Goal: Obtain resource: Download file/media

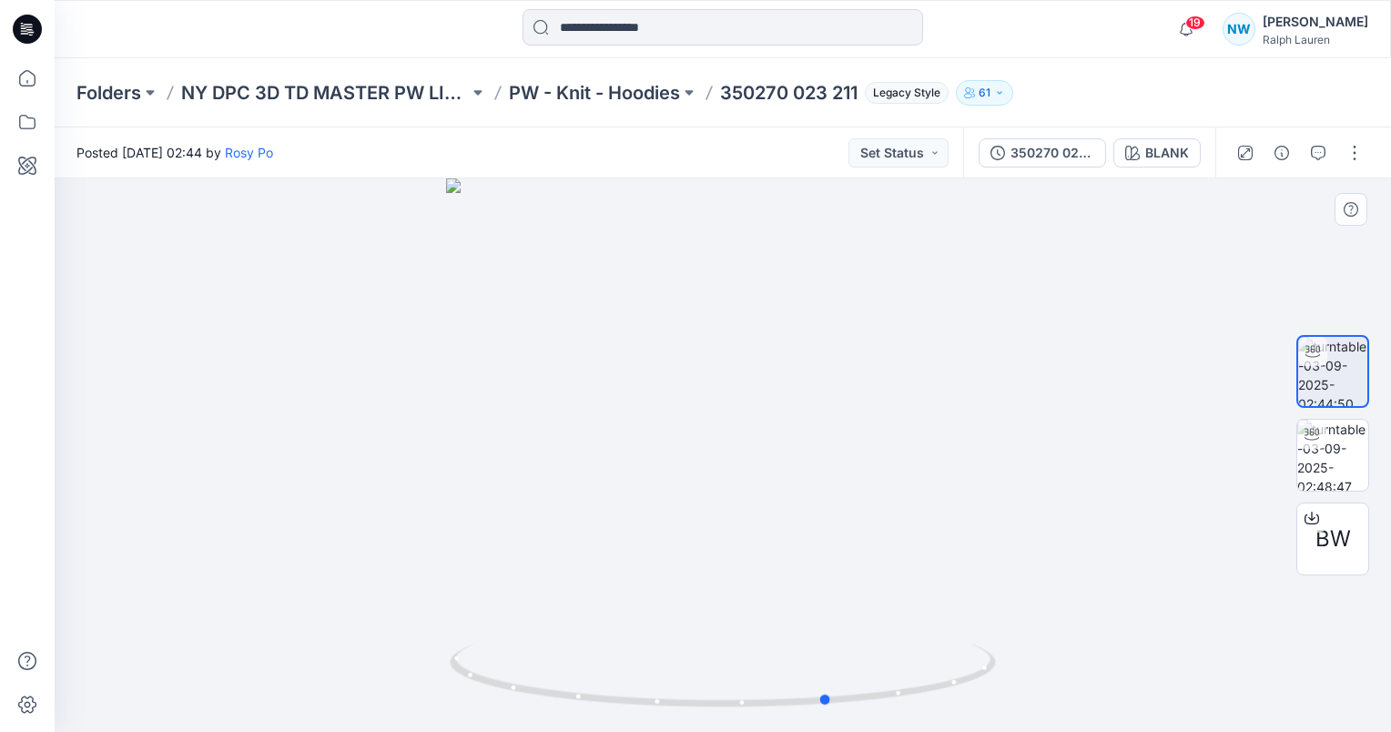
drag, startPoint x: 870, startPoint y: 699, endPoint x: 431, endPoint y: 626, distance: 445.6
click at [431, 626] on div at bounding box center [723, 454] width 1336 height 553
drag, startPoint x: 892, startPoint y: 700, endPoint x: 841, endPoint y: 696, distance: 51.1
click at [841, 696] on icon at bounding box center [725, 678] width 551 height 68
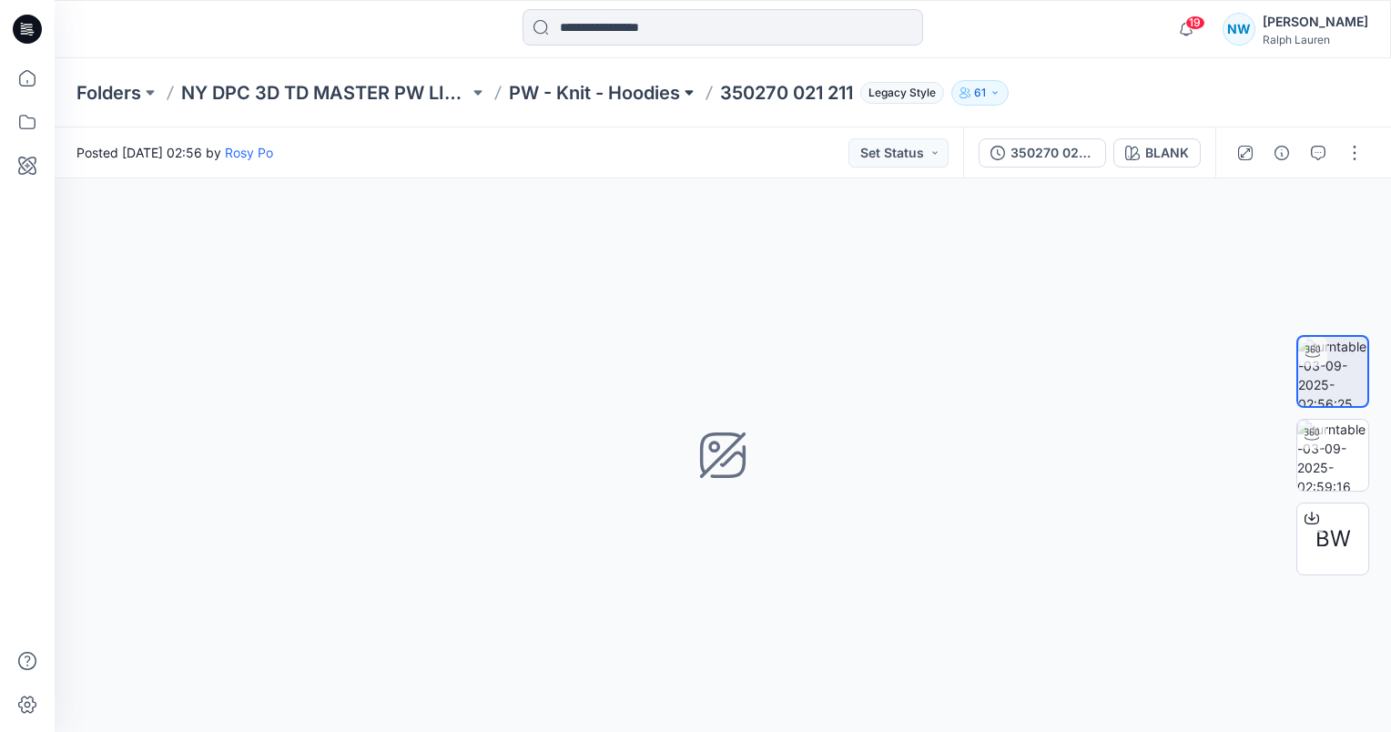
click at [684, 89] on button at bounding box center [689, 92] width 18 height 25
click at [772, 94] on p "350270 021 211" at bounding box center [786, 92] width 133 height 25
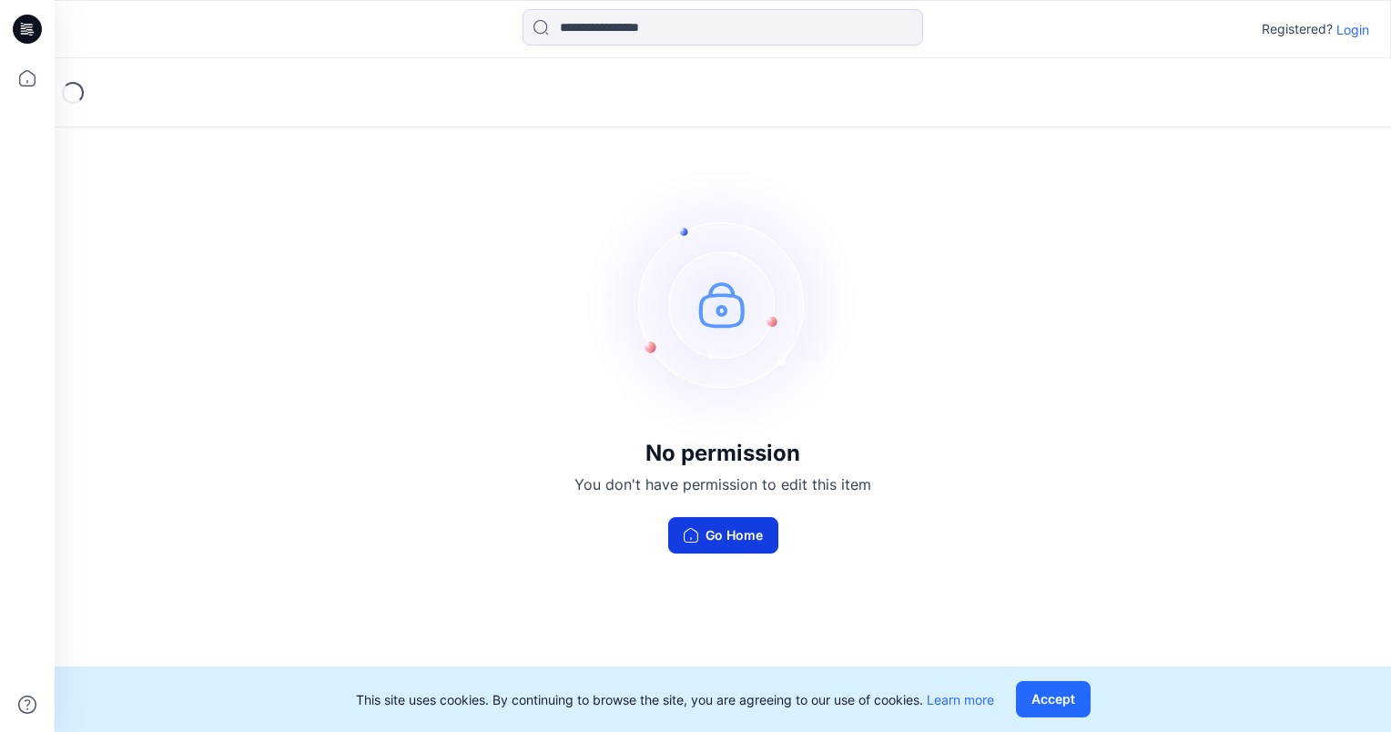
click at [751, 545] on button "Go Home" at bounding box center [723, 535] width 110 height 36
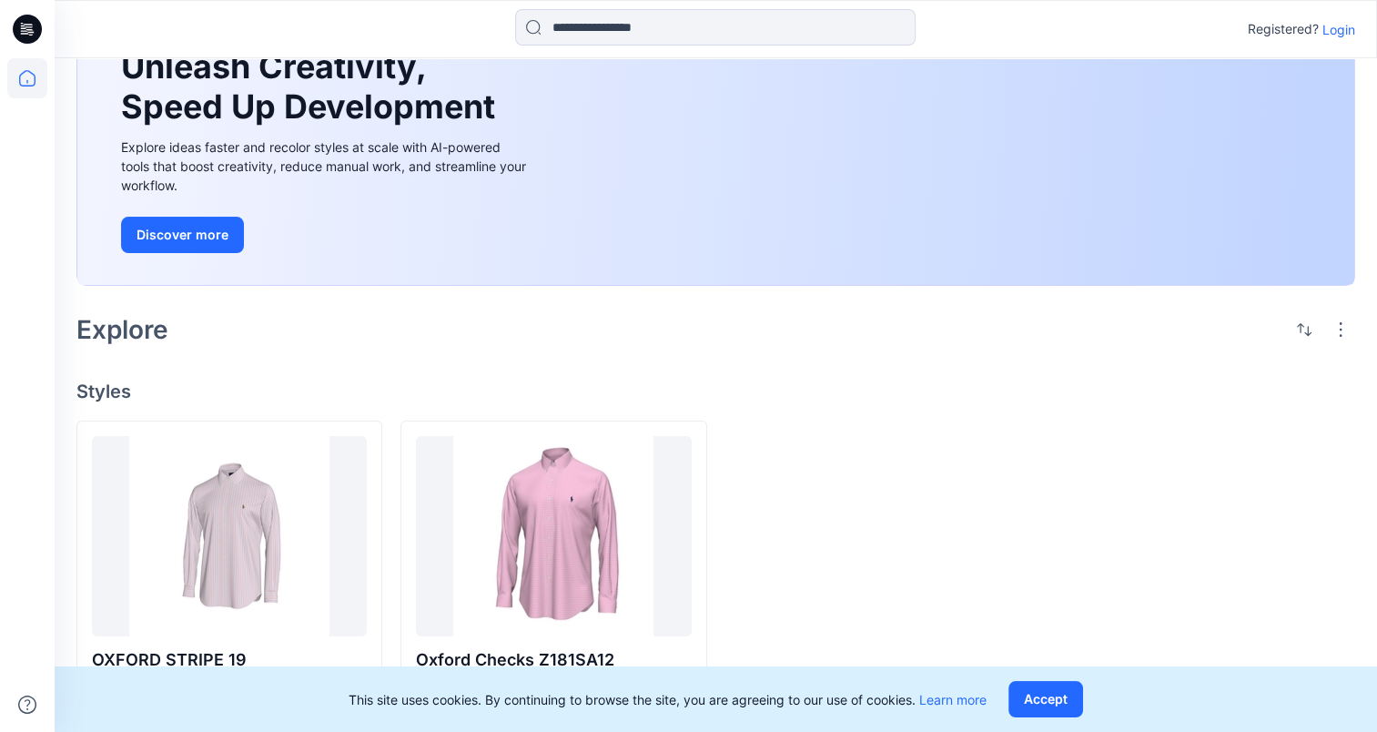
scroll to position [123, 0]
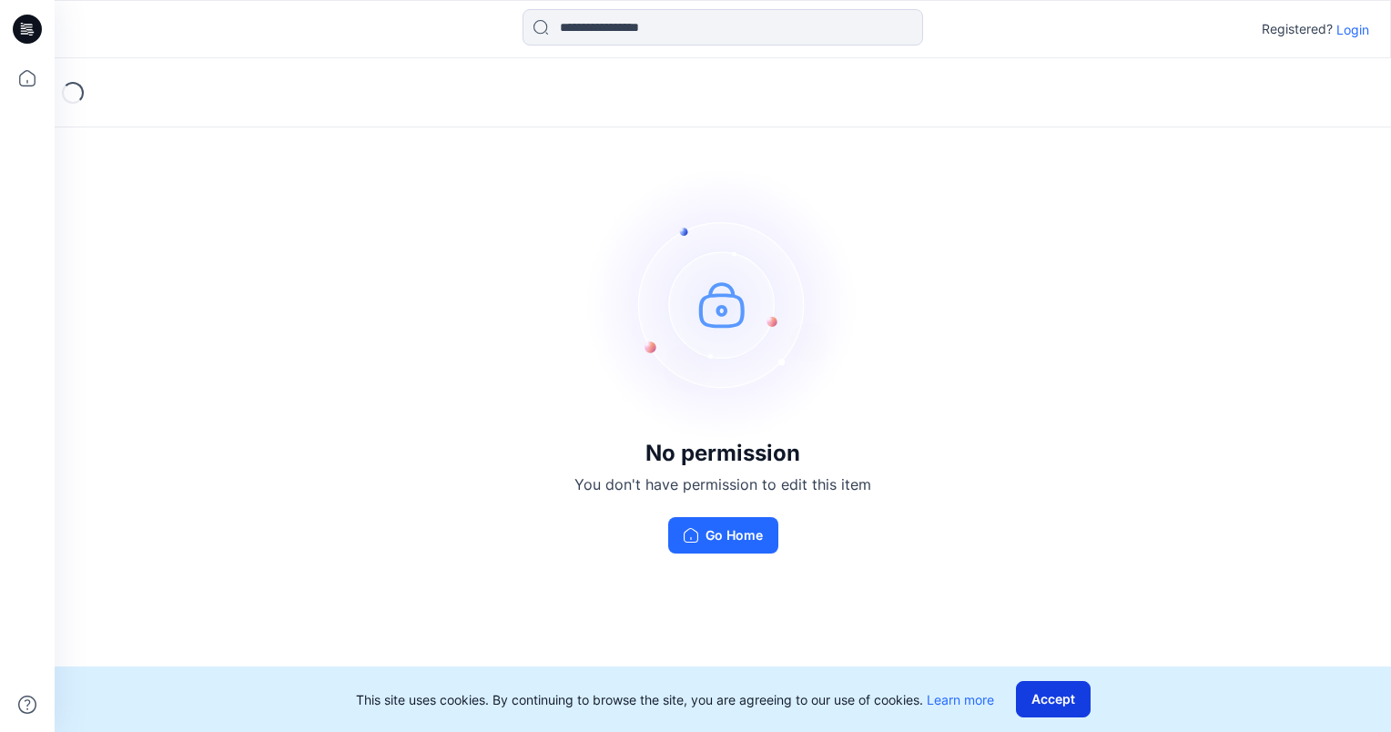
click at [1064, 691] on button "Accept" at bounding box center [1053, 699] width 75 height 36
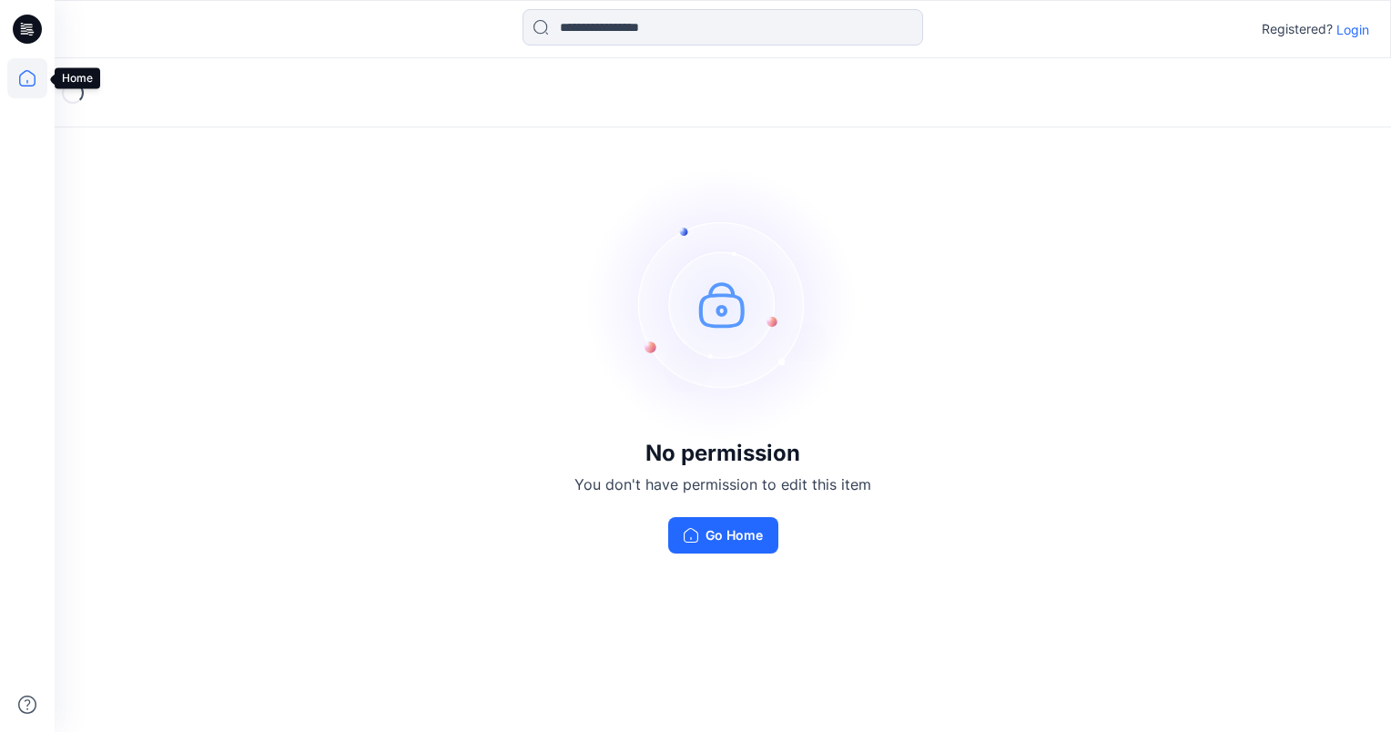
click at [12, 82] on icon at bounding box center [27, 78] width 40 height 40
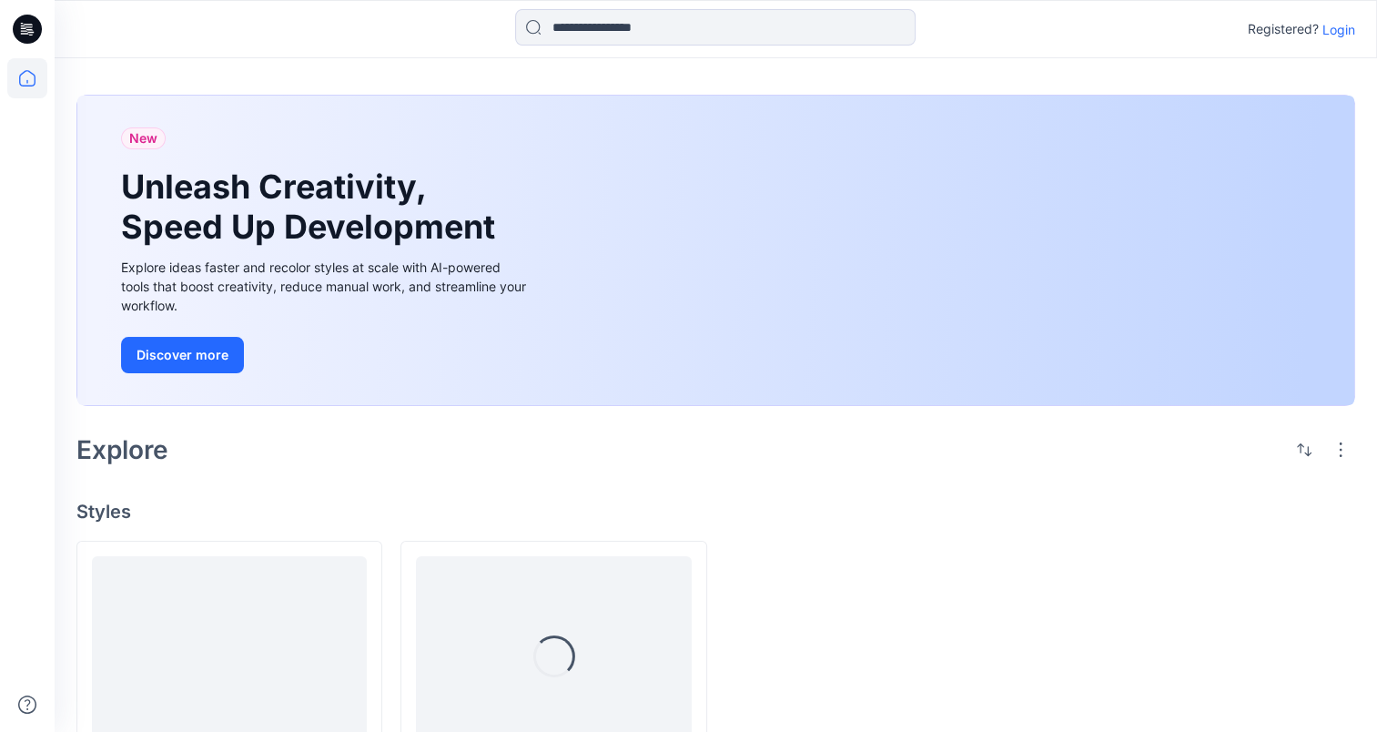
click at [24, 30] on icon at bounding box center [27, 29] width 29 height 29
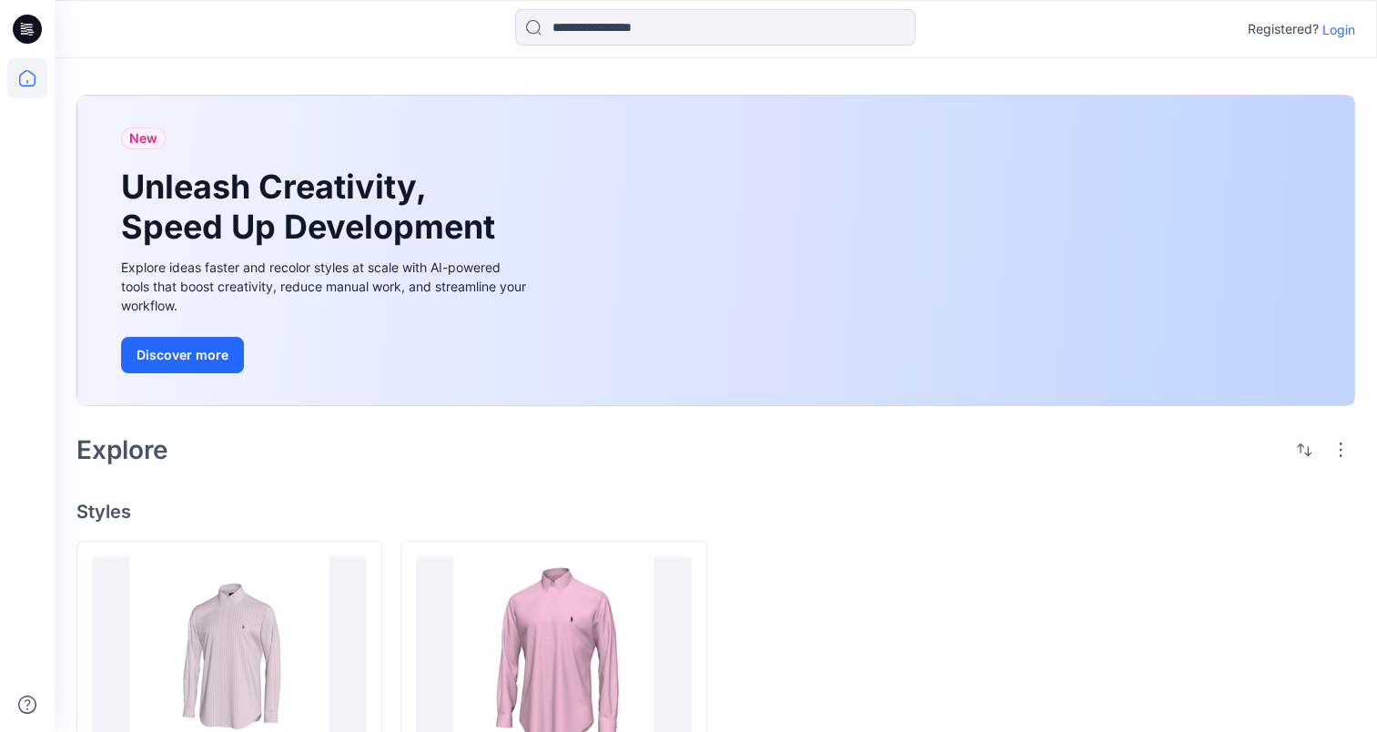
click at [33, 24] on icon at bounding box center [27, 29] width 29 height 29
click at [1344, 22] on p "Login" at bounding box center [1339, 29] width 33 height 19
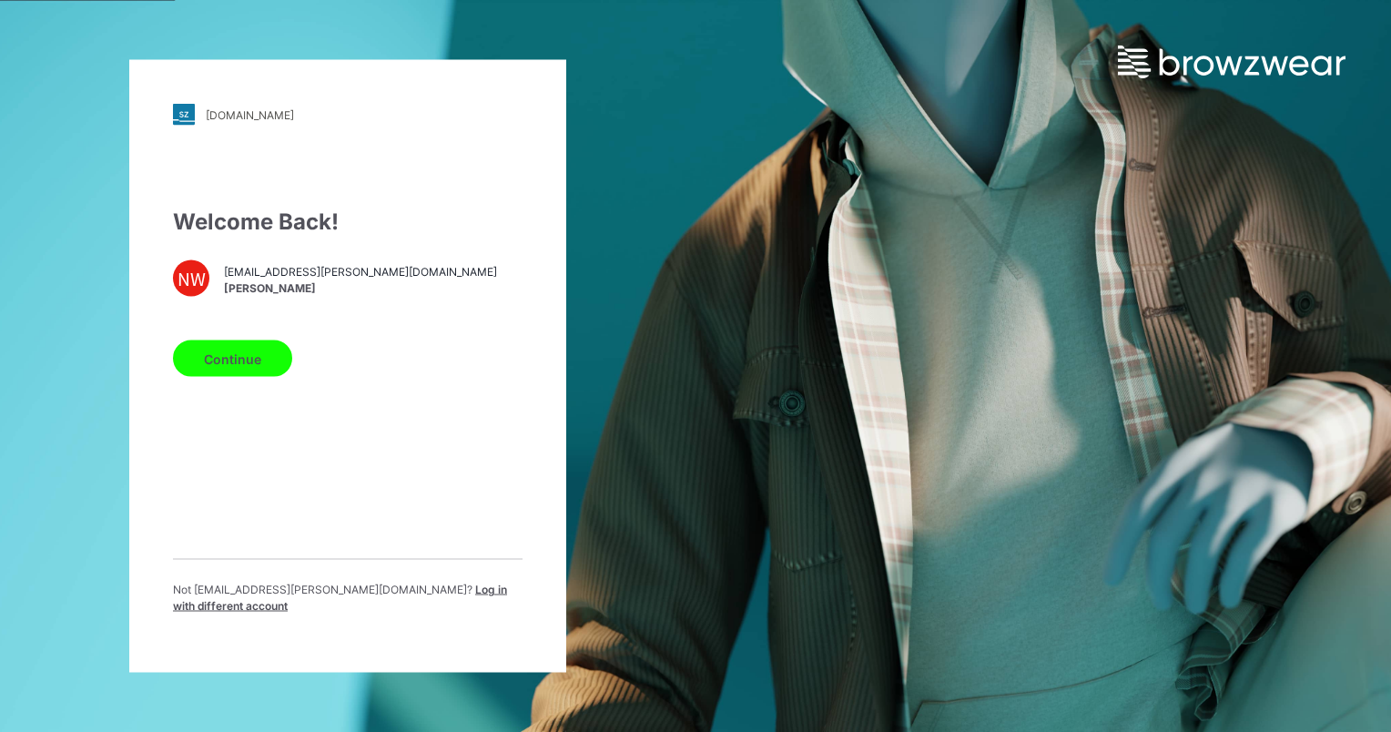
click at [254, 368] on button "Continue" at bounding box center [232, 358] width 119 height 36
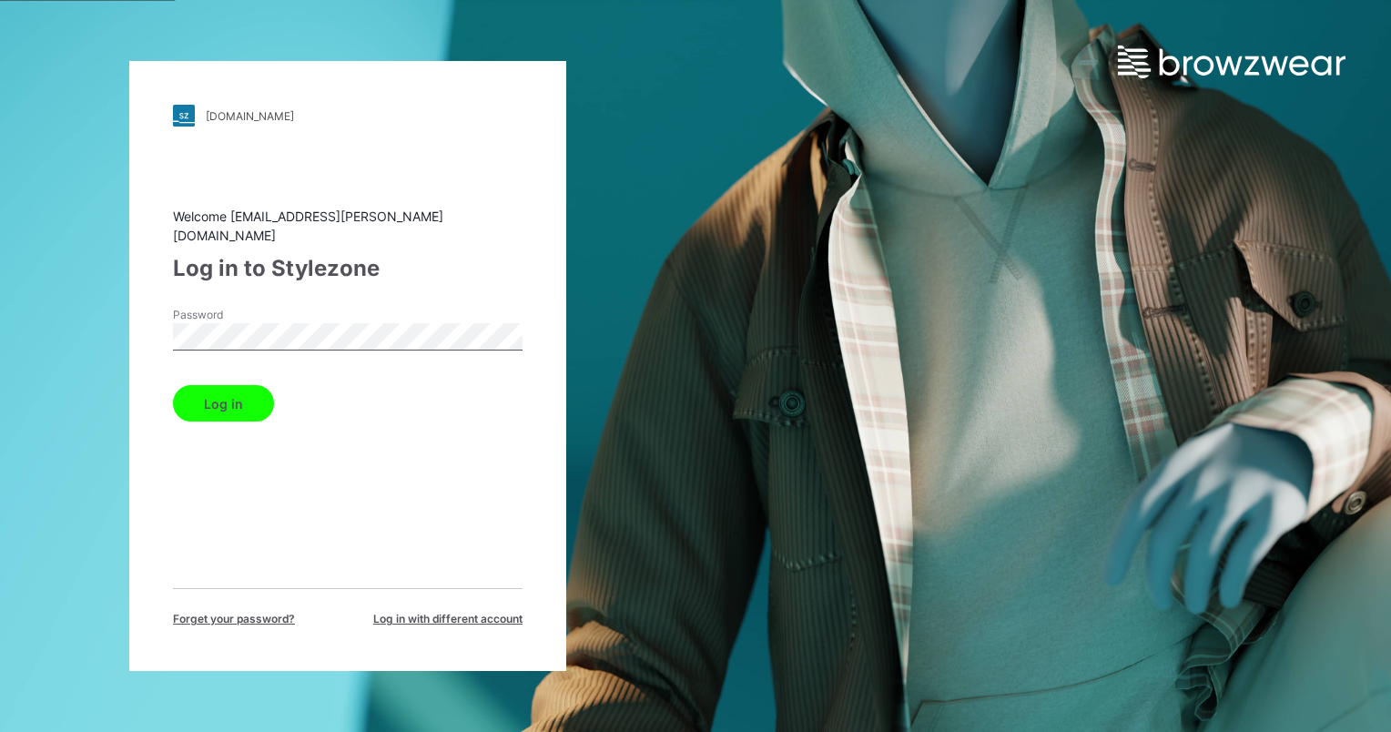
click at [173, 385] on button "Log in" at bounding box center [223, 403] width 101 height 36
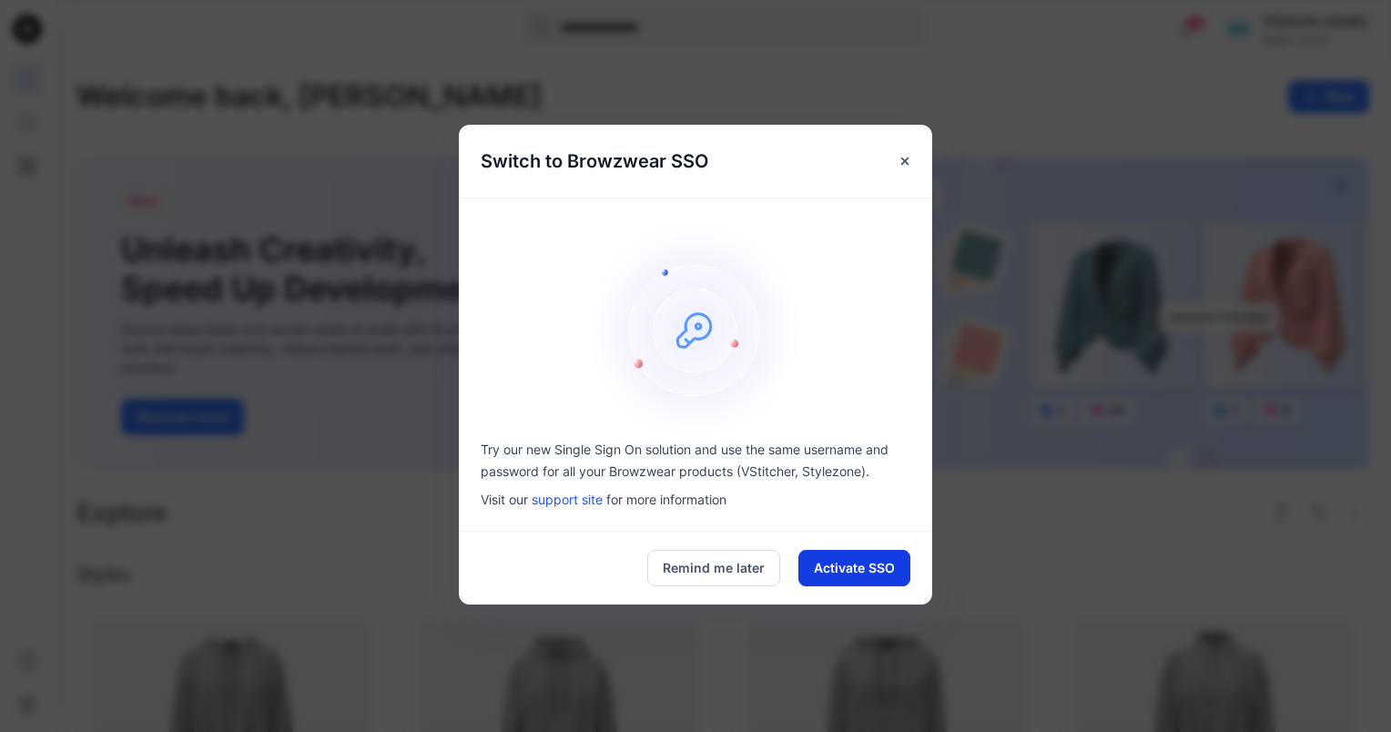
click at [839, 562] on button "Activate SSO" at bounding box center [854, 568] width 112 height 36
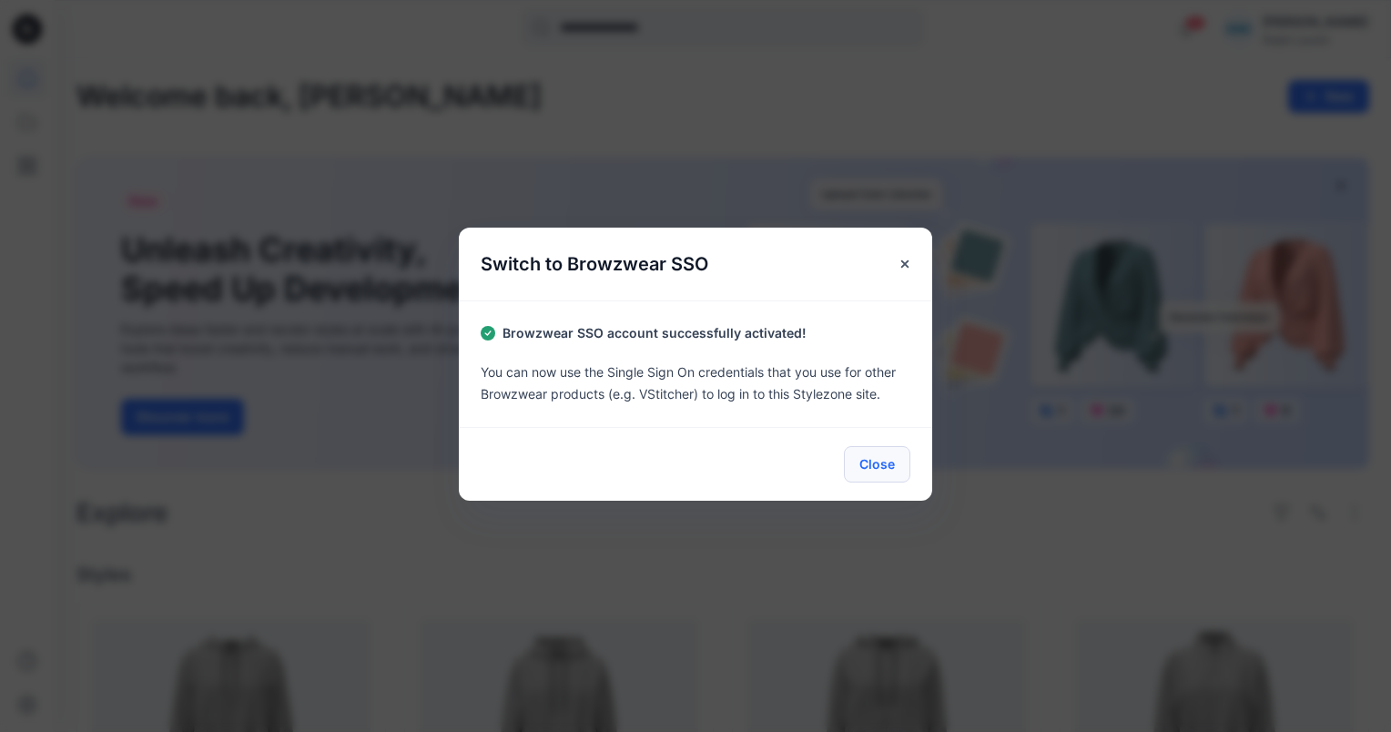
click at [871, 470] on button "Close" at bounding box center [877, 464] width 66 height 36
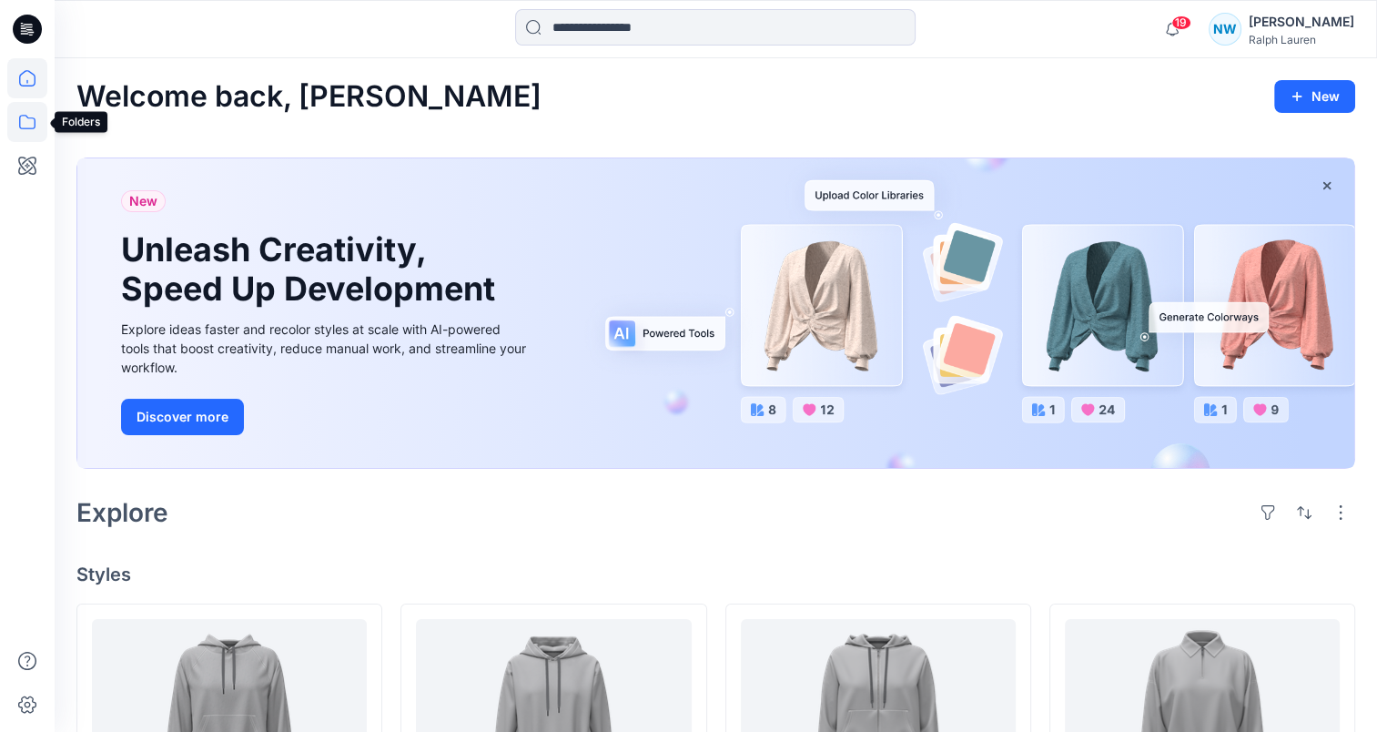
click at [25, 132] on icon at bounding box center [27, 122] width 40 height 40
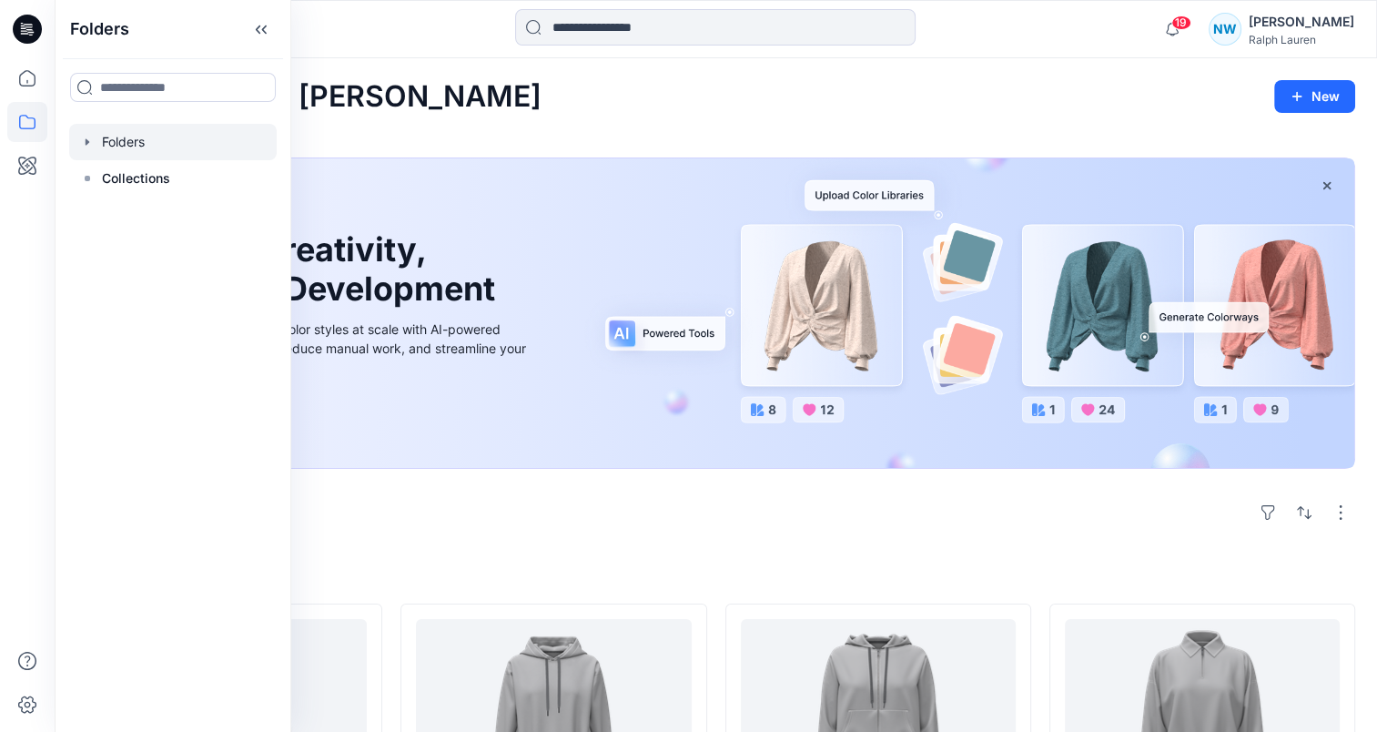
click at [194, 135] on div at bounding box center [173, 142] width 208 height 36
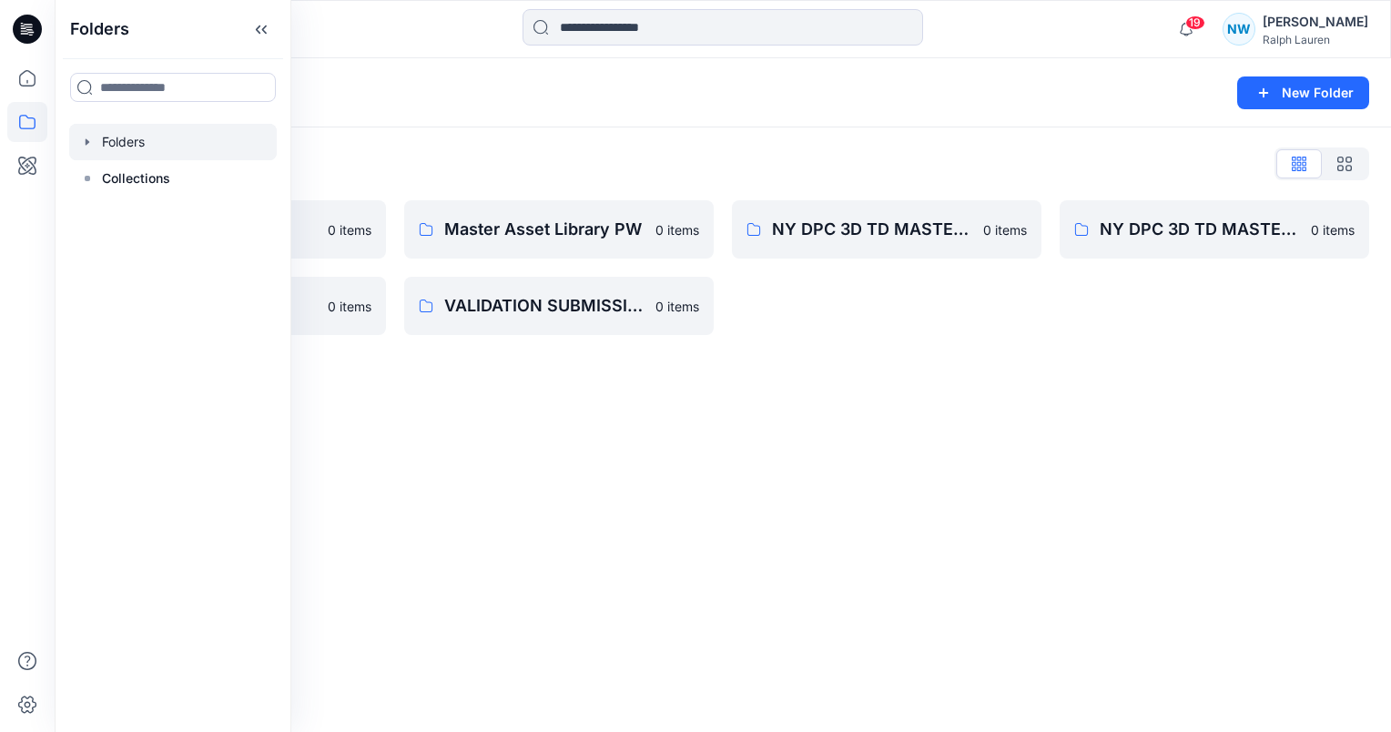
click at [864, 364] on div "Folders New Folder Folders List BW Training 0 items PWW_Practice Board 0 items …" at bounding box center [723, 395] width 1336 height 674
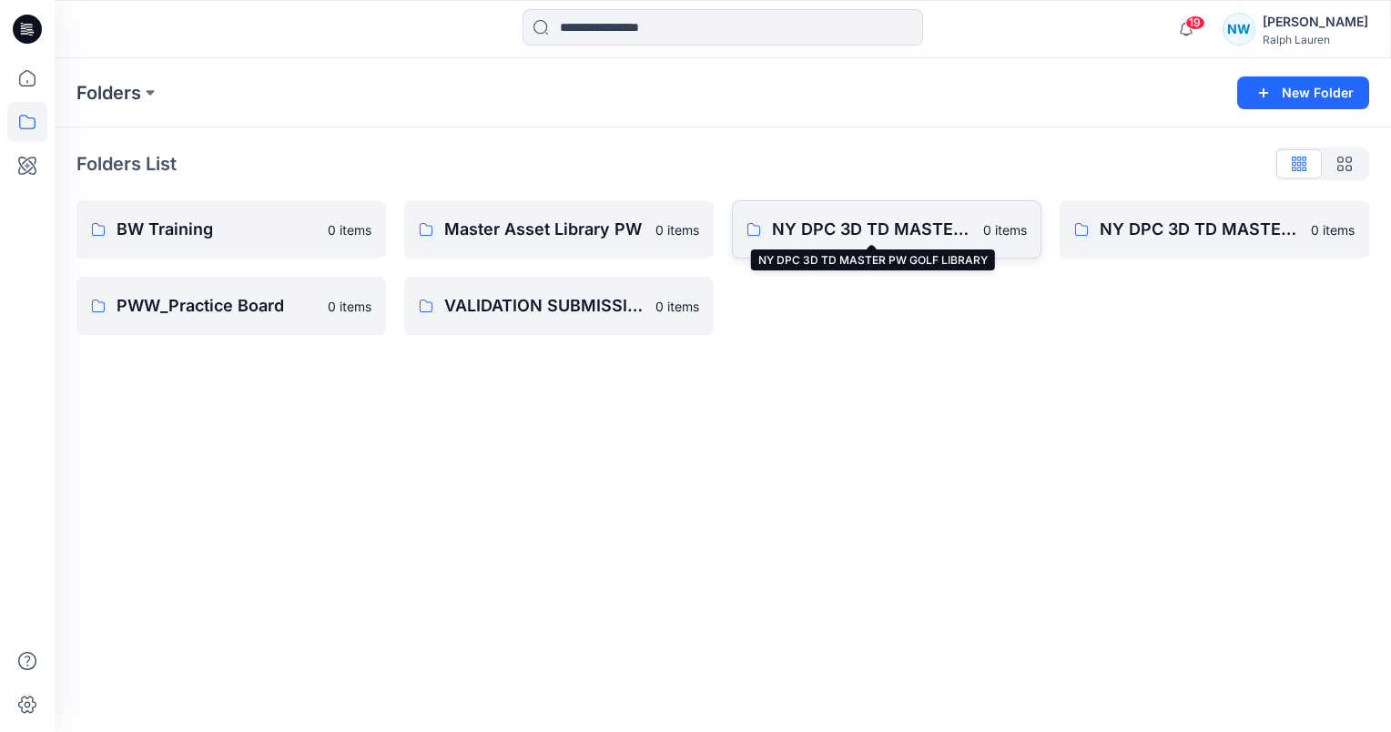
click at [848, 240] on p "NY DPC 3D TD MASTER PW GOLF LIBRARY" at bounding box center [872, 229] width 200 height 25
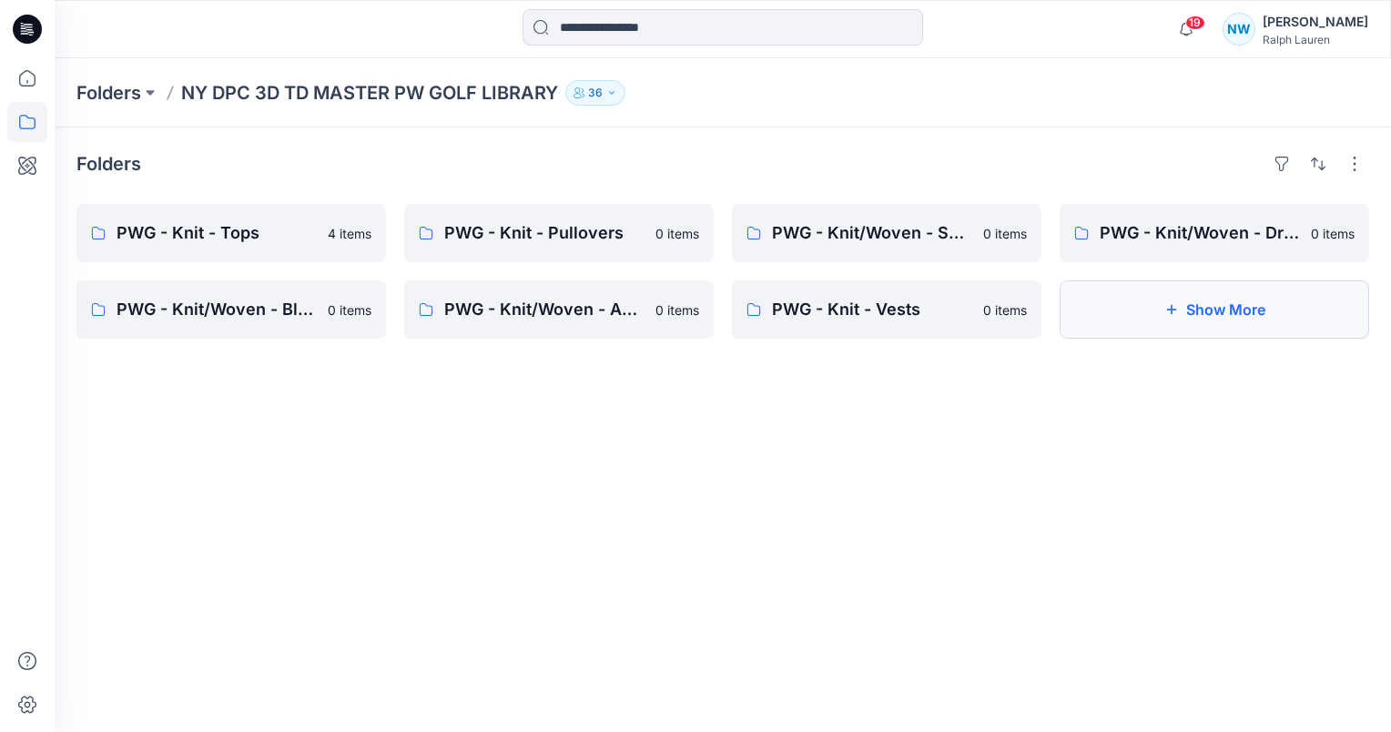
click at [1114, 289] on button "Show More" at bounding box center [1213, 309] width 309 height 58
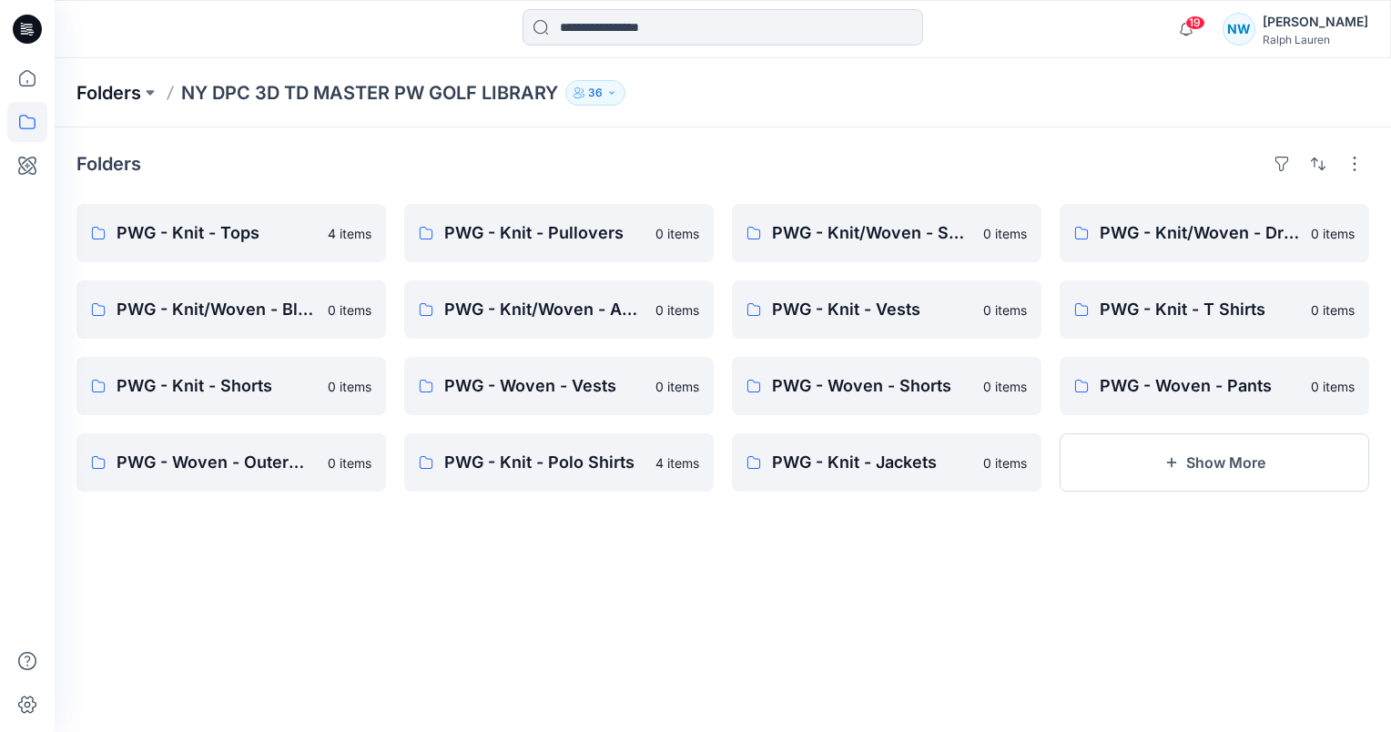
click at [131, 94] on p "Folders" at bounding box center [108, 92] width 65 height 25
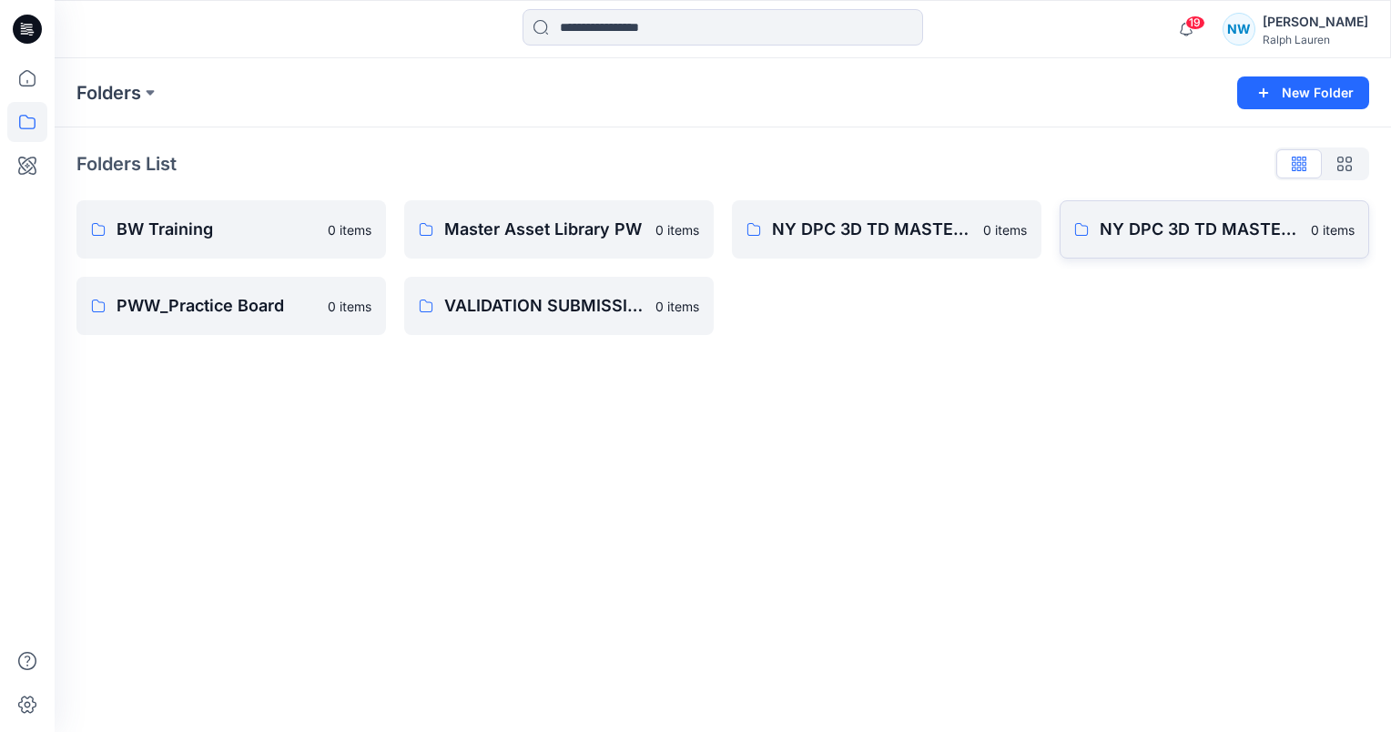
click at [1207, 215] on link "NY DPC 3D TD MASTER PW LIBRARY 0 items" at bounding box center [1213, 229] width 309 height 58
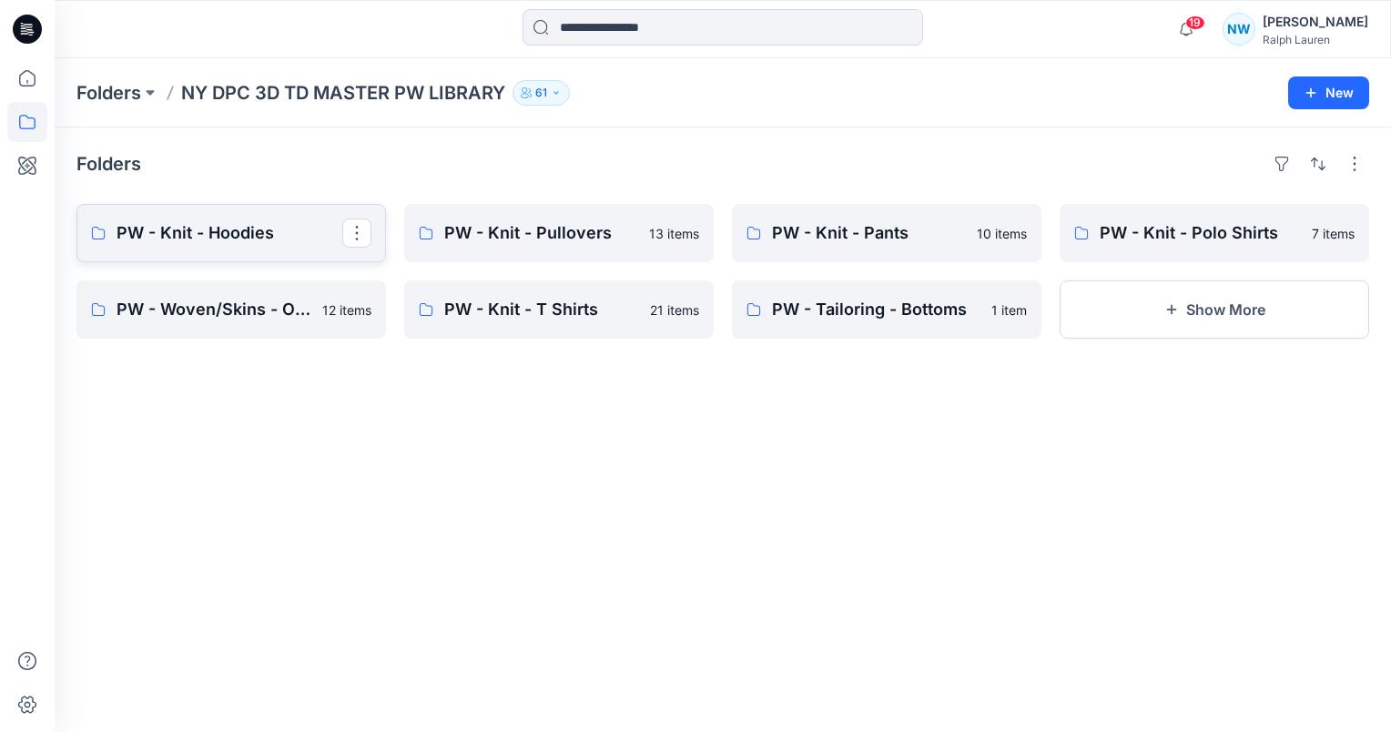
click at [248, 247] on link "PW - Knit - Hoodies" at bounding box center [230, 233] width 309 height 58
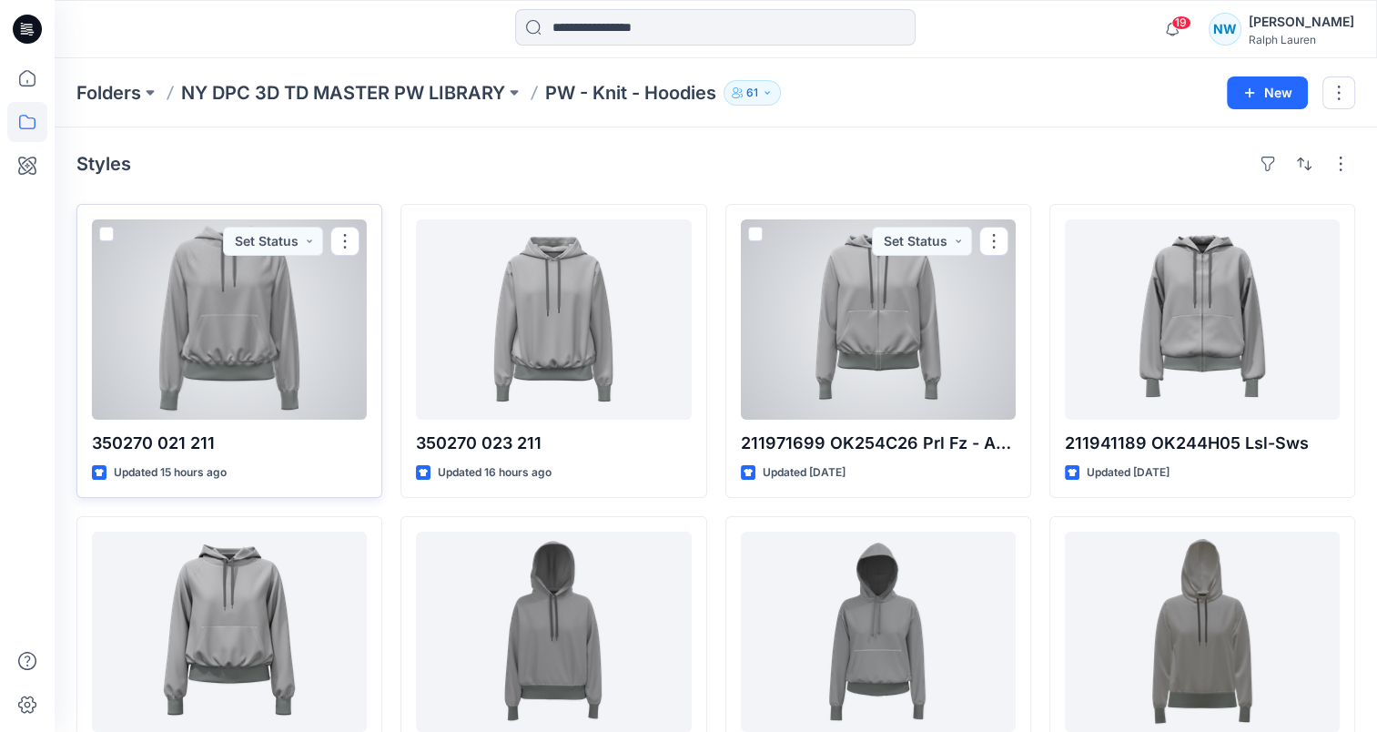
click at [346, 350] on div at bounding box center [229, 319] width 275 height 200
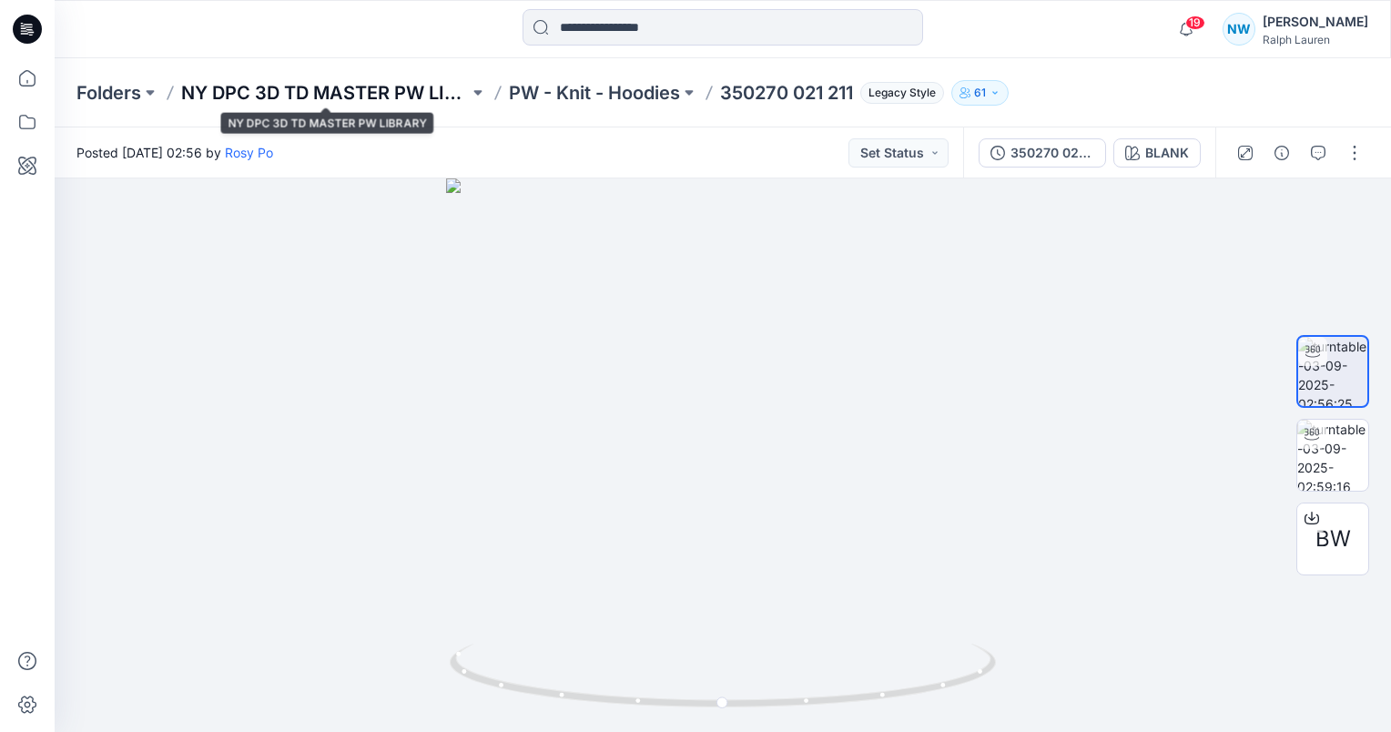
click at [410, 95] on p "NY DPC 3D TD MASTER PW LIBRARY" at bounding box center [325, 92] width 288 height 25
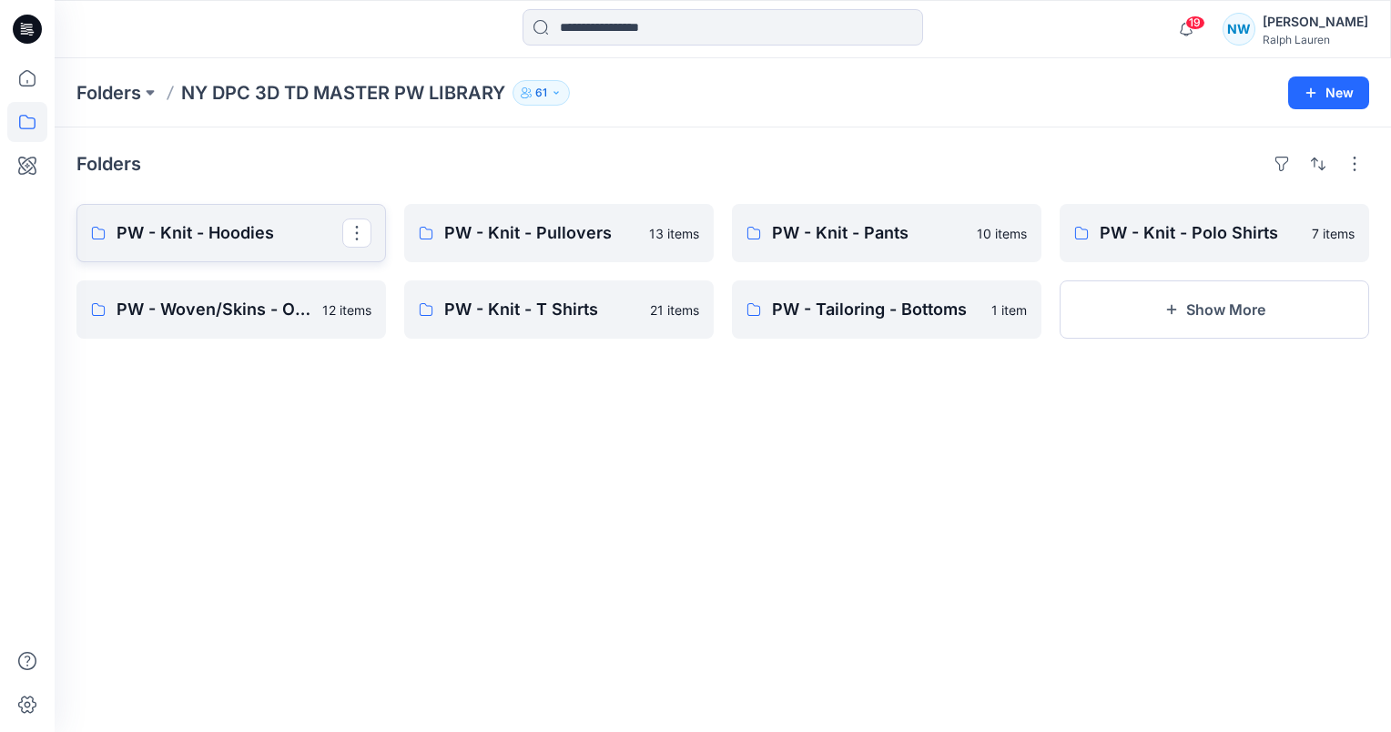
click at [309, 216] on link "PW - Knit - Hoodies" at bounding box center [230, 233] width 309 height 58
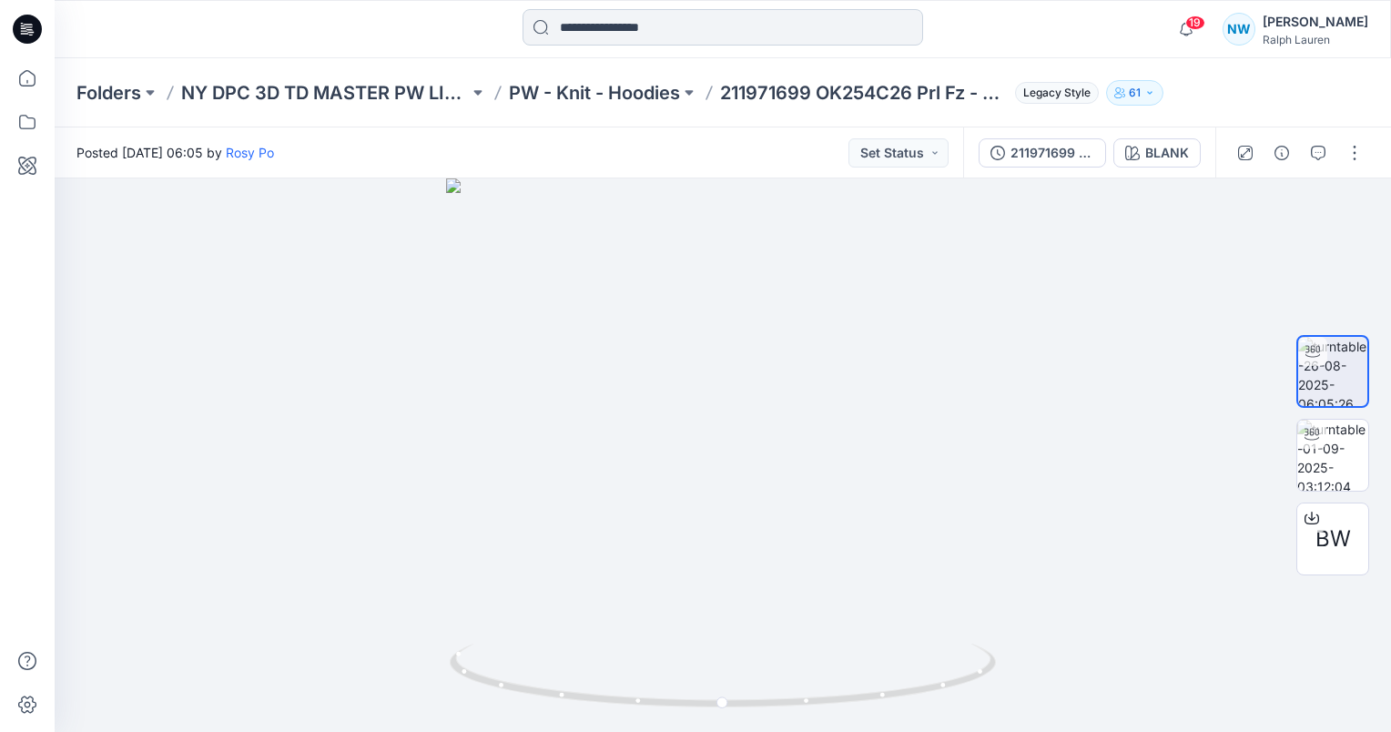
click at [654, 33] on input at bounding box center [722, 27] width 400 height 36
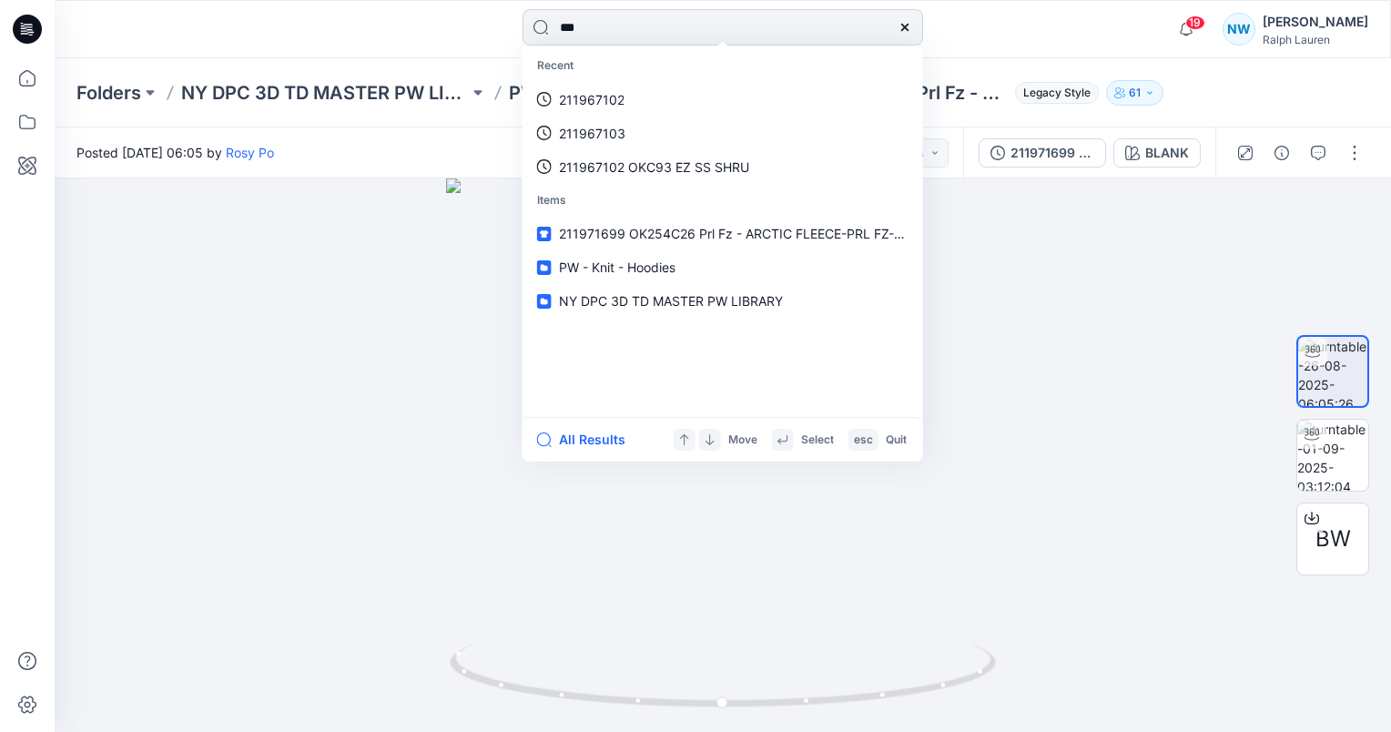
type input "***"
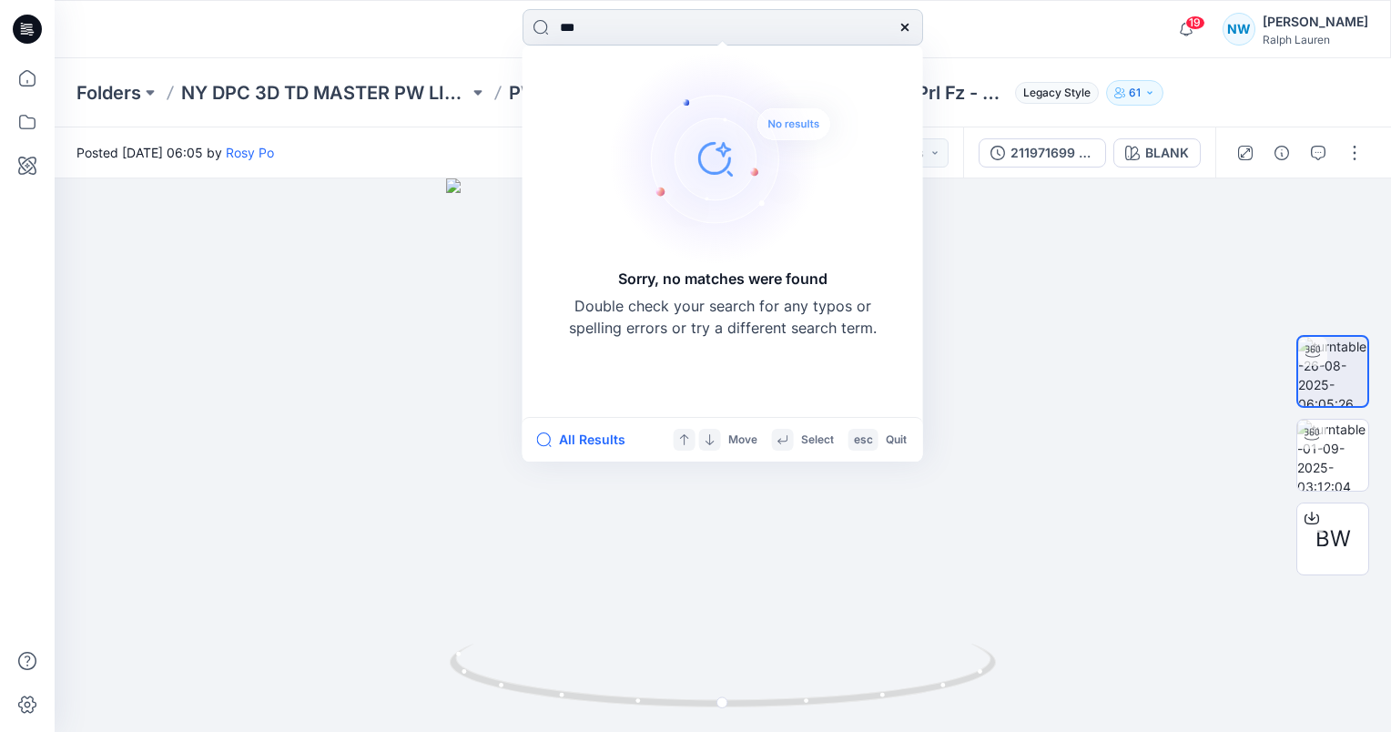
click at [643, 35] on input "***" at bounding box center [722, 27] width 400 height 36
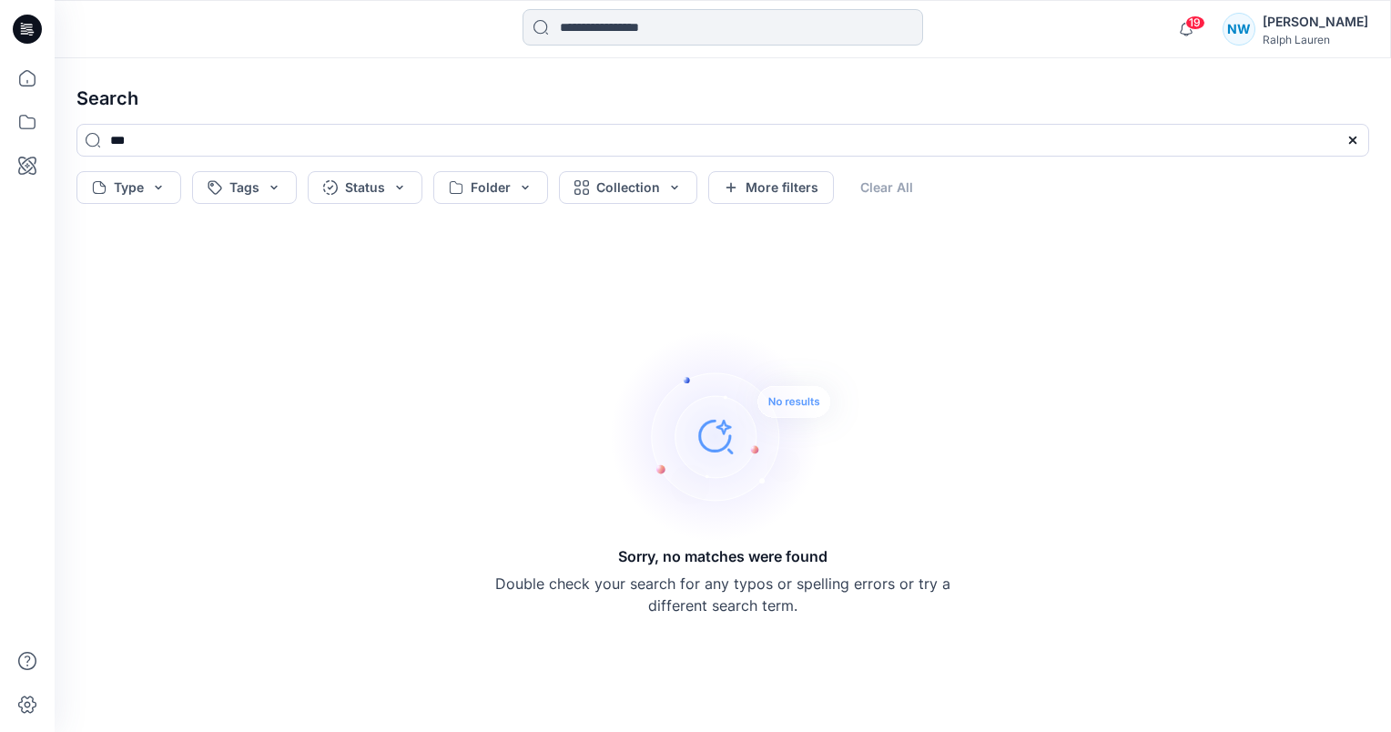
click at [590, 31] on input at bounding box center [722, 27] width 400 height 36
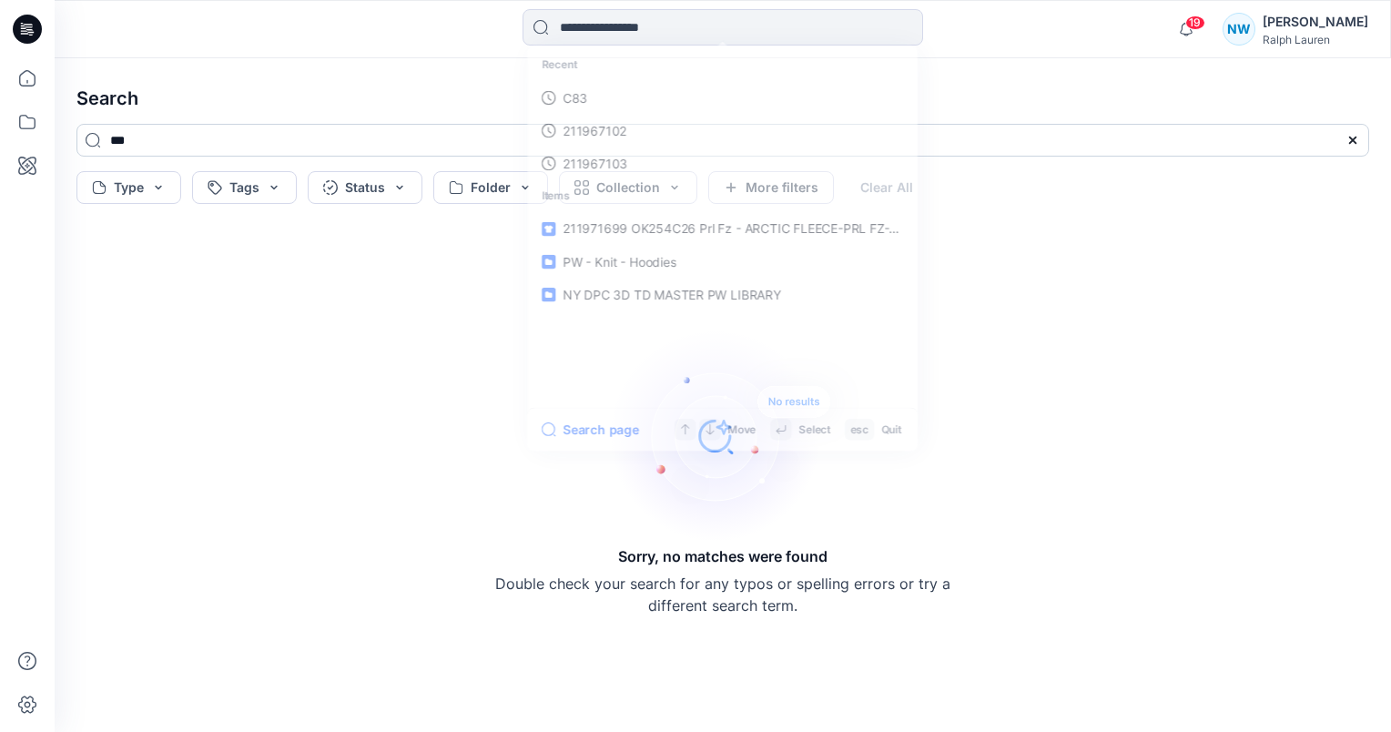
click at [112, 137] on input "***" at bounding box center [722, 140] width 1292 height 33
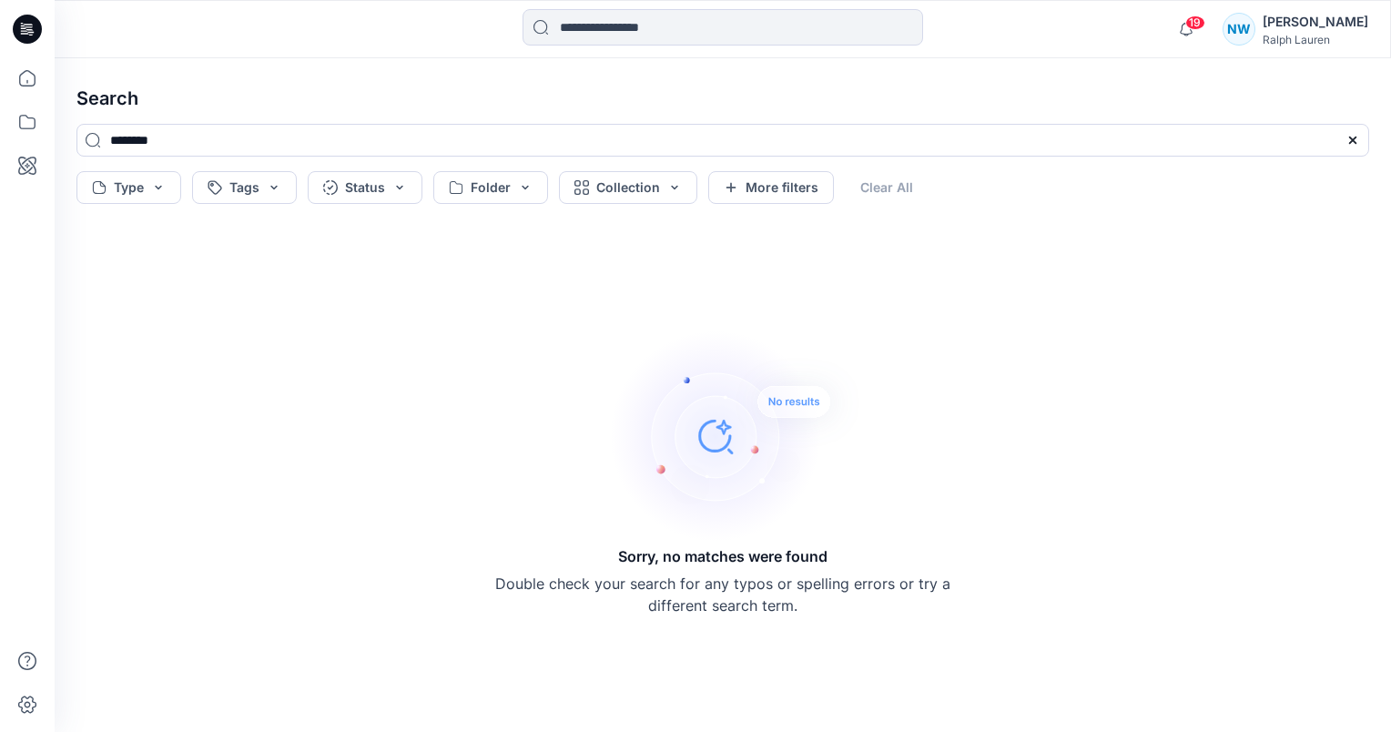
type input "********"
drag, startPoint x: 222, startPoint y: 130, endPoint x: 407, endPoint y: 46, distance: 202.9
click at [0, 43] on div "19 Notifications [PERSON_NAME] has updated 350270 021 211 with 350270 021 211 1…" at bounding box center [695, 366] width 1391 height 732
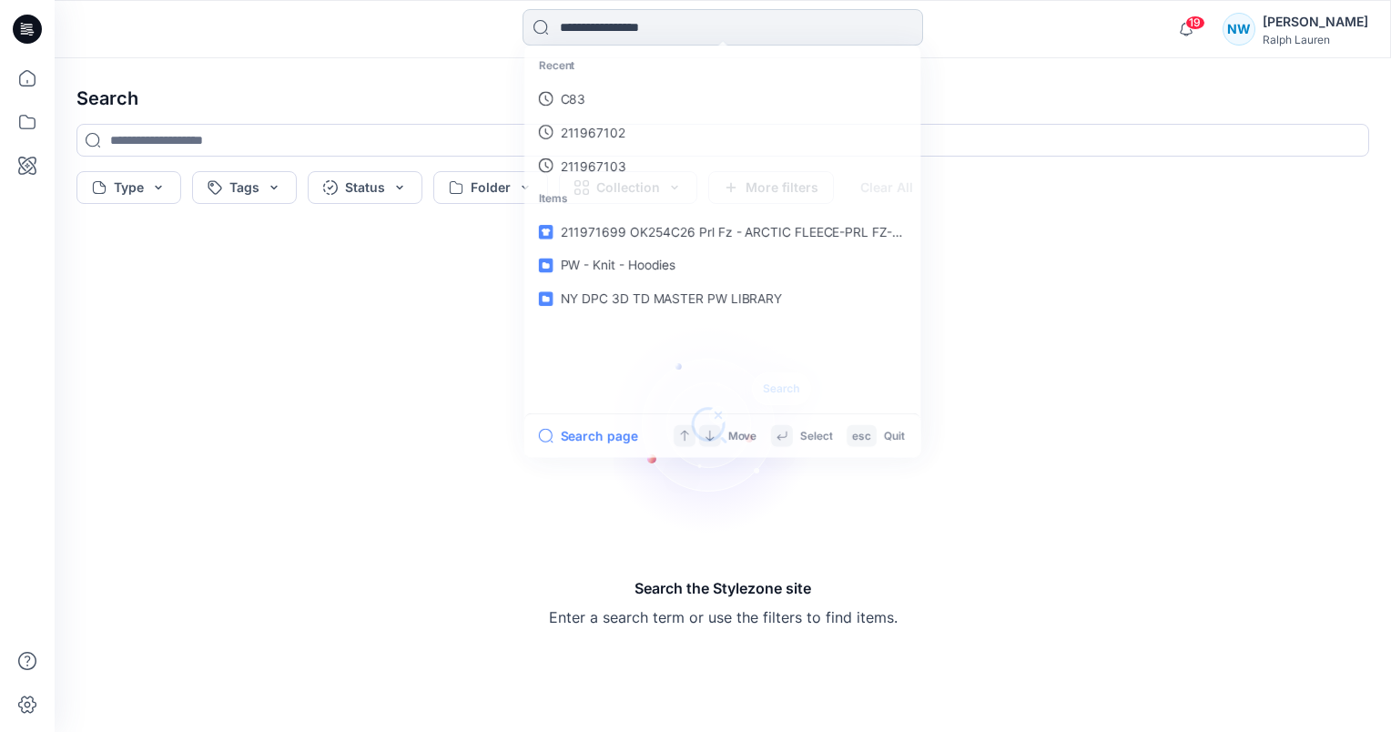
click at [603, 35] on input at bounding box center [722, 27] width 400 height 36
paste input "********"
type input "********"
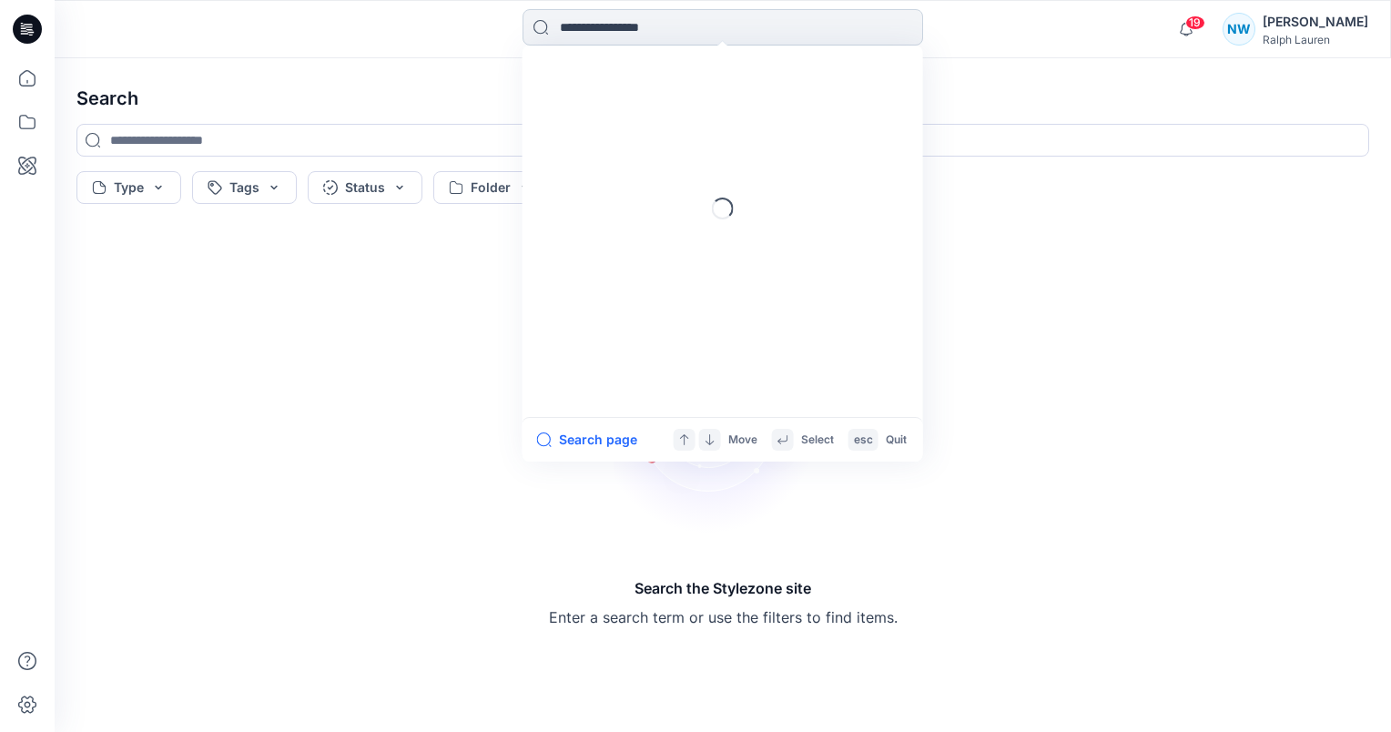
type input "********"
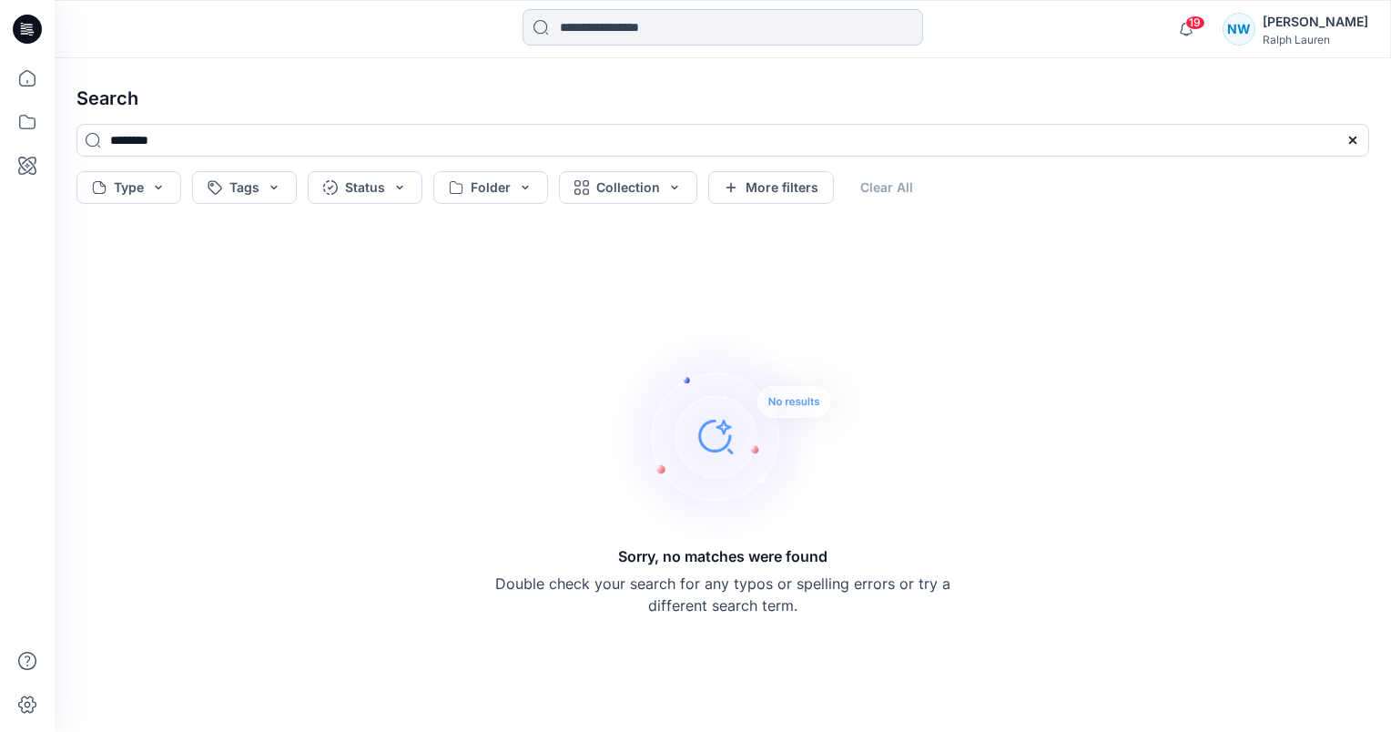
click at [627, 29] on input at bounding box center [722, 27] width 400 height 36
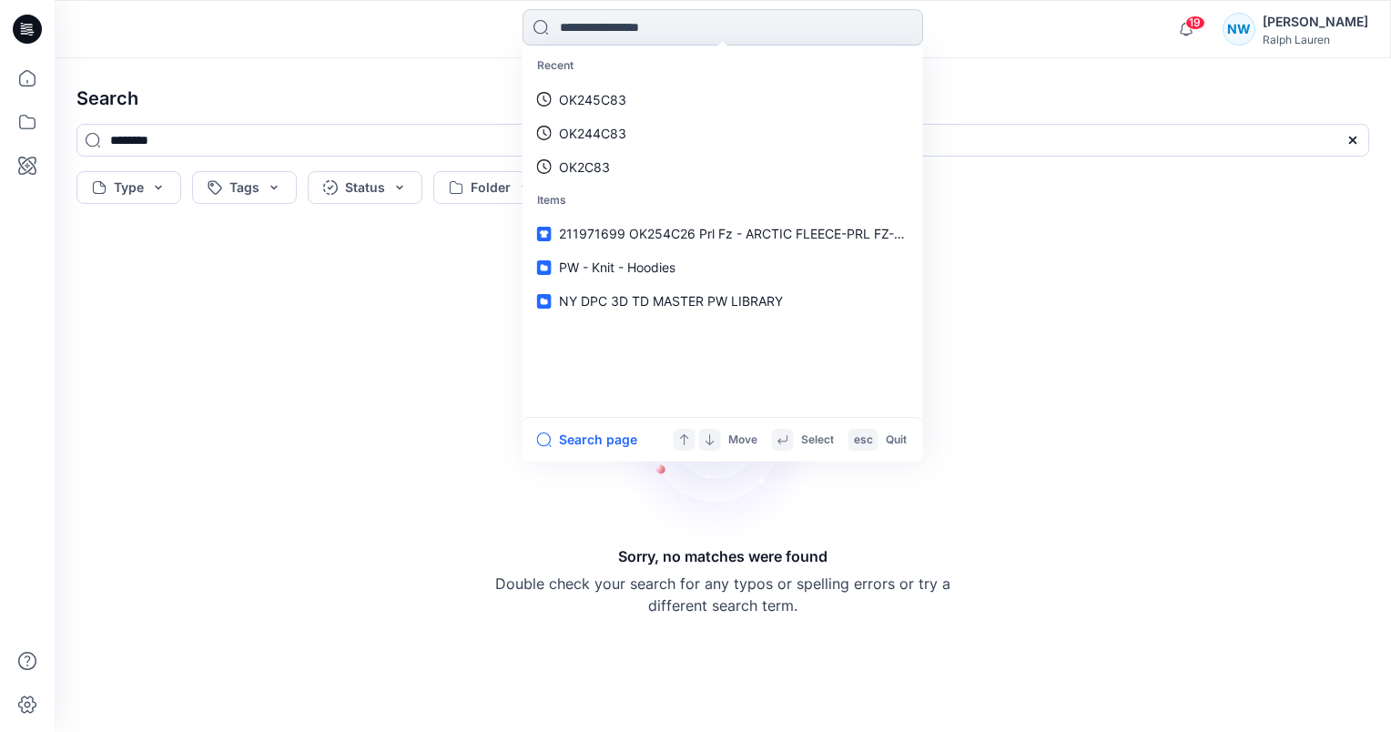
paste input "********"
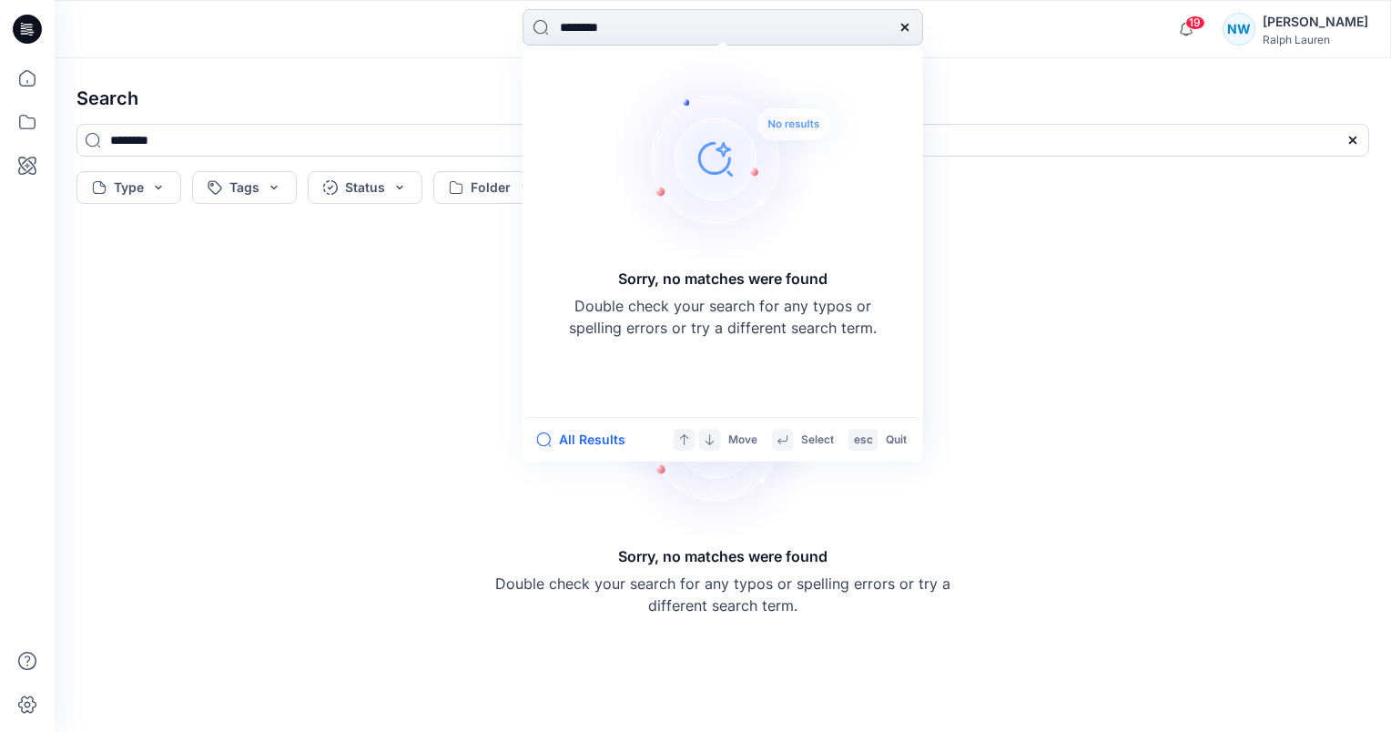
drag, startPoint x: 603, startPoint y: 29, endPoint x: 623, endPoint y: 34, distance: 21.4
click at [604, 30] on input "********" at bounding box center [722, 27] width 400 height 36
click at [718, 51] on img at bounding box center [737, 158] width 255 height 218
click at [719, 47] on div "Sorry, no matches were found Double check your search for any typos or spelling…" at bounding box center [722, 231] width 400 height 371
click at [583, 28] on input "******" at bounding box center [722, 27] width 400 height 36
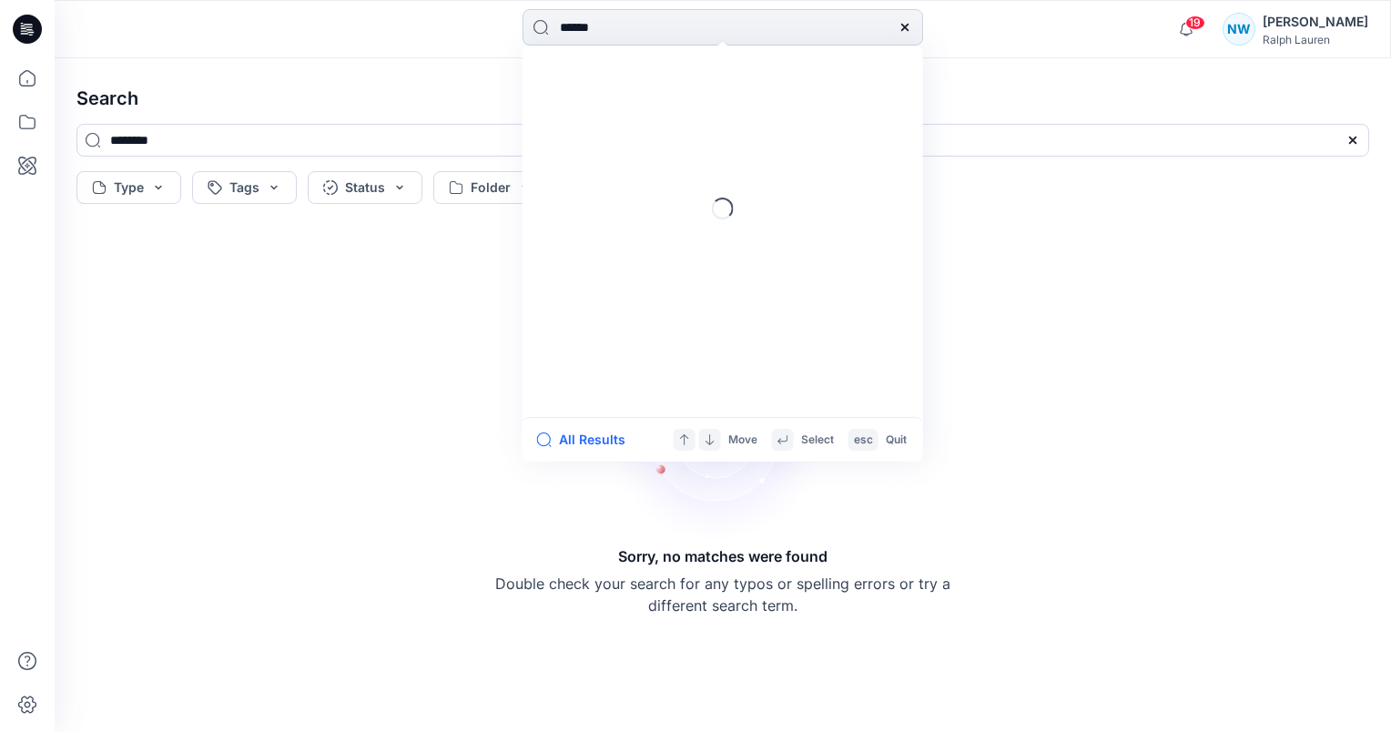
click at [633, 33] on input "******" at bounding box center [722, 27] width 400 height 36
click at [559, 30] on input "*******" at bounding box center [722, 27] width 400 height 36
type input "********"
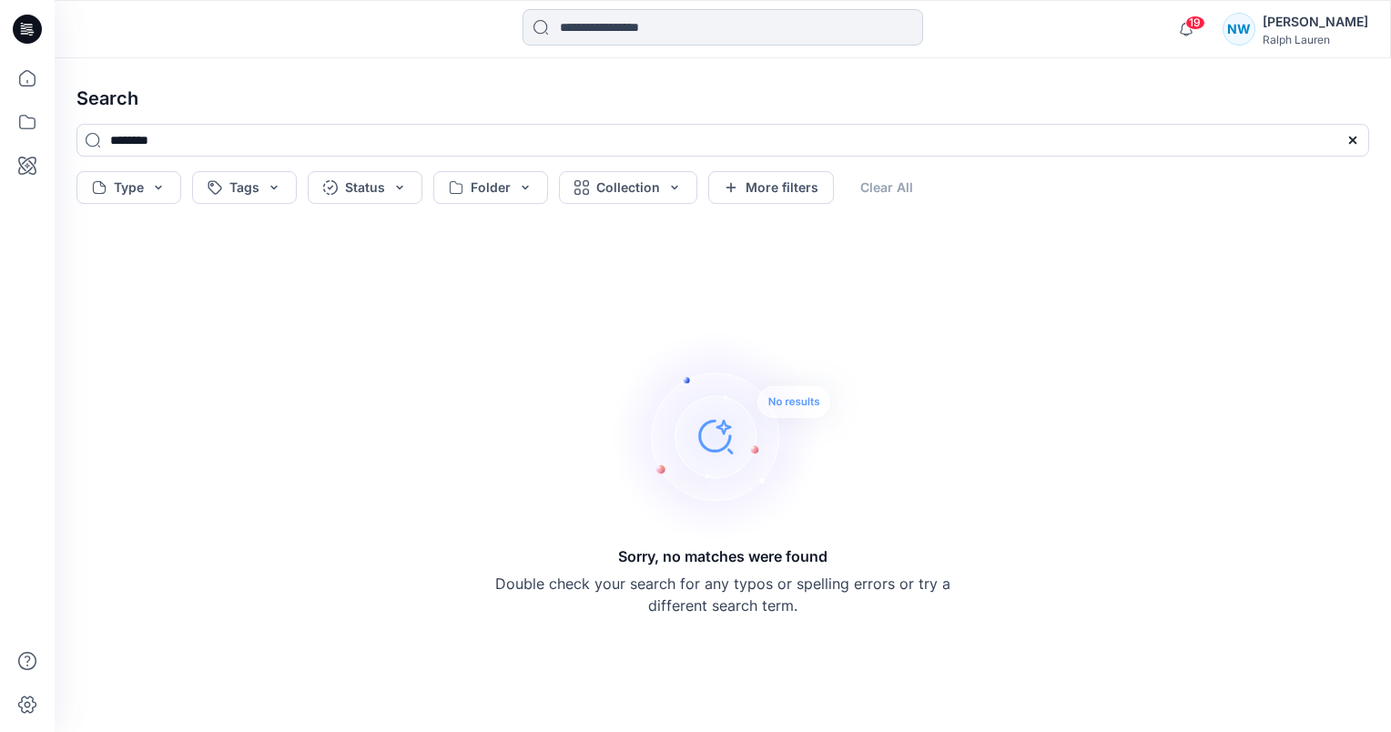
click at [688, 31] on input at bounding box center [722, 27] width 400 height 36
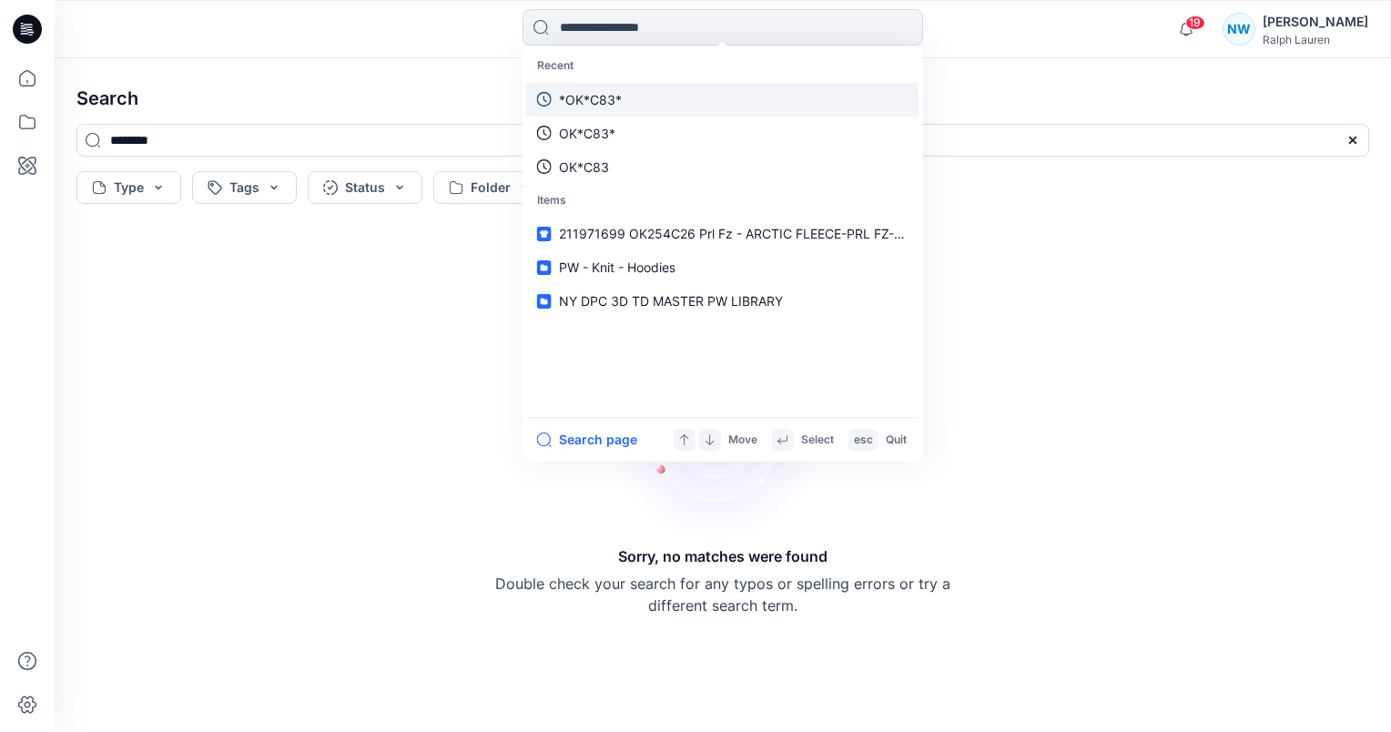
click at [691, 89] on link "*OK*C83*" at bounding box center [722, 100] width 393 height 34
click at [603, 37] on input at bounding box center [722, 27] width 400 height 36
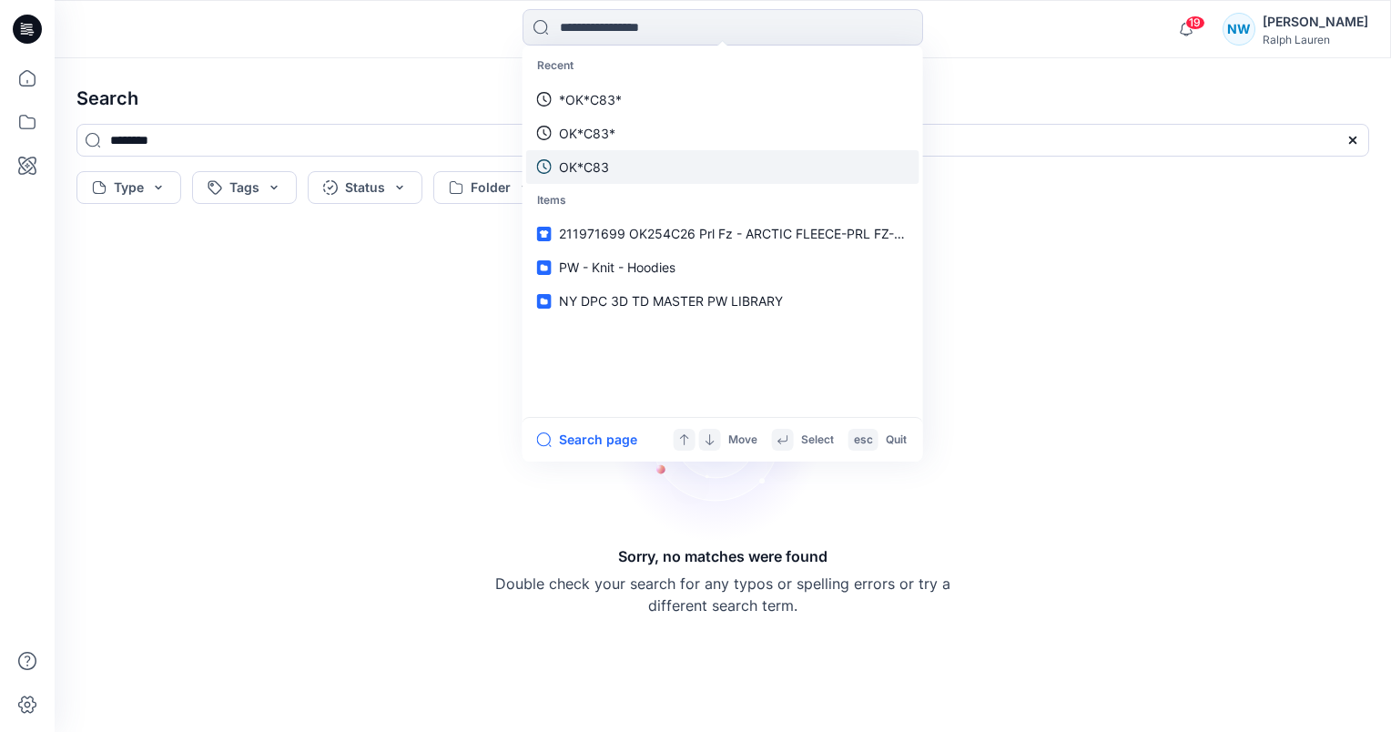
click at [649, 170] on link "OK*C83" at bounding box center [722, 167] width 393 height 34
type input "******"
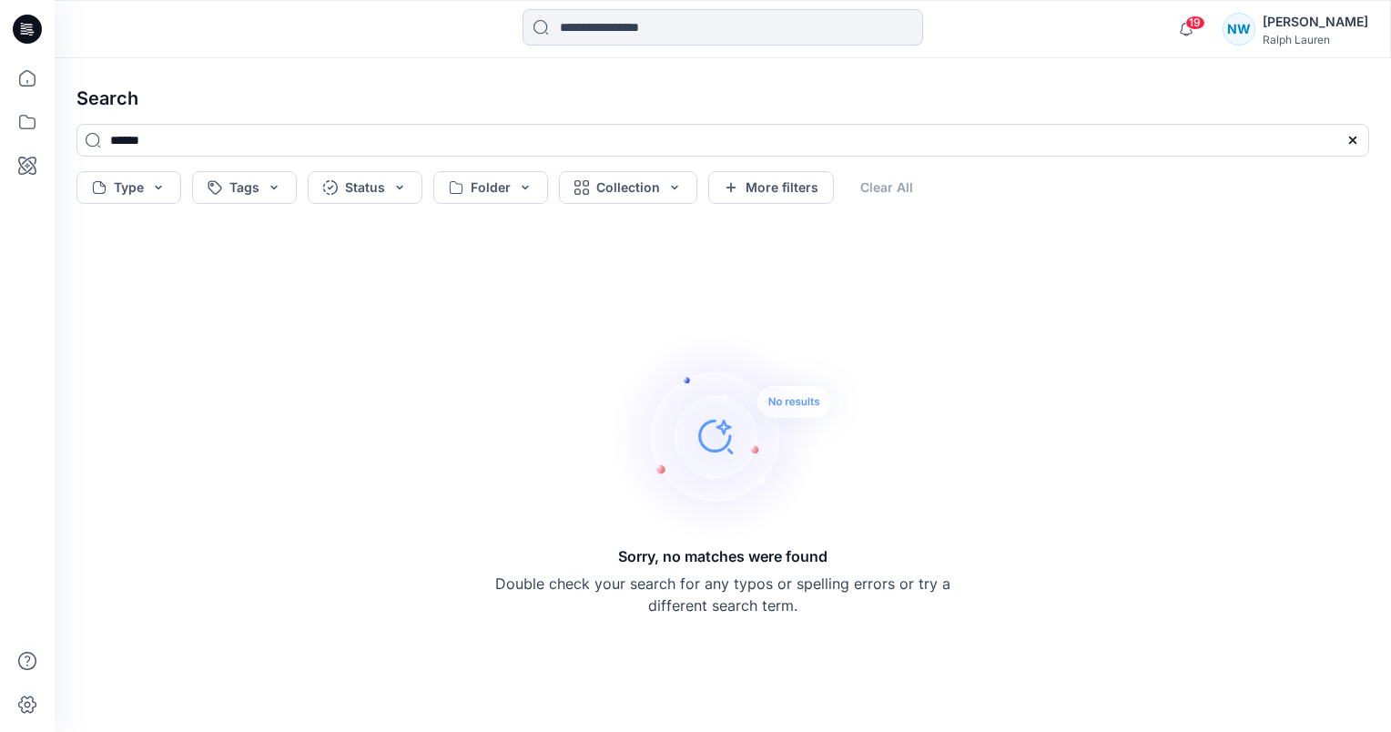
click at [613, 32] on input at bounding box center [722, 27] width 400 height 36
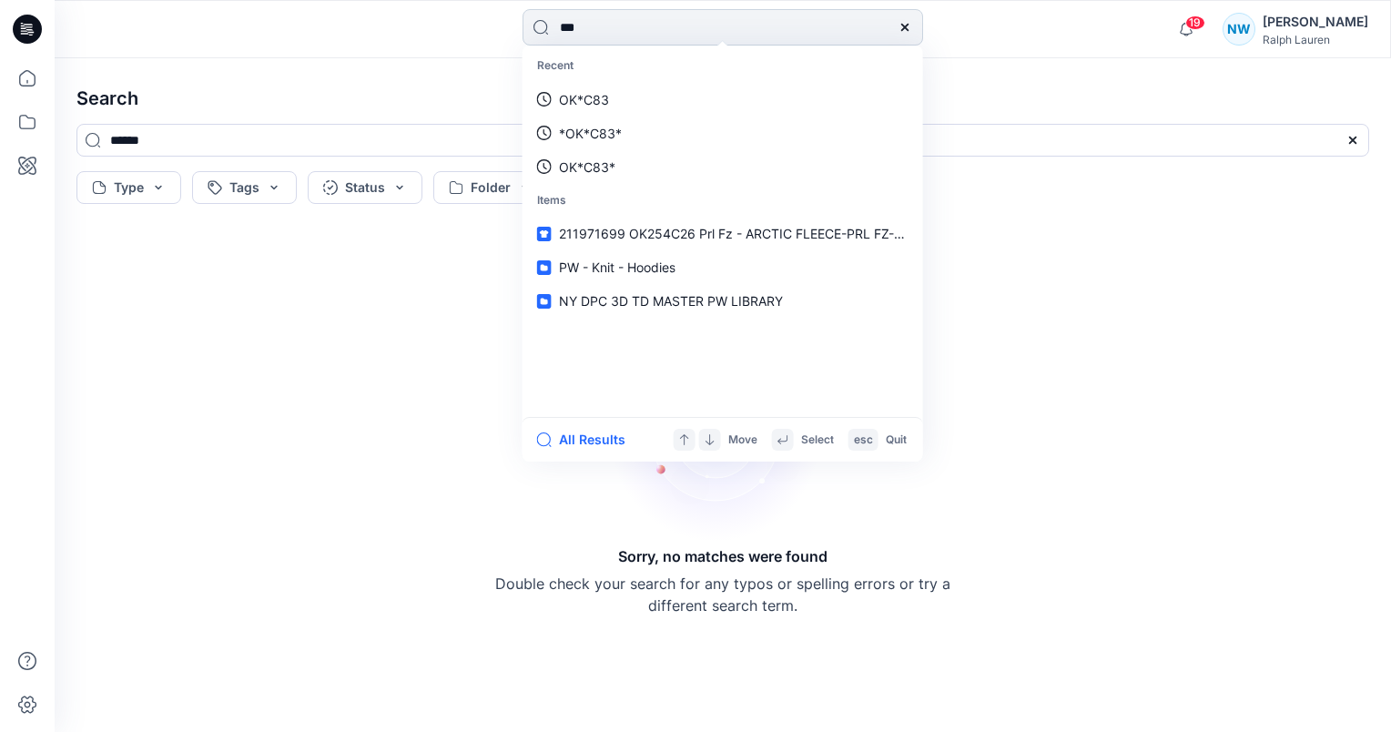
type input "***"
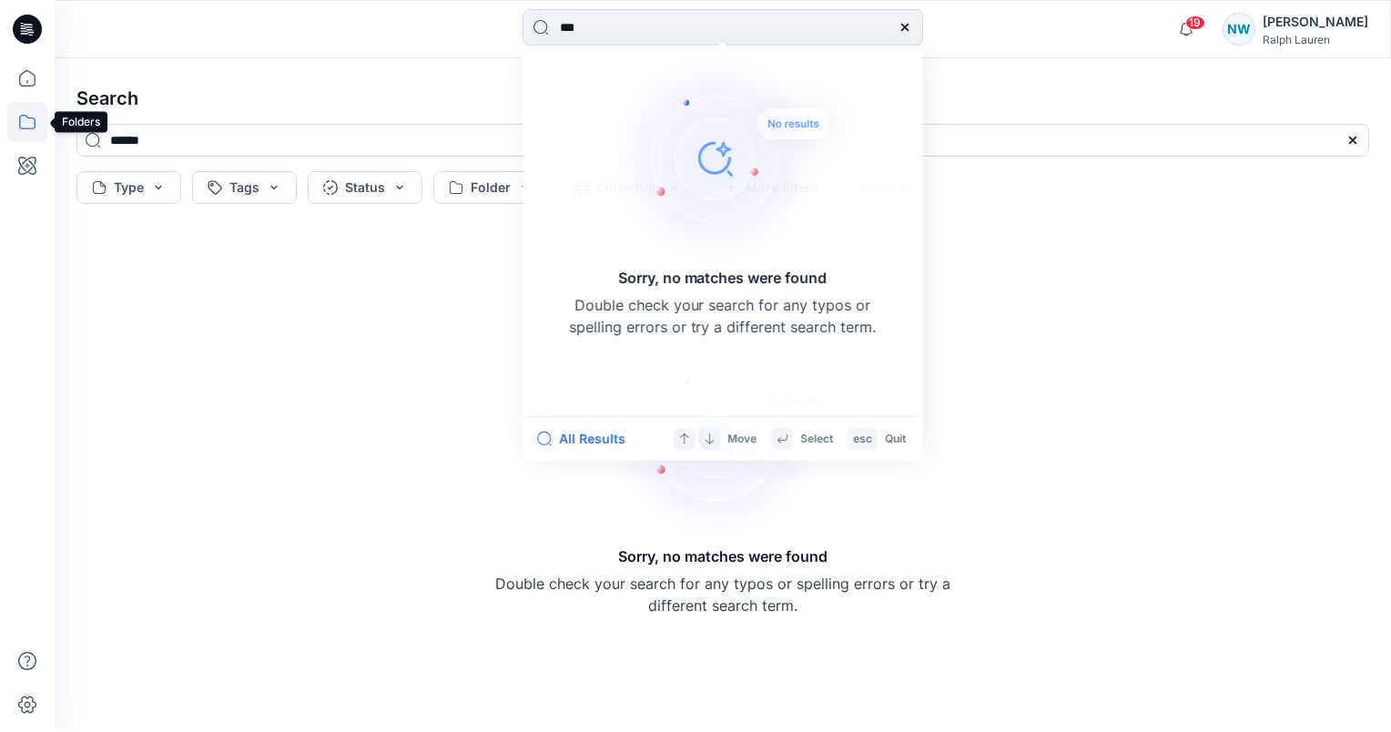
click at [30, 134] on icon at bounding box center [27, 122] width 40 height 40
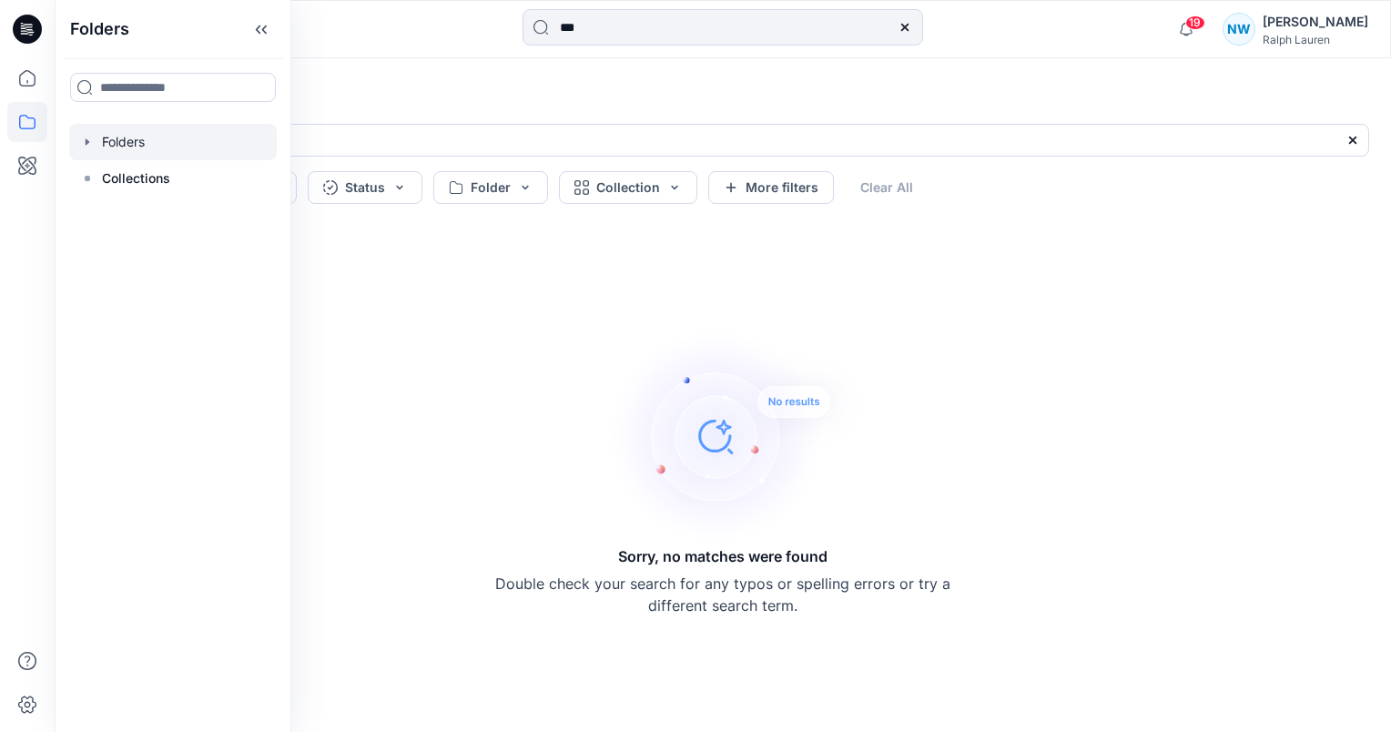
click at [159, 153] on div at bounding box center [173, 142] width 208 height 36
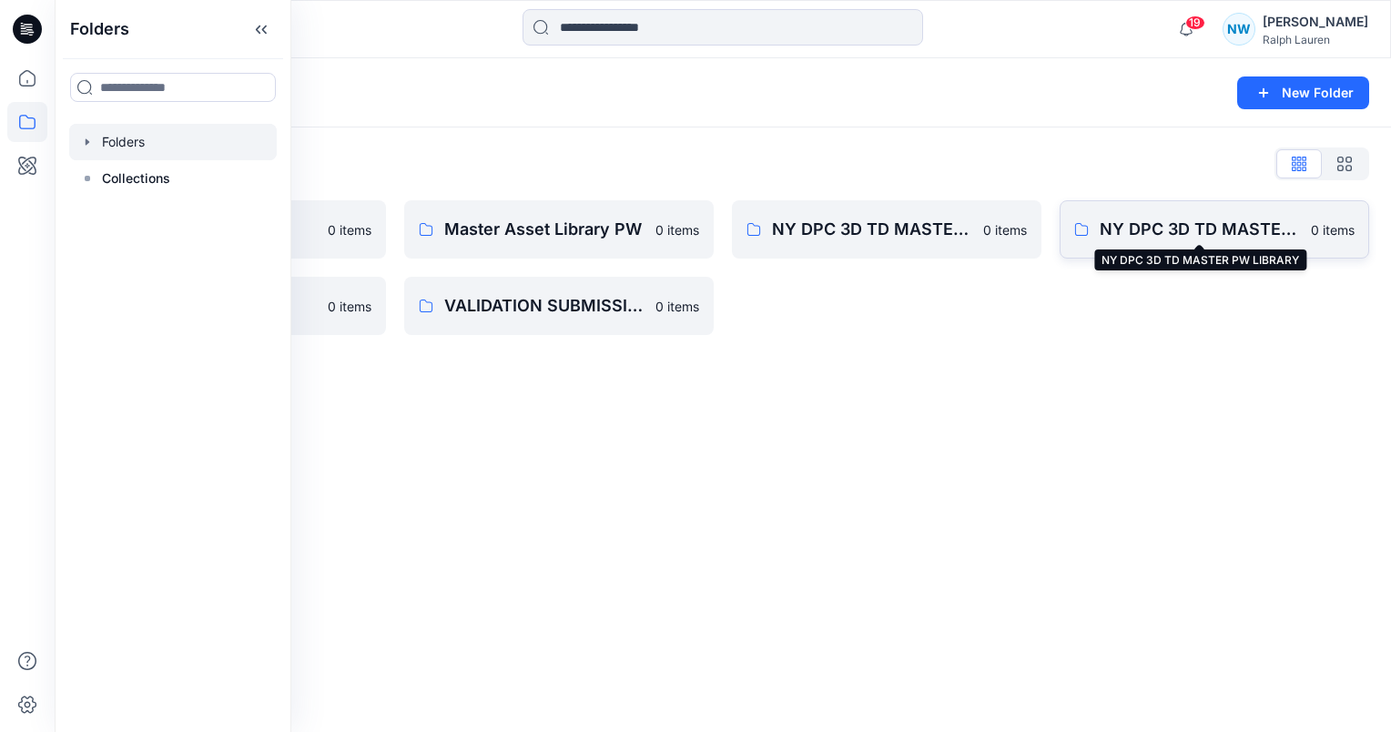
click at [1194, 228] on p "NY DPC 3D TD MASTER PW LIBRARY" at bounding box center [1200, 229] width 200 height 25
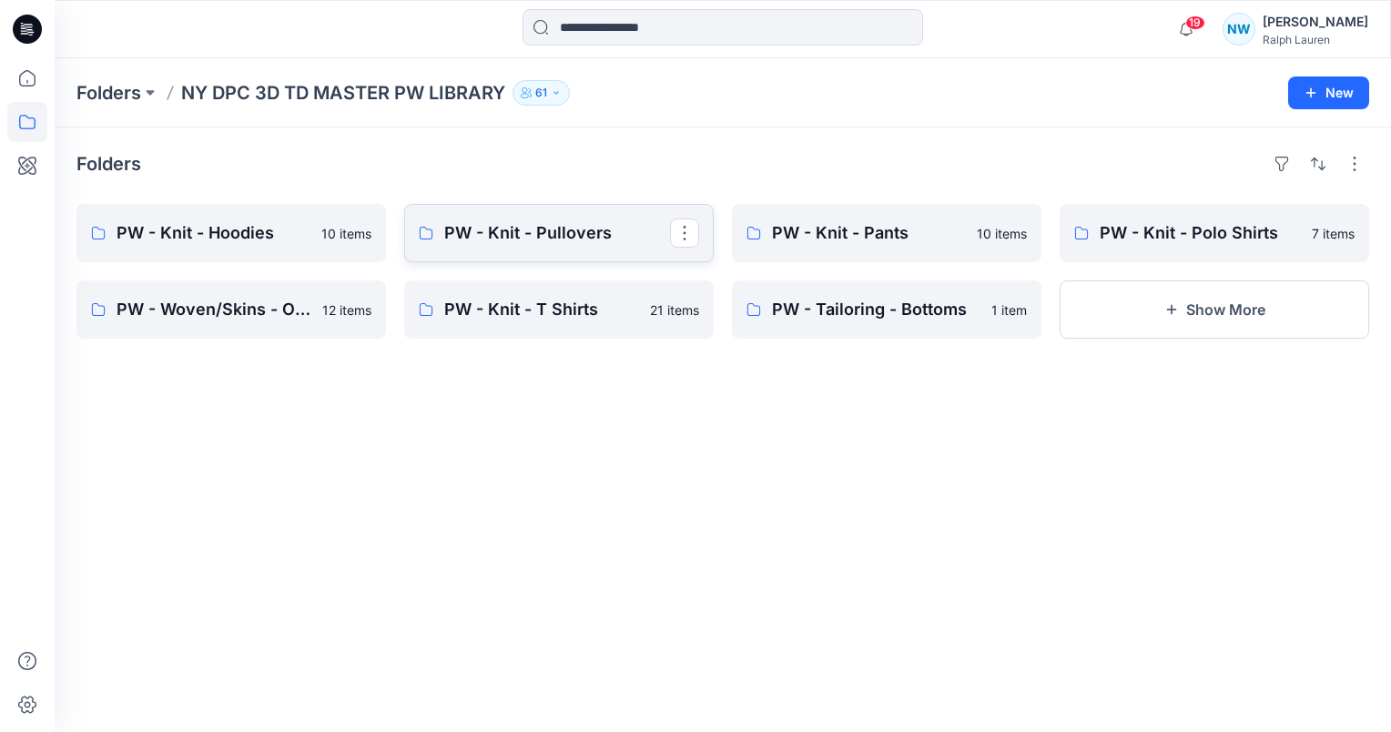
click at [528, 245] on p "PW - Knit - Pullovers" at bounding box center [557, 232] width 226 height 25
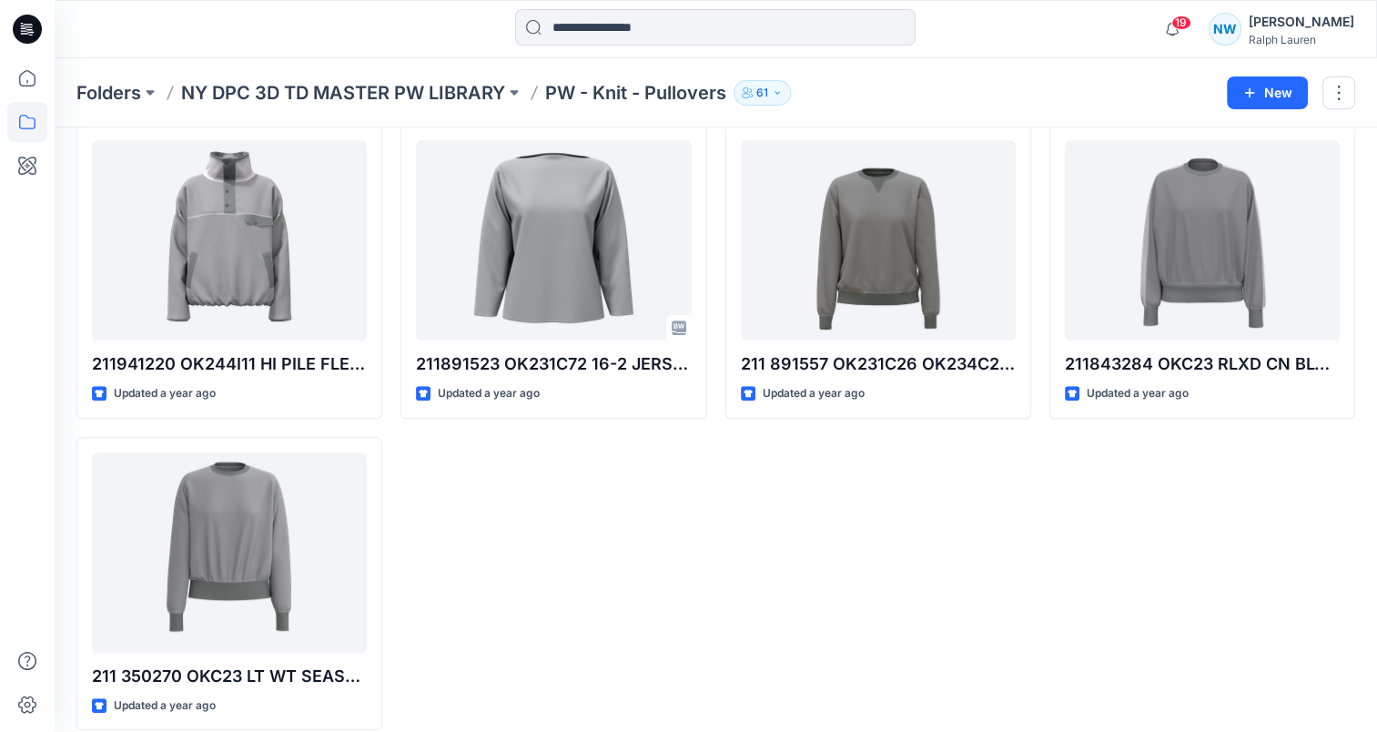
scroll to position [721, 0]
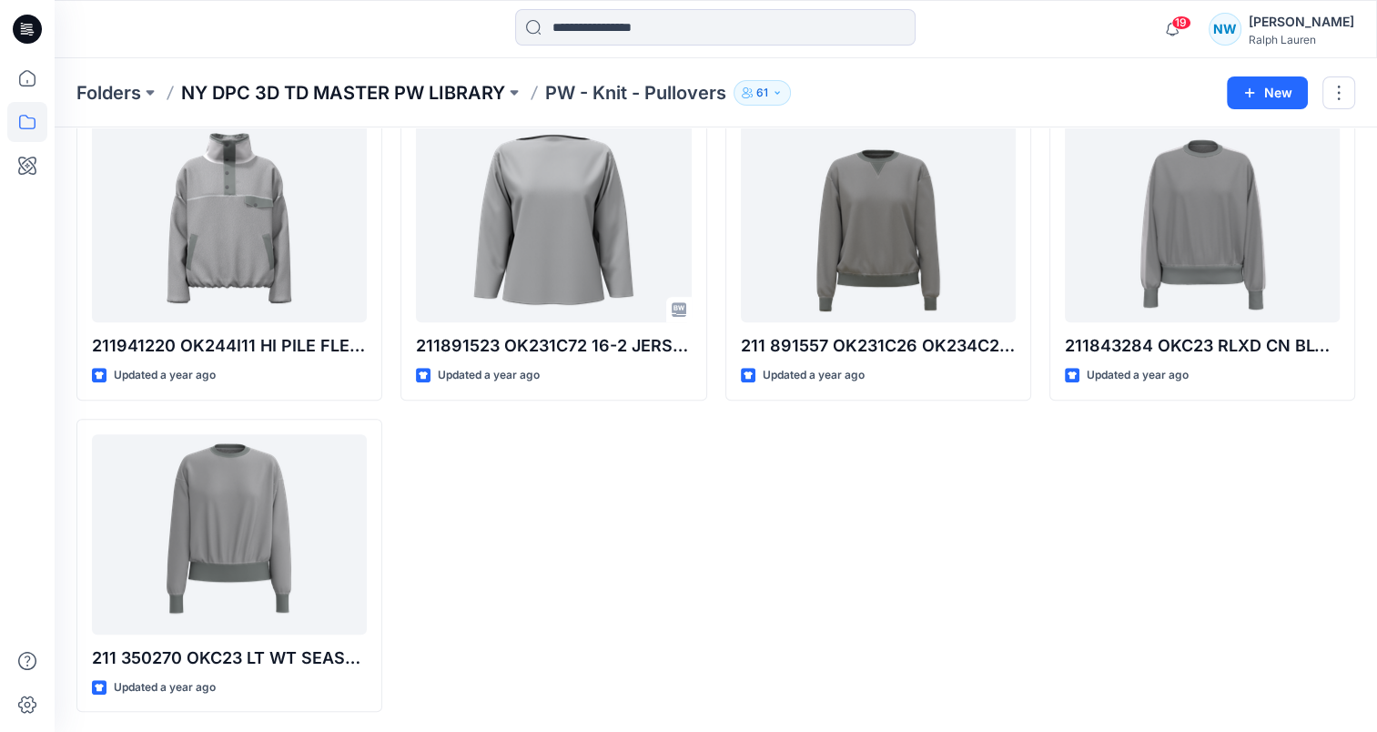
click at [484, 88] on p "NY DPC 3D TD MASTER PW LIBRARY" at bounding box center [343, 92] width 324 height 25
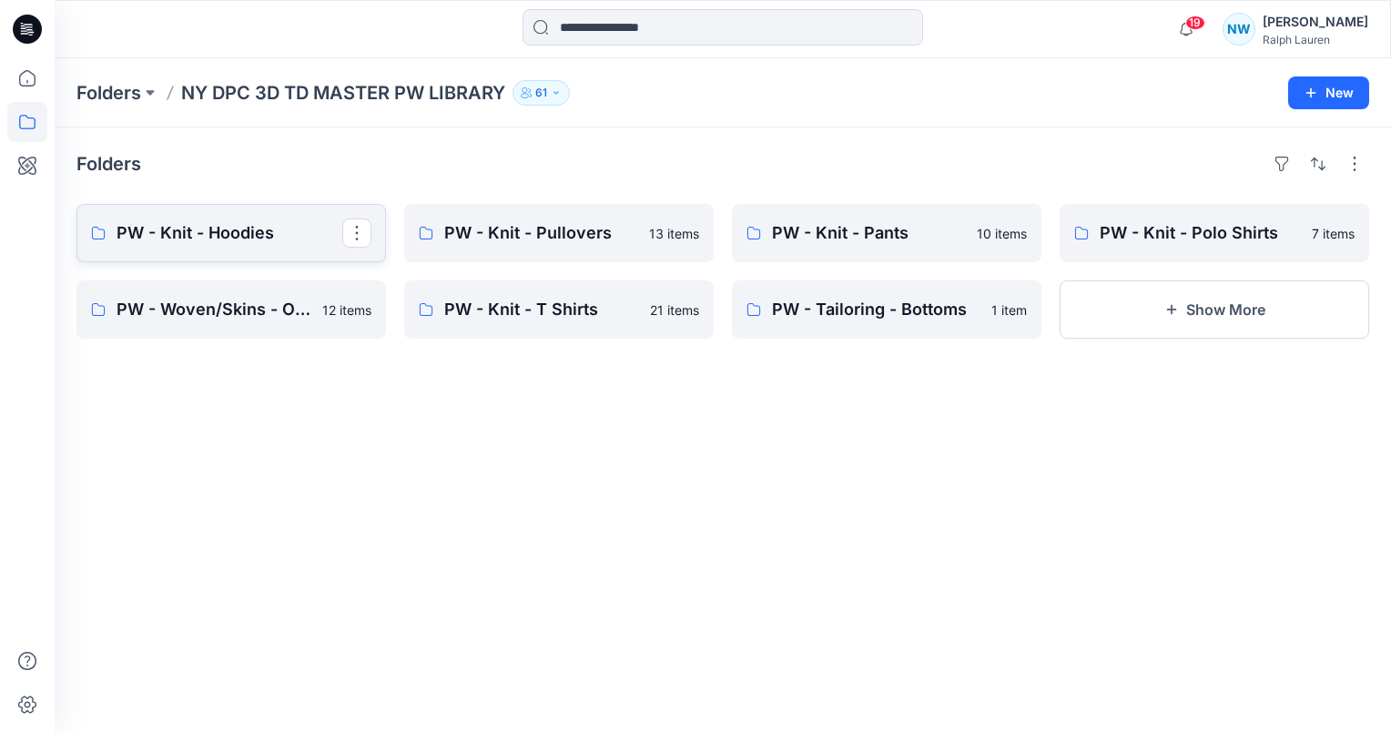
click at [280, 244] on p "PW - Knit - Hoodies" at bounding box center [230, 232] width 226 height 25
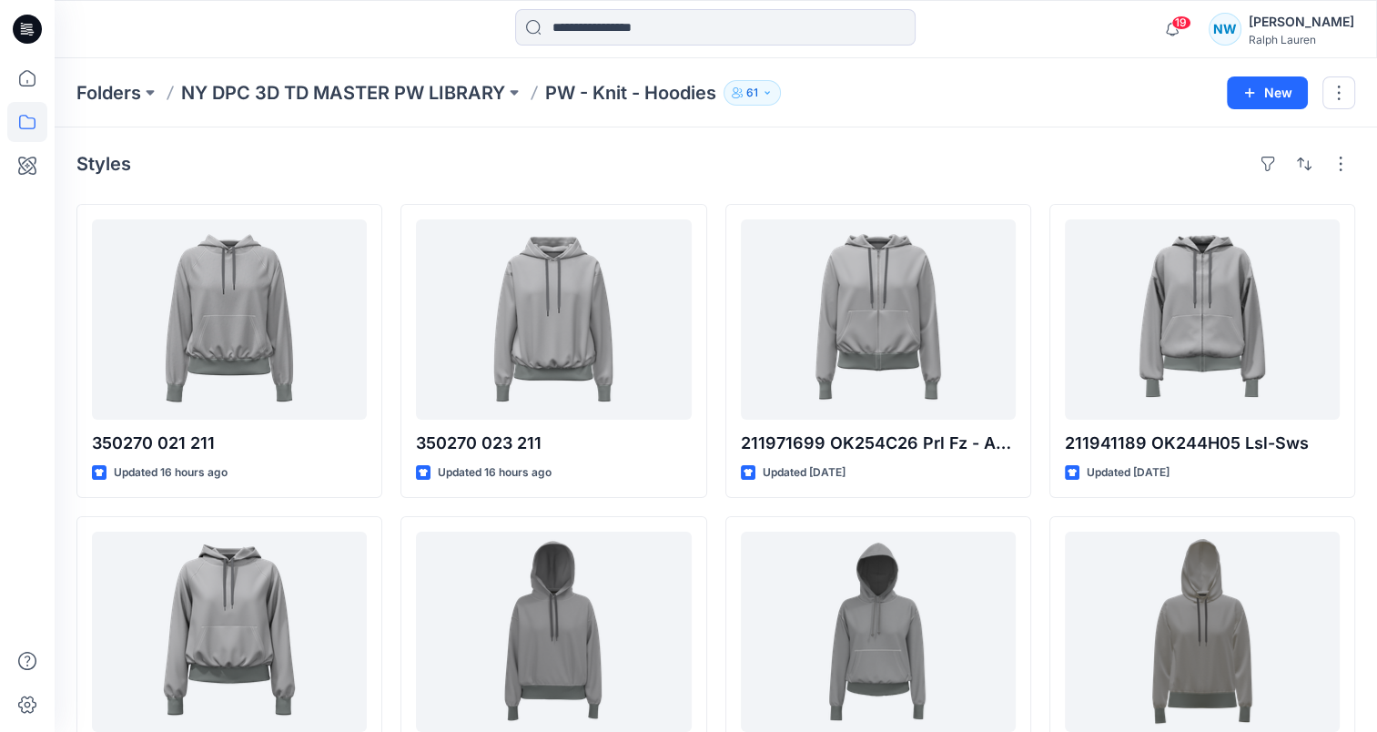
click at [499, 100] on p "NY DPC 3D TD MASTER PW LIBRARY" at bounding box center [343, 92] width 324 height 25
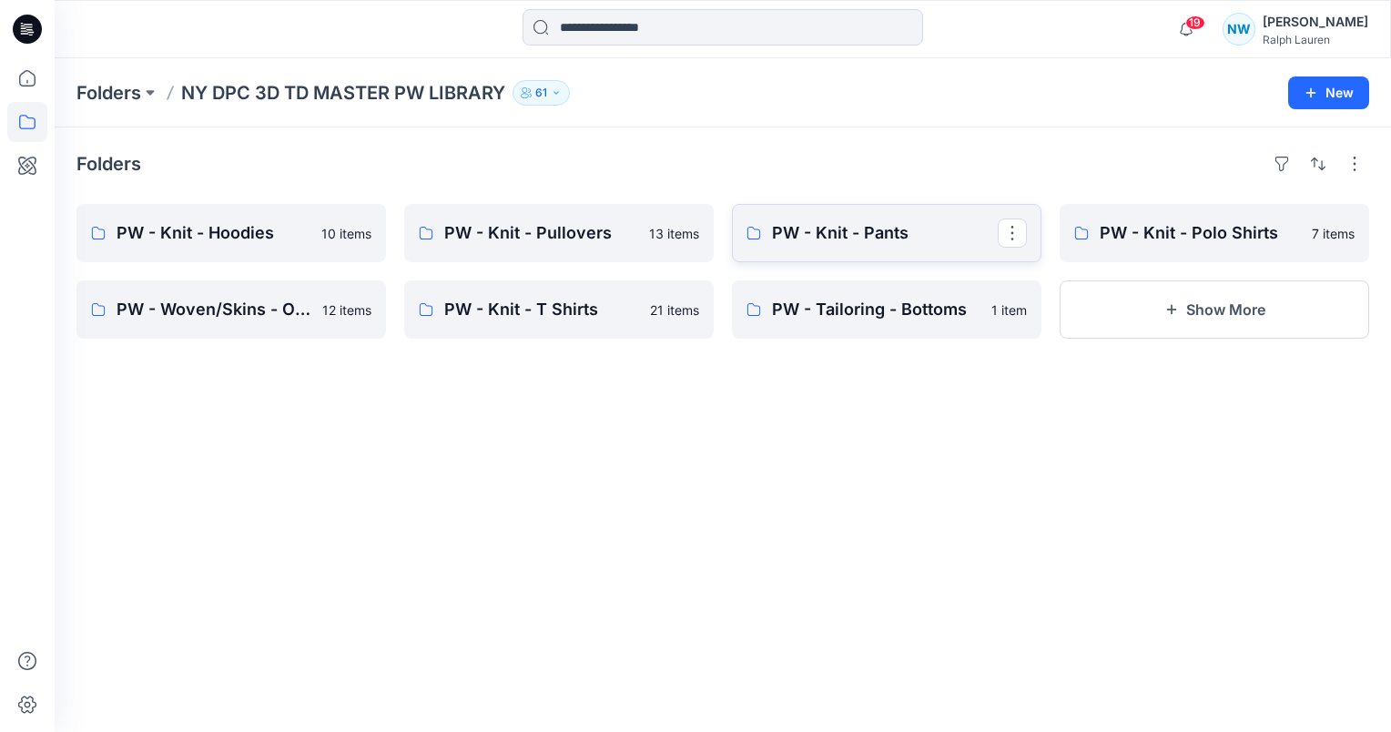
click at [970, 230] on p "PW - Knit - Pants" at bounding box center [885, 232] width 226 height 25
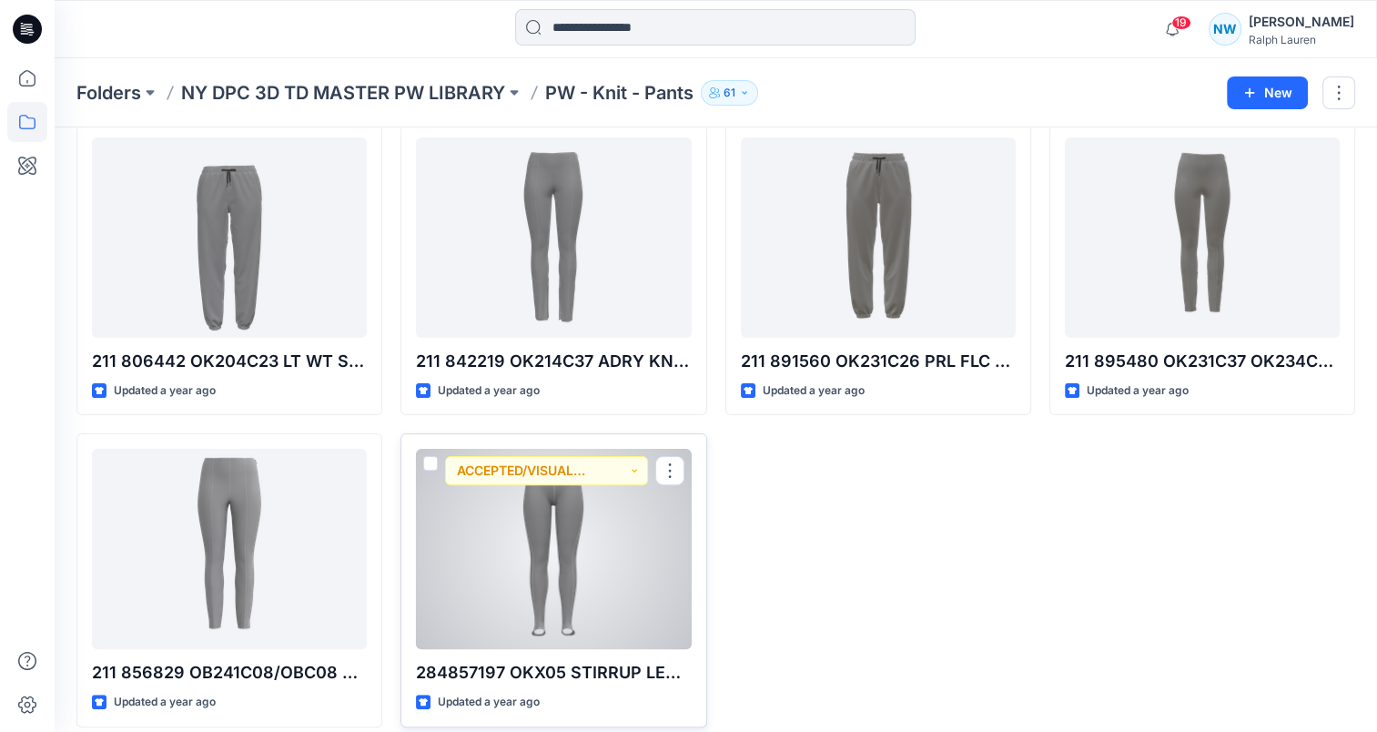
scroll to position [410, 0]
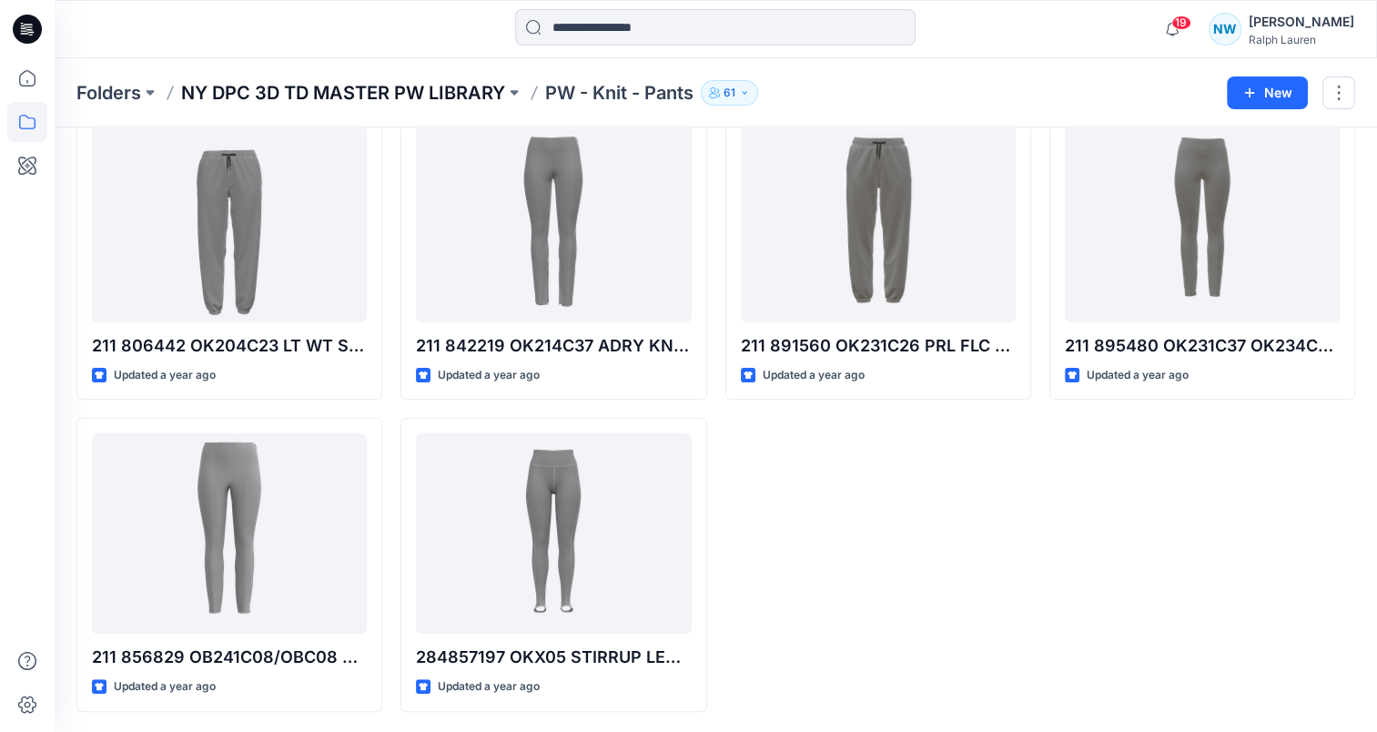
click at [470, 84] on p "NY DPC 3D TD MASTER PW LIBRARY" at bounding box center [343, 92] width 324 height 25
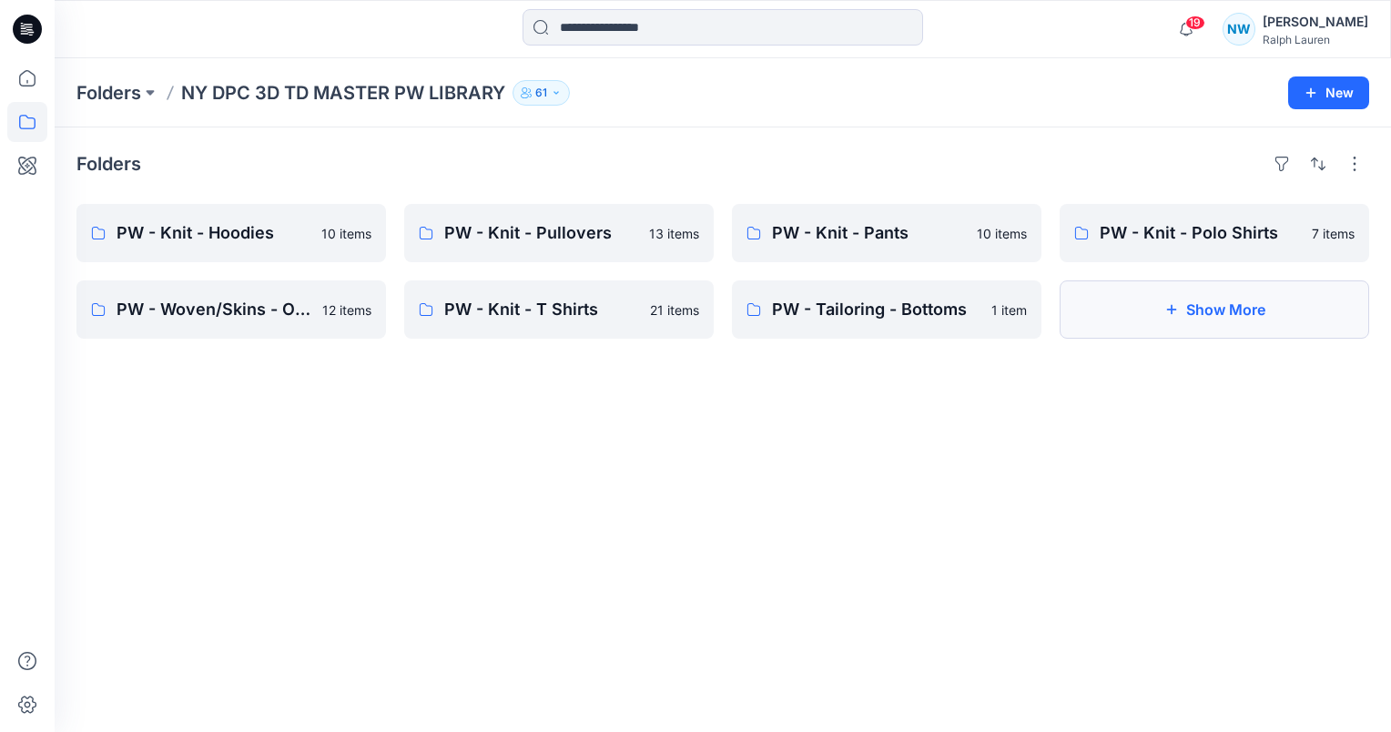
click at [1154, 292] on button "Show More" at bounding box center [1213, 309] width 309 height 58
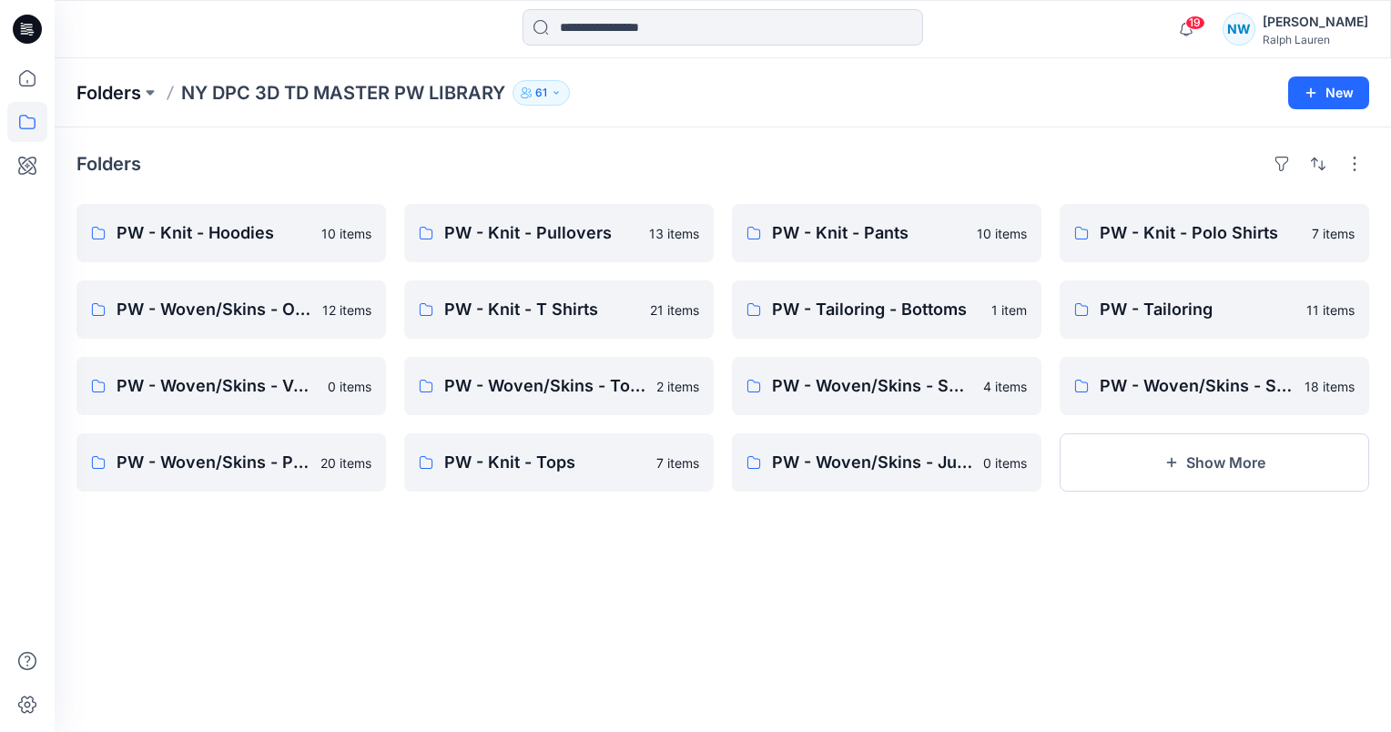
click at [131, 92] on p "Folders" at bounding box center [108, 92] width 65 height 25
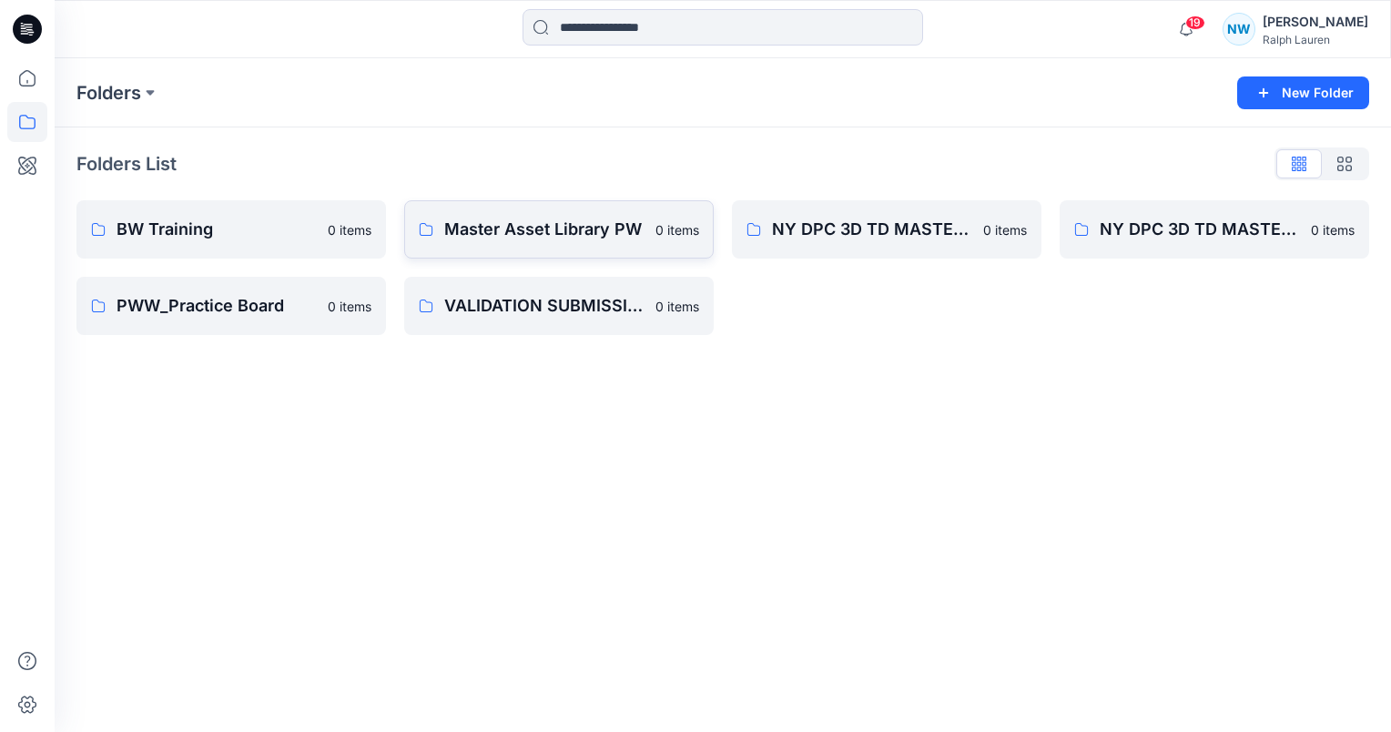
click at [617, 237] on p "Master Asset Library PW" at bounding box center [544, 229] width 200 height 25
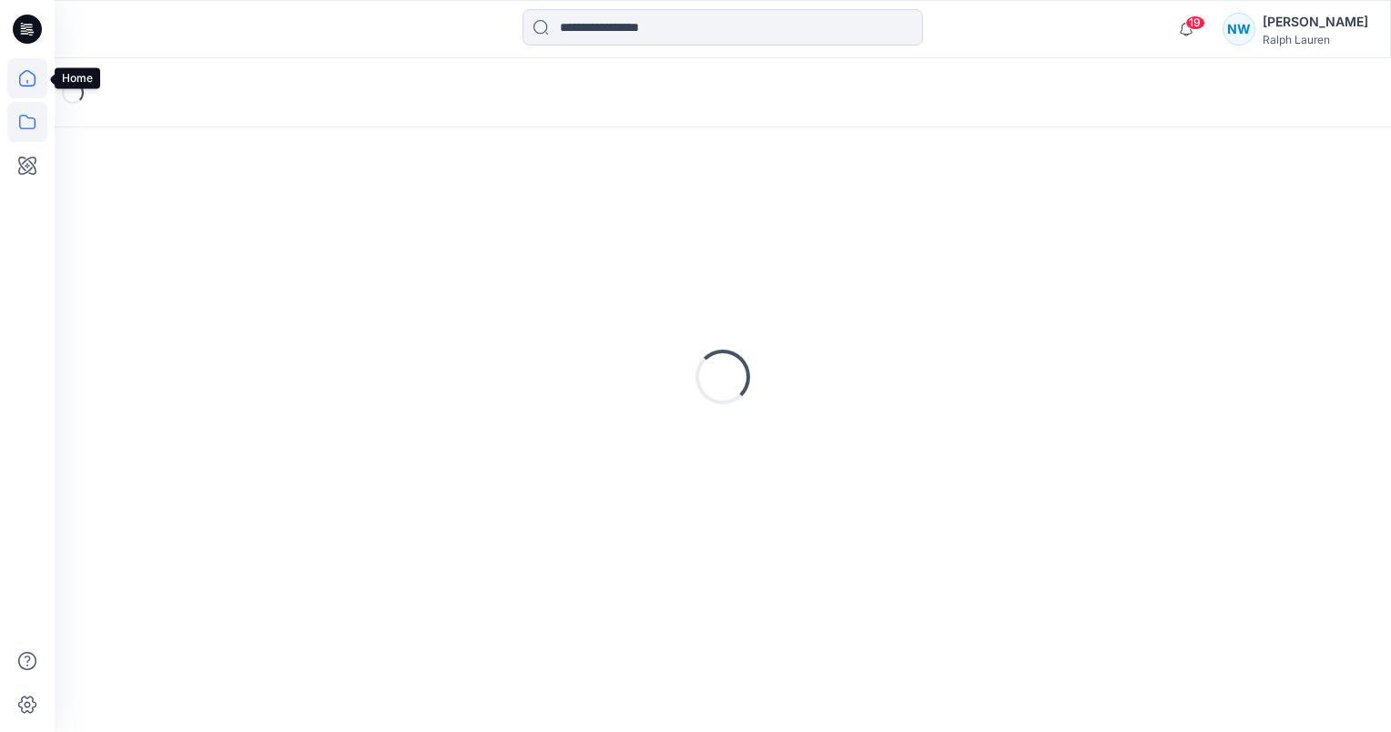
click at [42, 86] on icon at bounding box center [27, 78] width 40 height 40
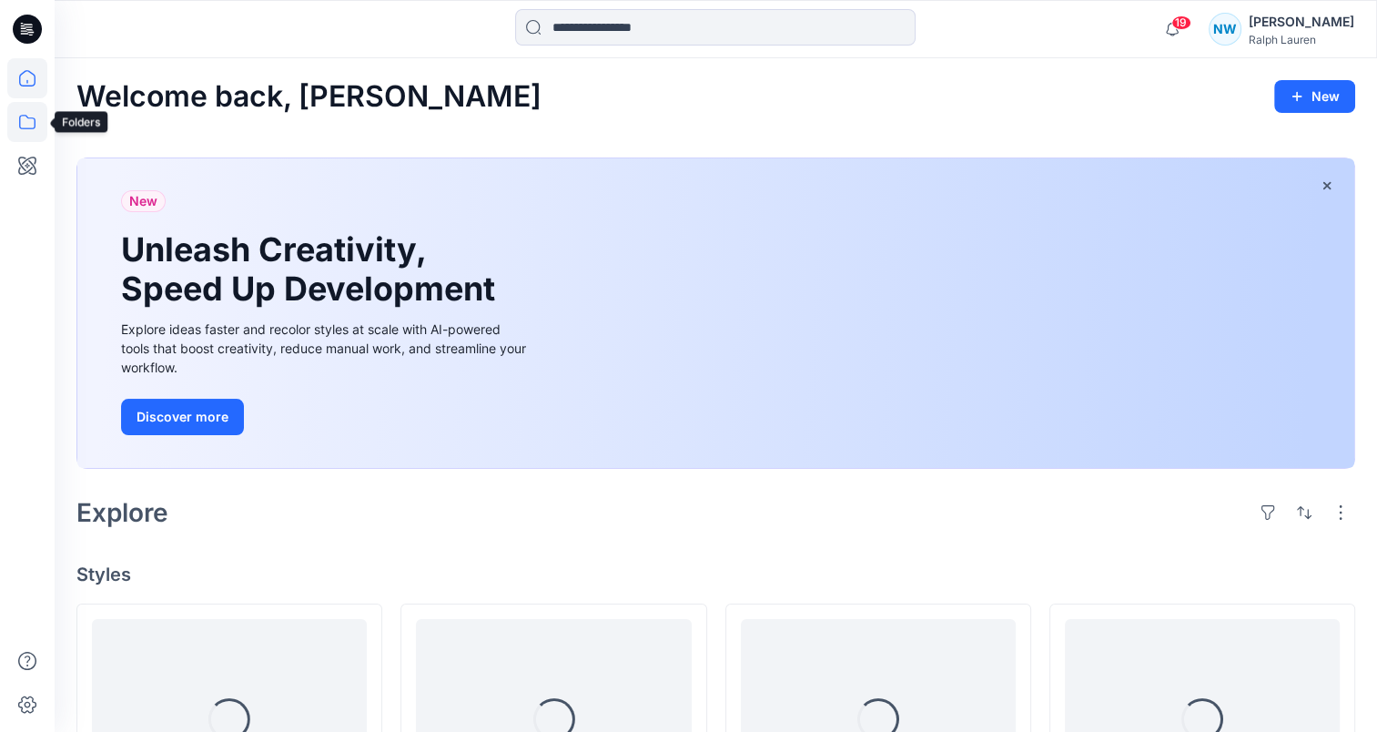
click at [32, 130] on icon at bounding box center [27, 122] width 40 height 40
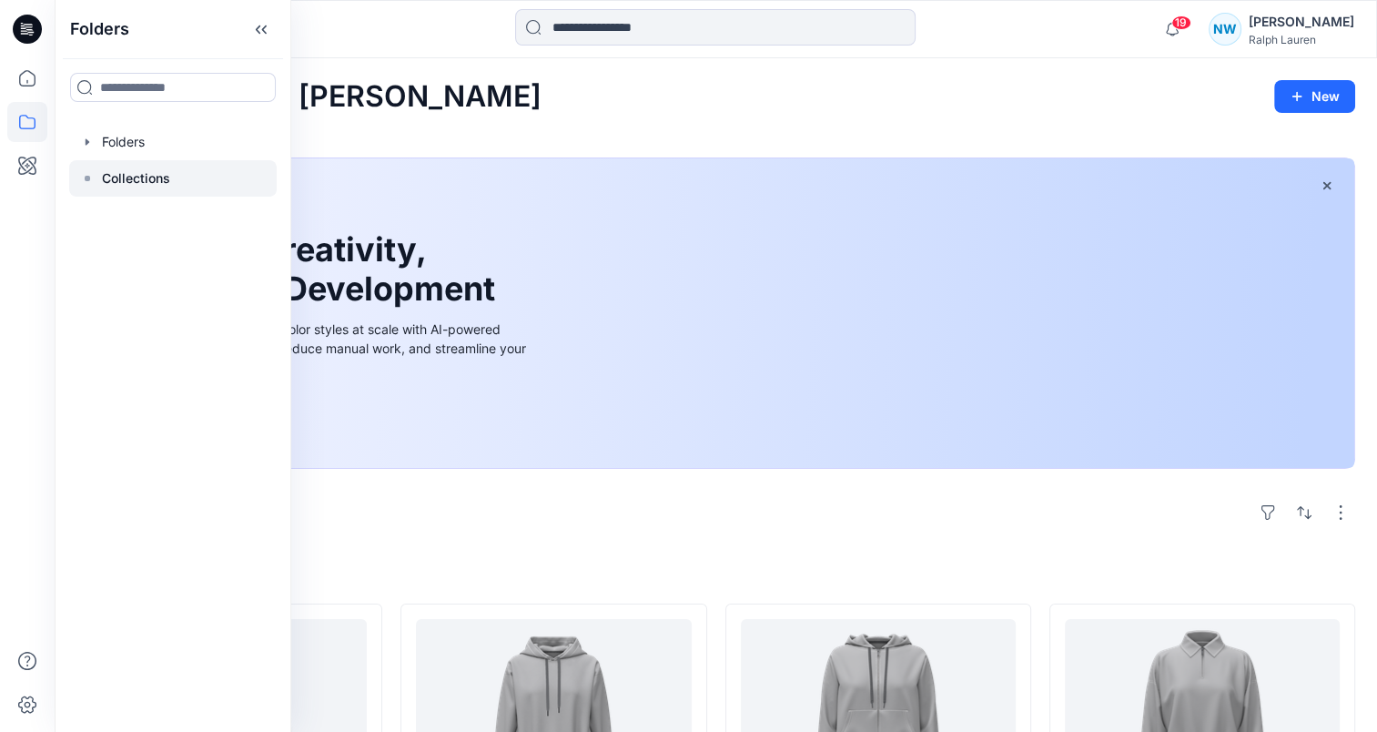
click at [119, 189] on div at bounding box center [173, 178] width 208 height 36
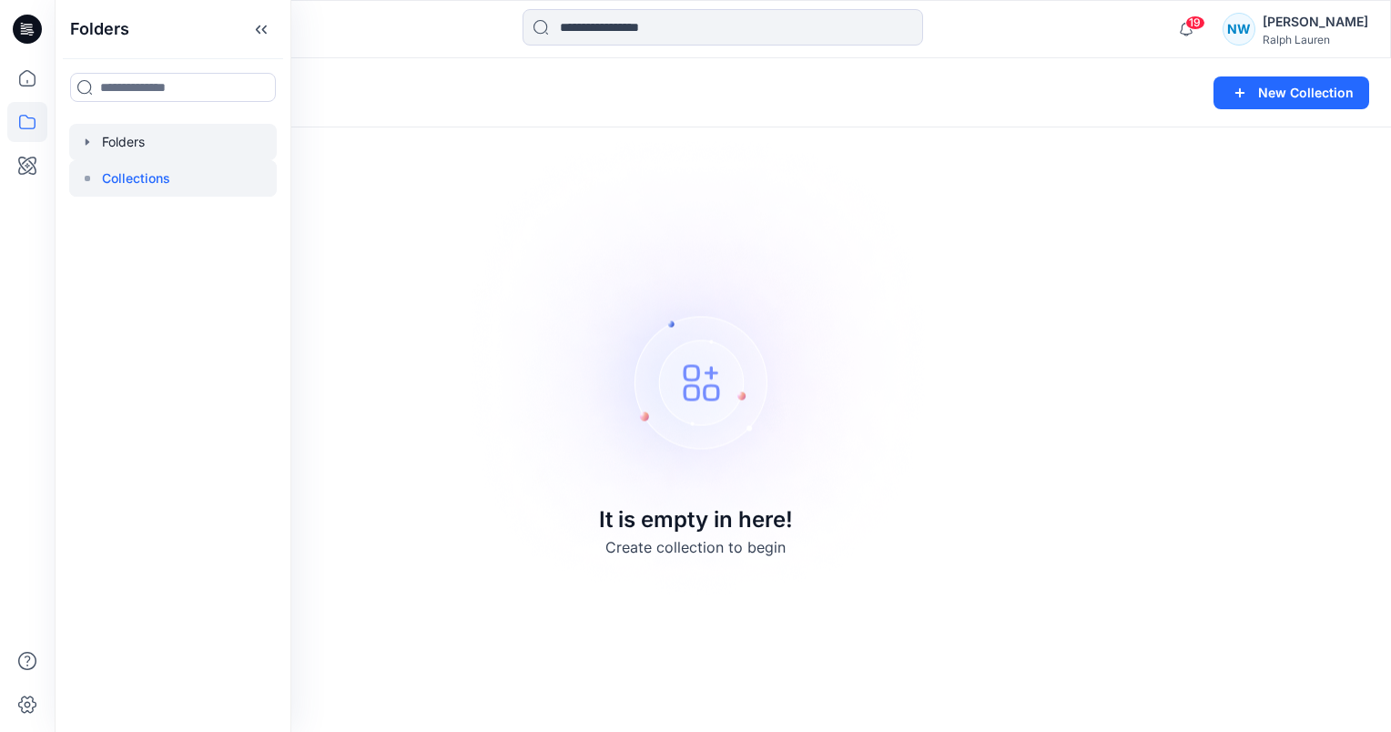
click at [132, 139] on div at bounding box center [173, 142] width 208 height 36
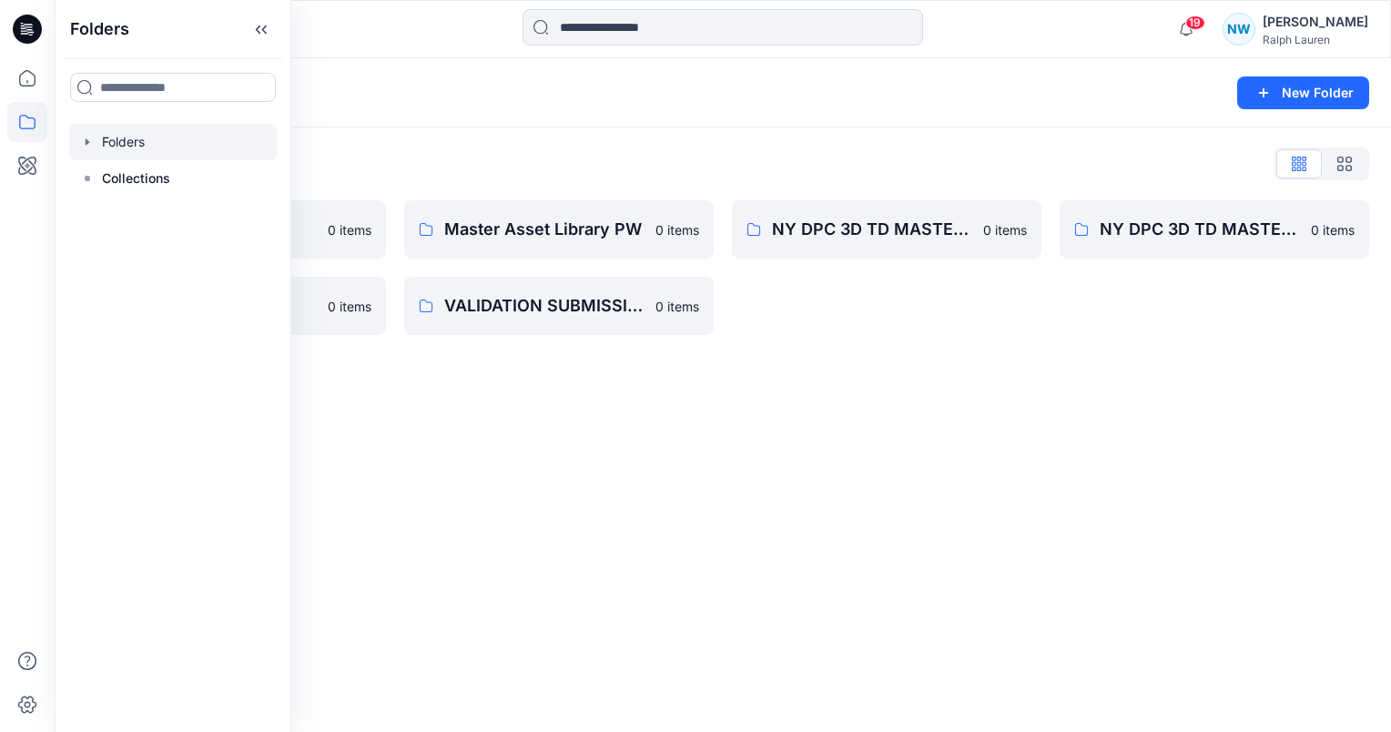
click at [564, 409] on div "Folders New Folder Folders List BW Training 0 items PWW_Practice Board 0 items …" at bounding box center [723, 395] width 1336 height 674
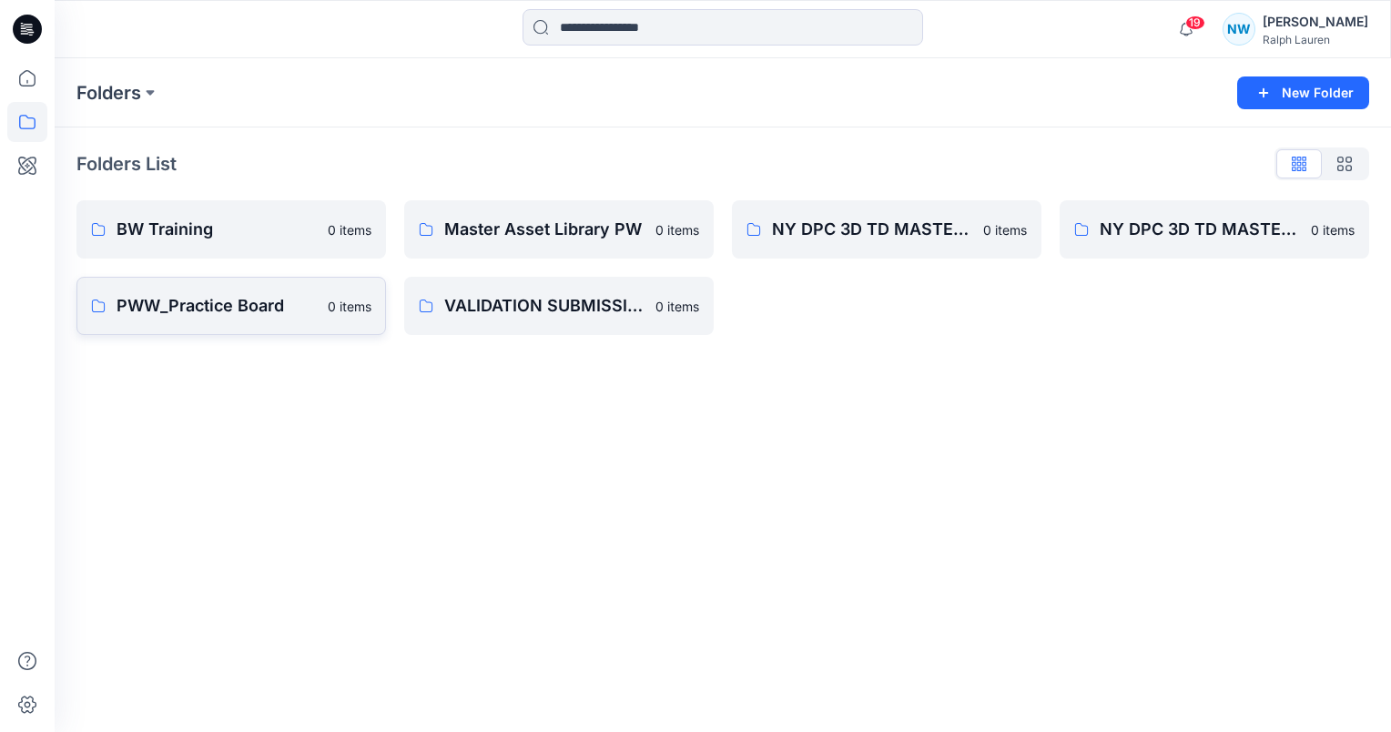
click at [253, 293] on p "PWW_Practice Board" at bounding box center [217, 305] width 200 height 25
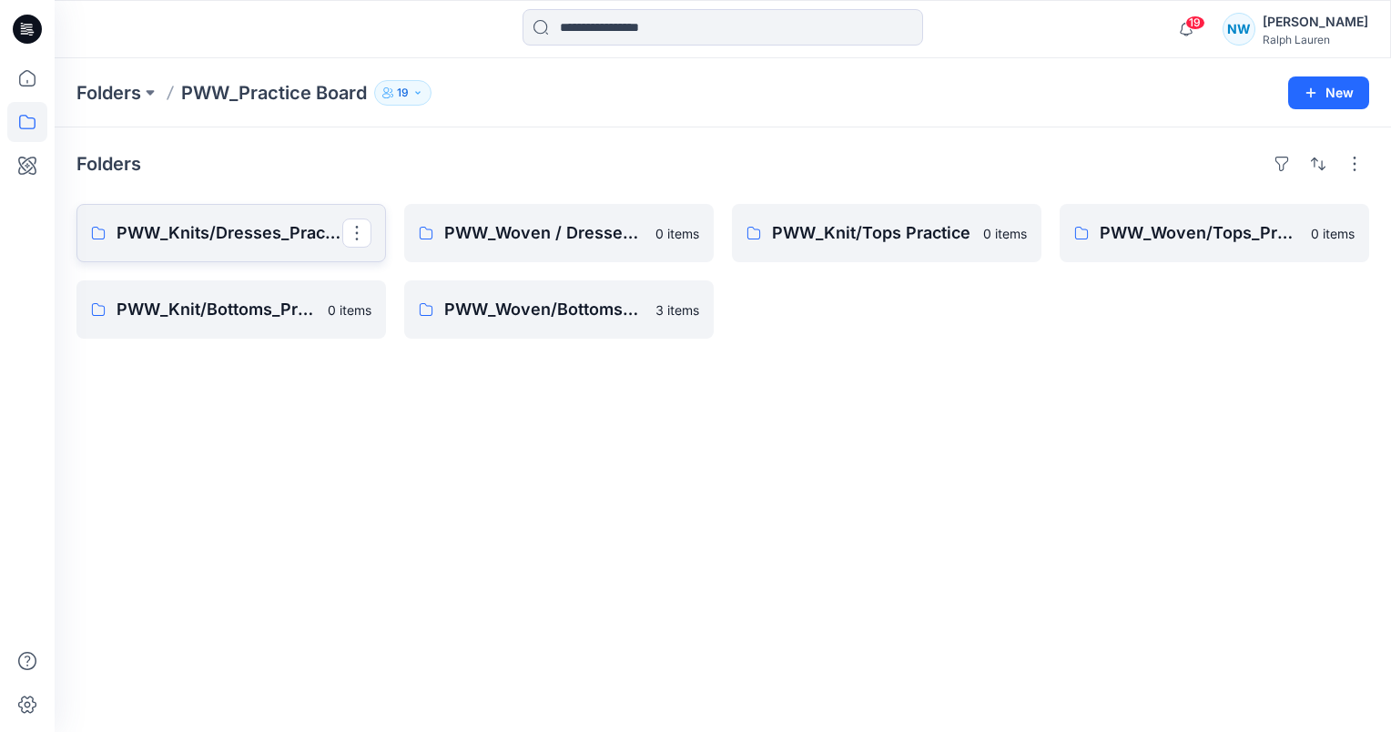
click at [259, 221] on p "PWW_Knits/Dresses_Practice" at bounding box center [230, 232] width 226 height 25
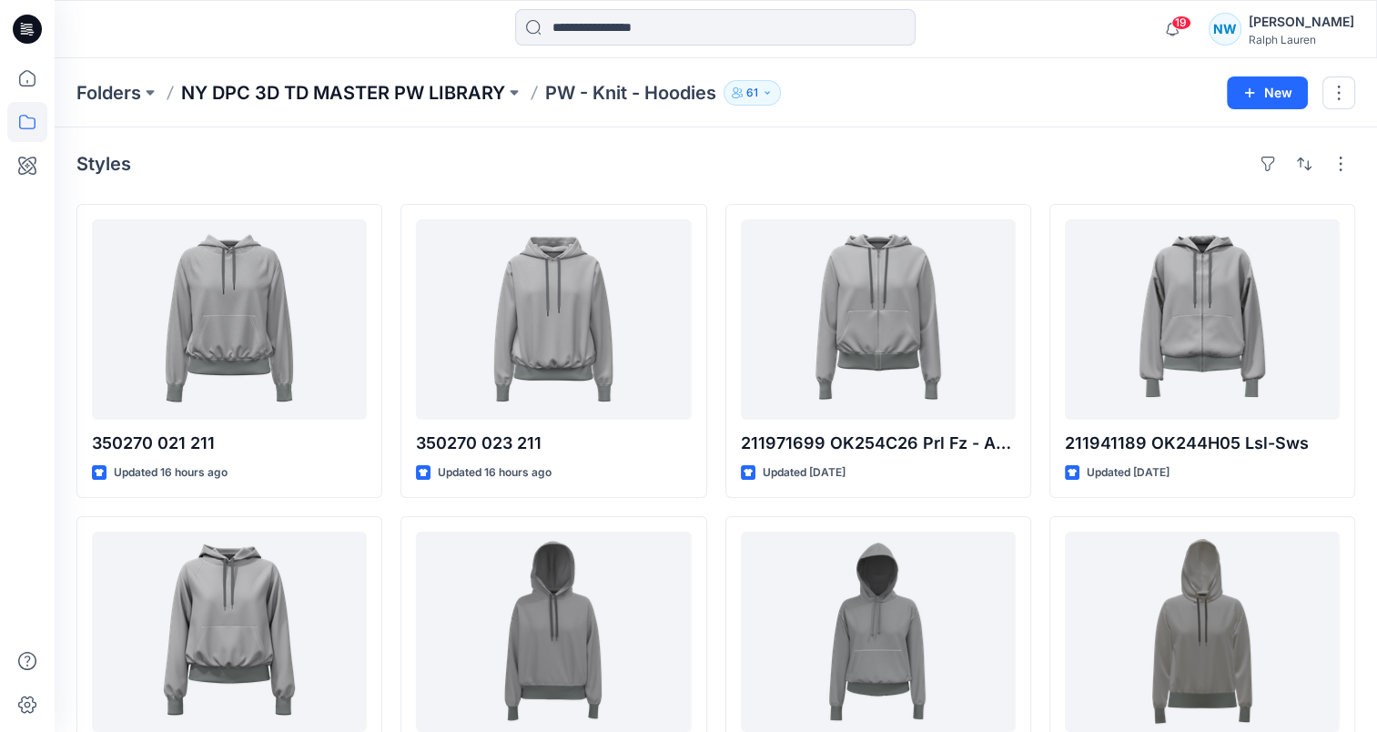
click at [477, 98] on p "NY DPC 3D TD MASTER PW LIBRARY" at bounding box center [343, 92] width 324 height 25
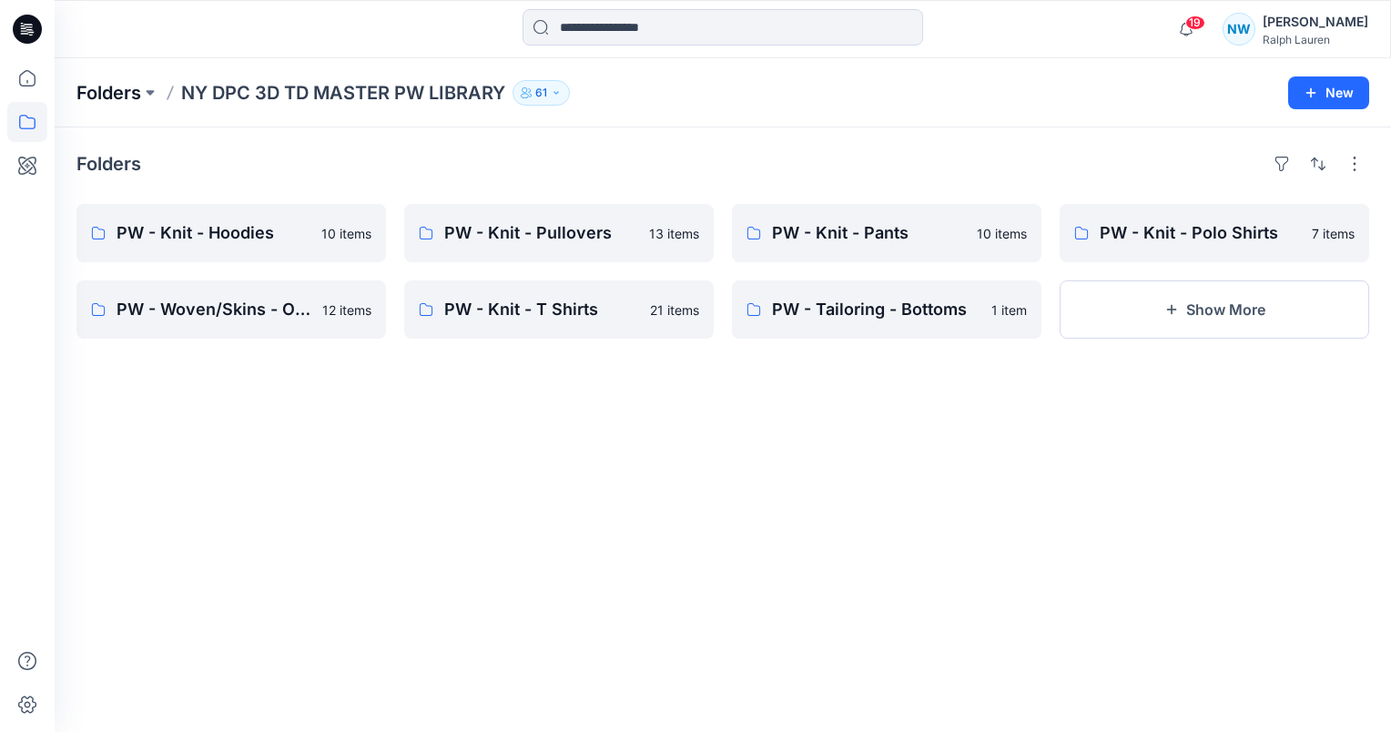
click at [130, 93] on p "Folders" at bounding box center [108, 92] width 65 height 25
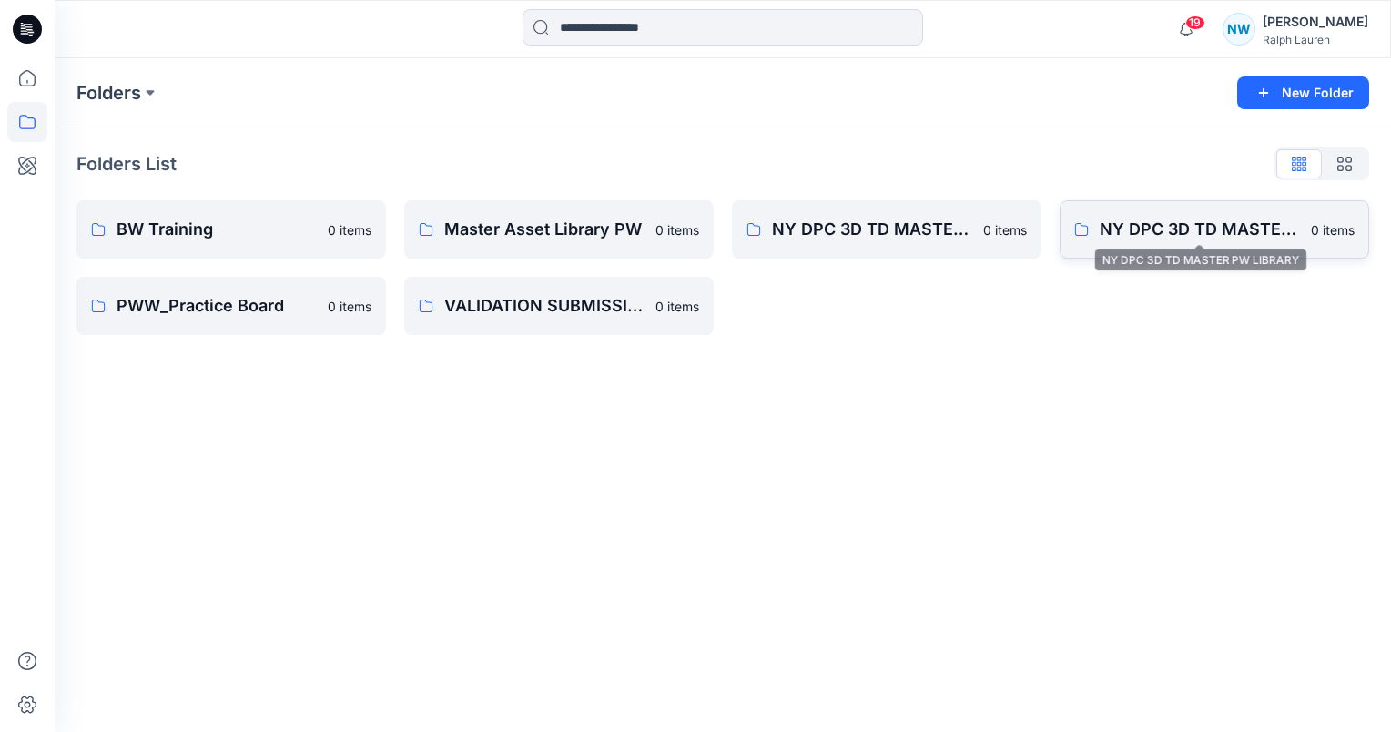
click at [1146, 230] on p "NY DPC 3D TD MASTER PW LIBRARY" at bounding box center [1200, 229] width 200 height 25
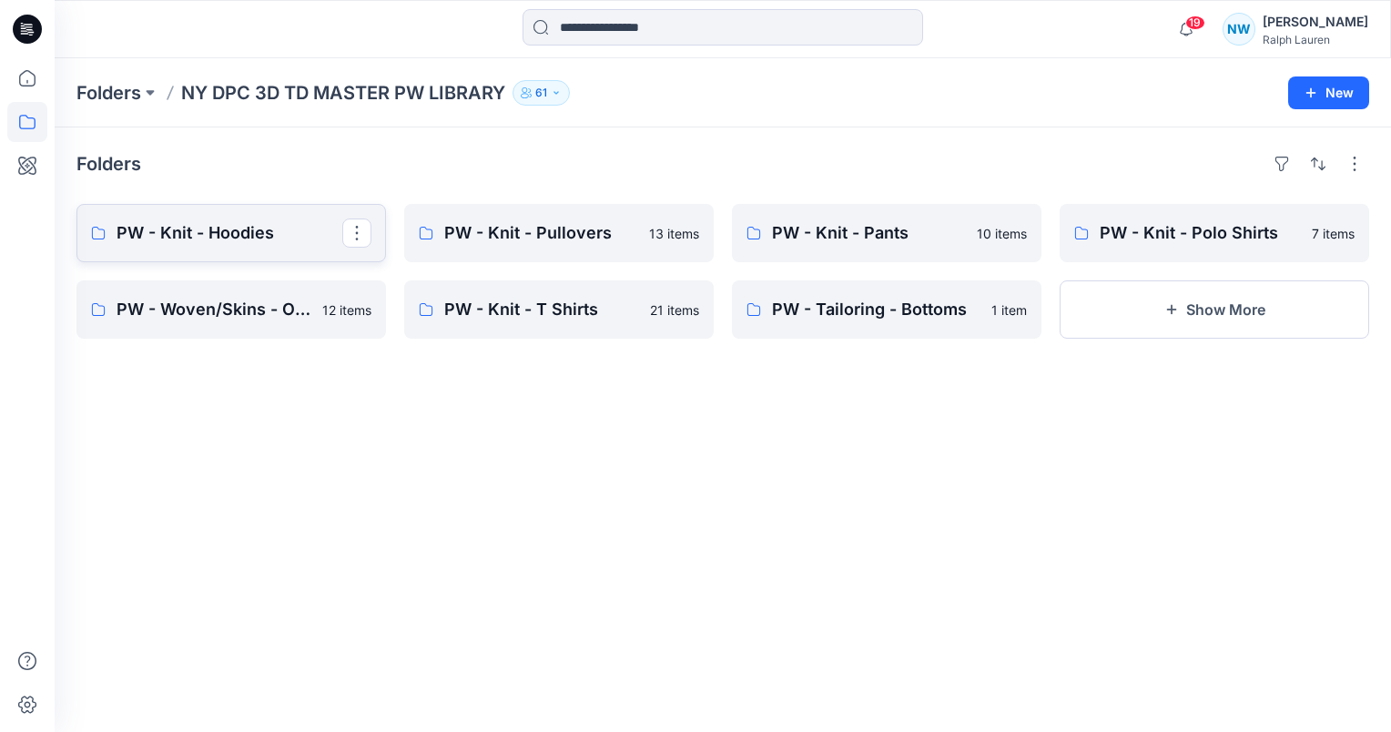
click at [272, 228] on p "PW - Knit - Hoodies" at bounding box center [230, 232] width 226 height 25
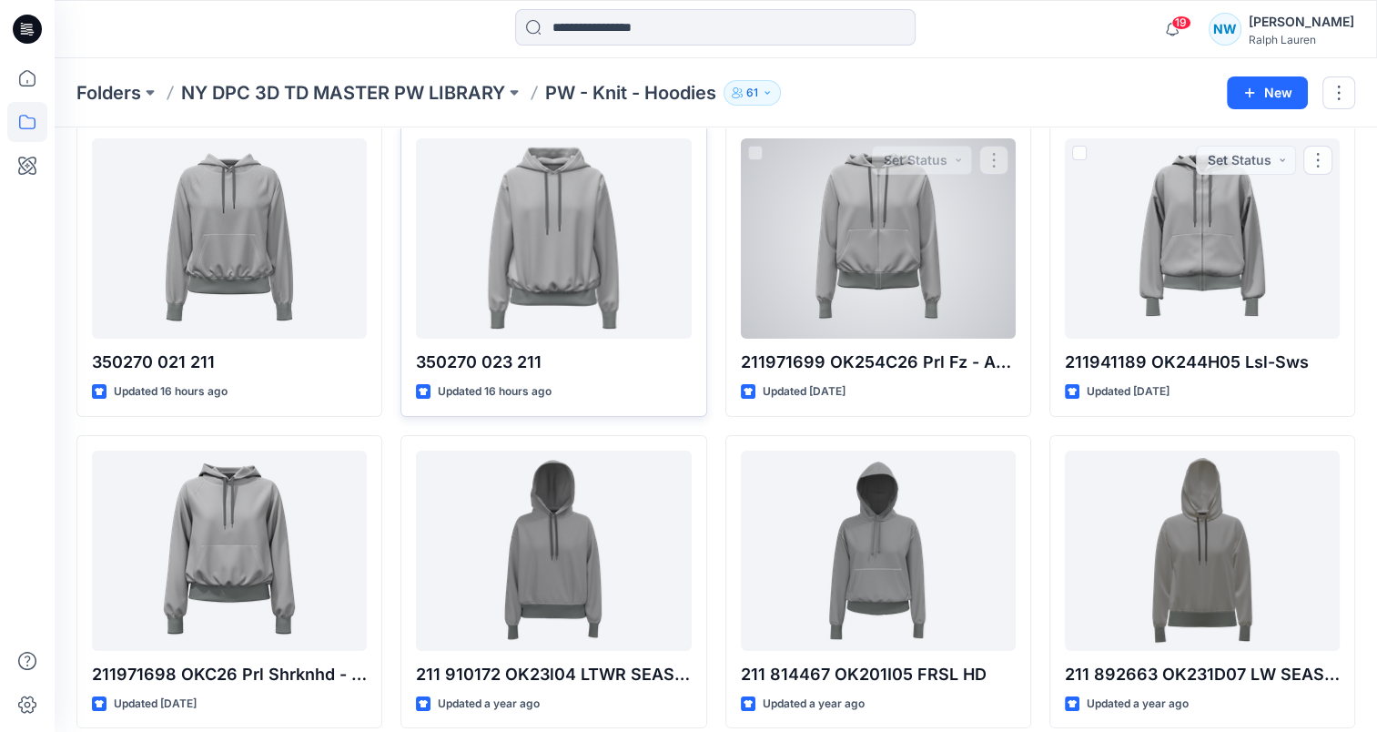
scroll to position [91, 0]
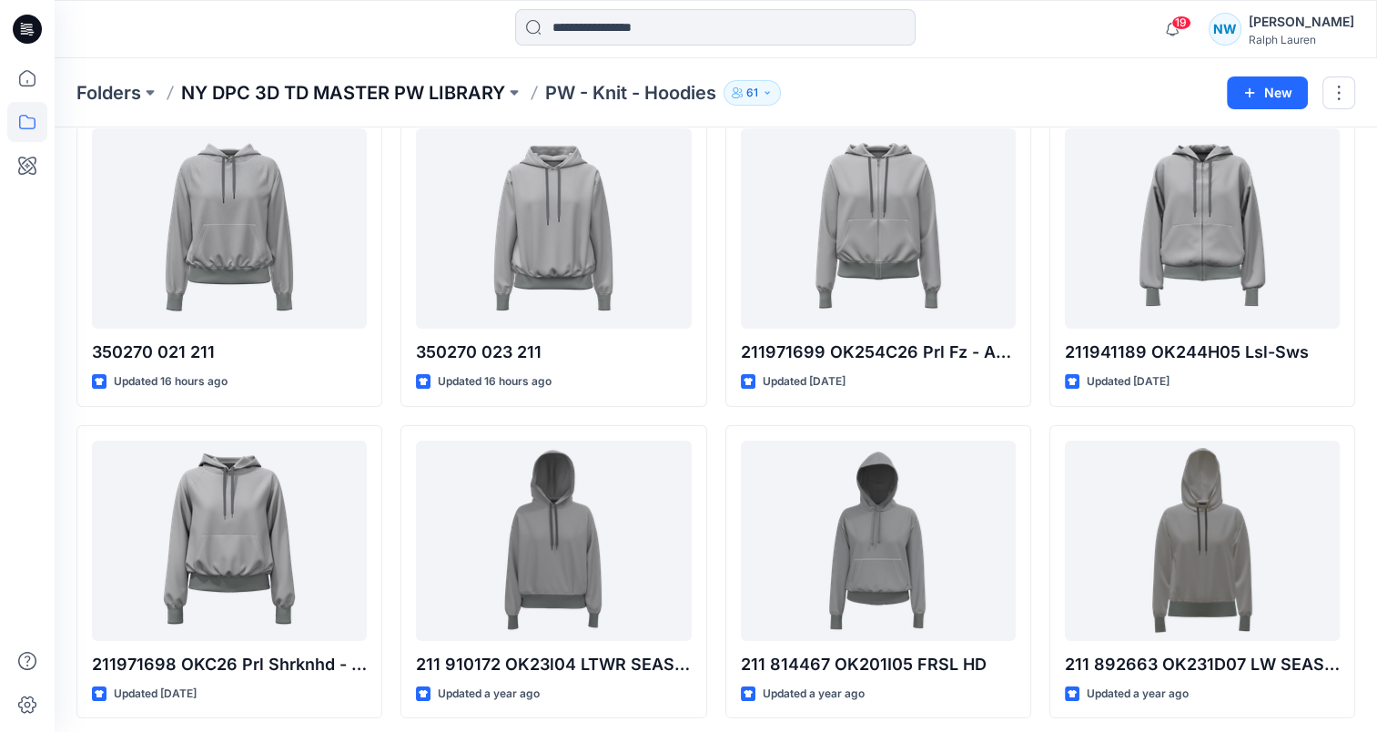
click at [484, 96] on p "NY DPC 3D TD MASTER PW LIBRARY" at bounding box center [343, 92] width 324 height 25
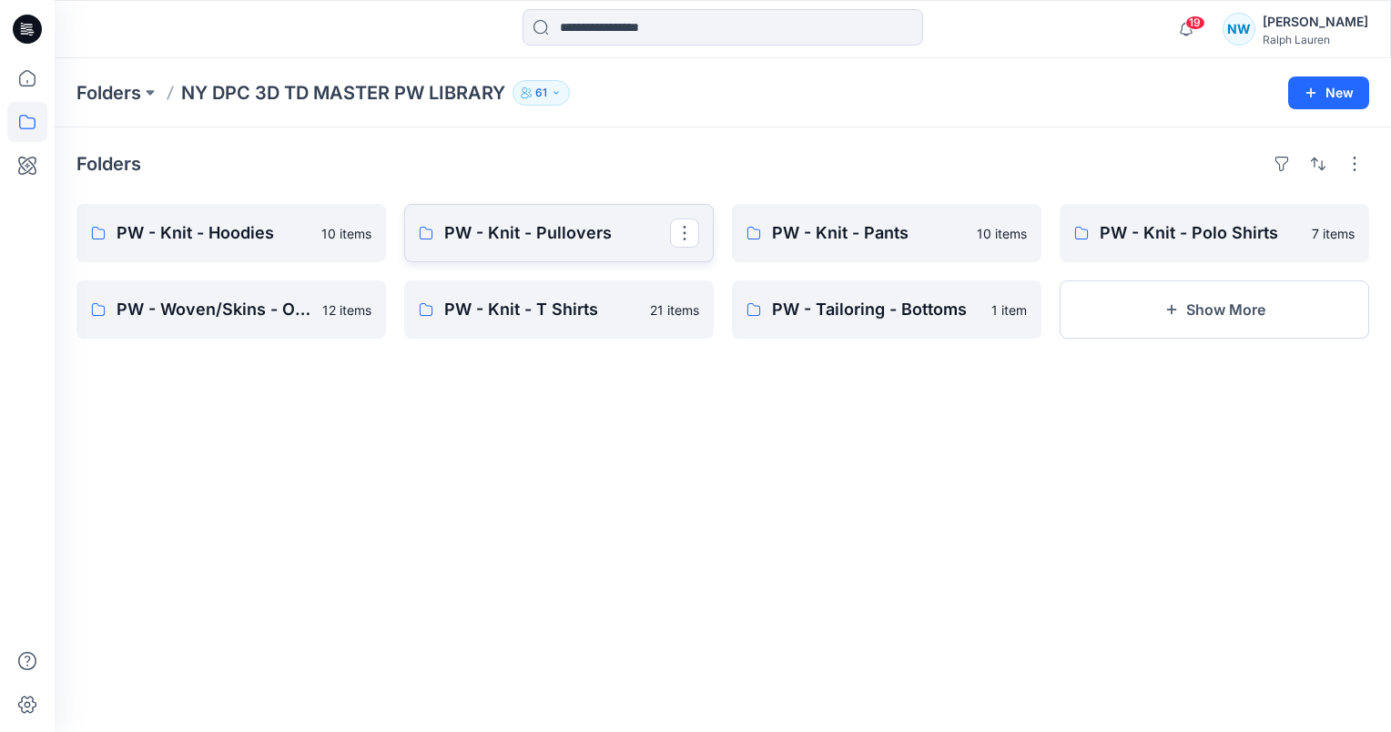
click at [587, 226] on p "PW - Knit - Pullovers" at bounding box center [557, 232] width 226 height 25
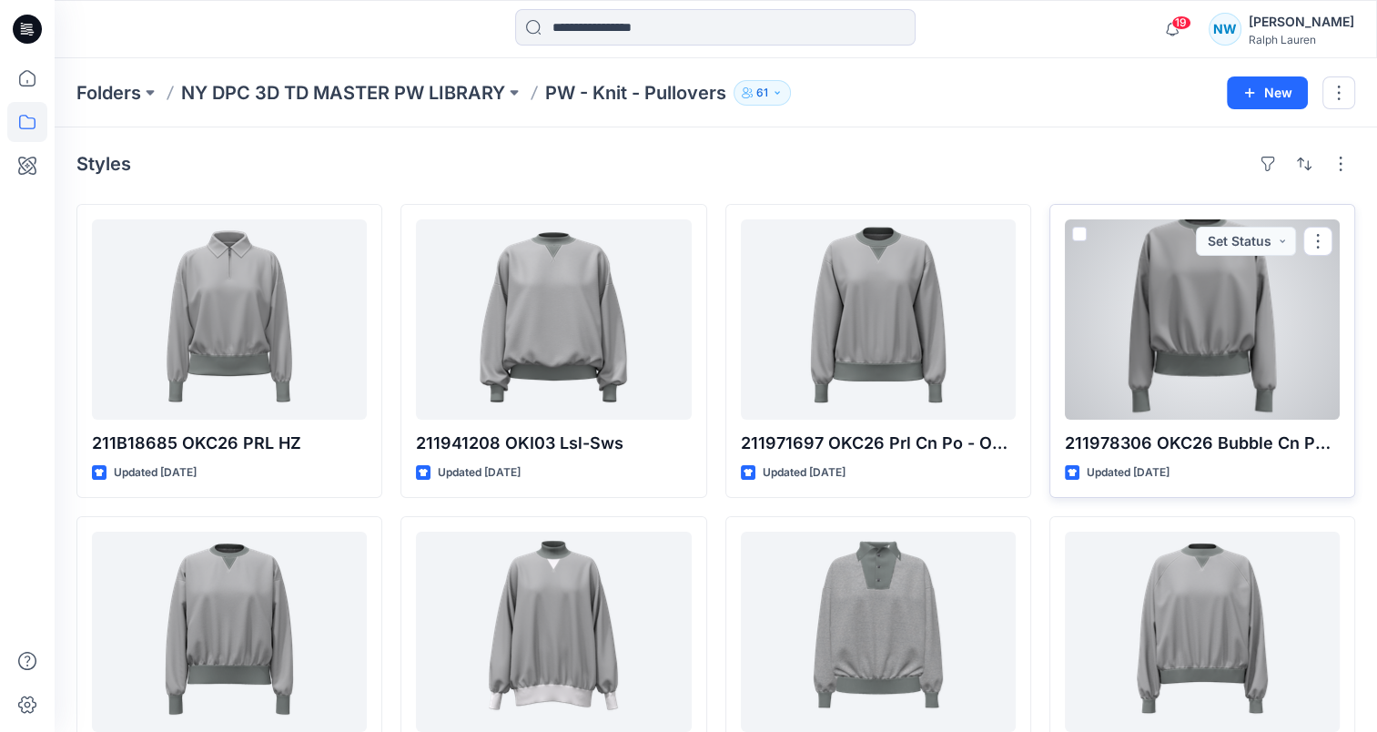
click at [1238, 374] on div at bounding box center [1202, 319] width 275 height 200
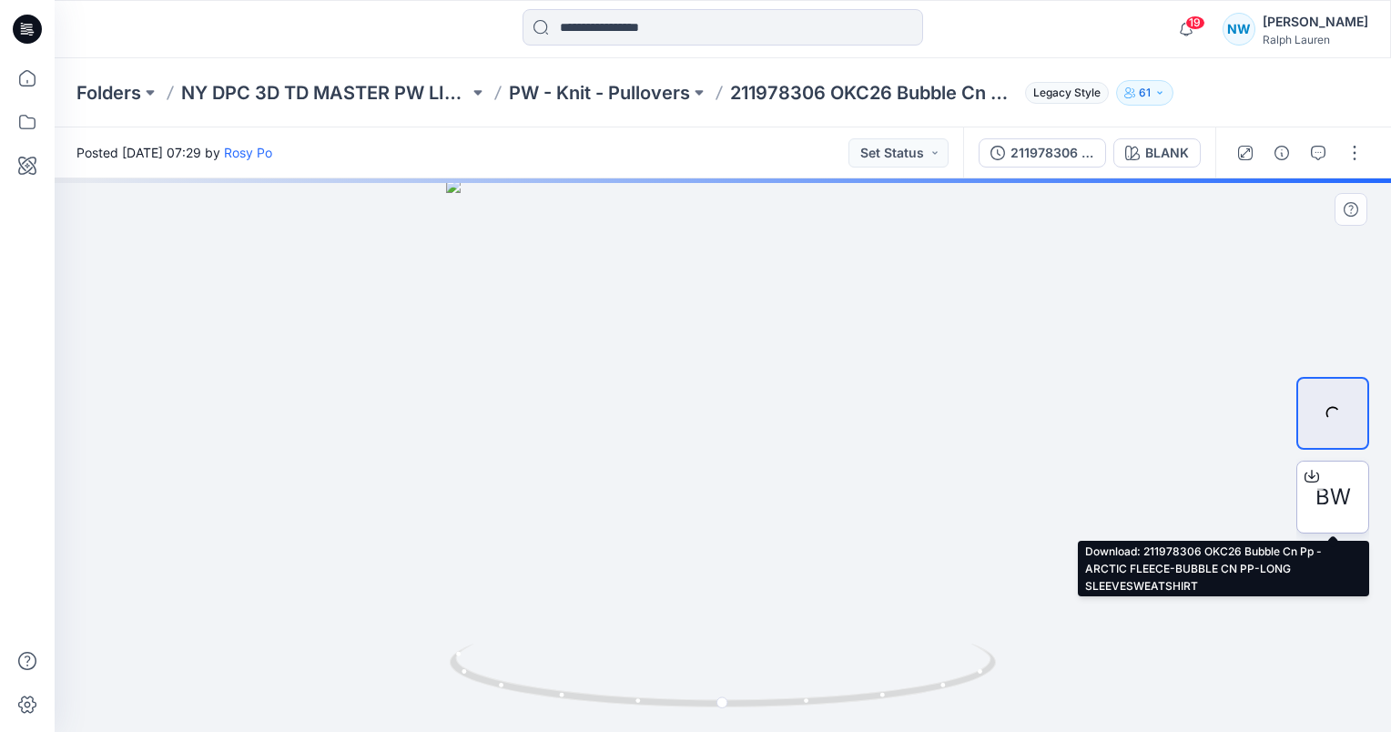
click at [1313, 504] on div "BW" at bounding box center [1332, 497] width 73 height 73
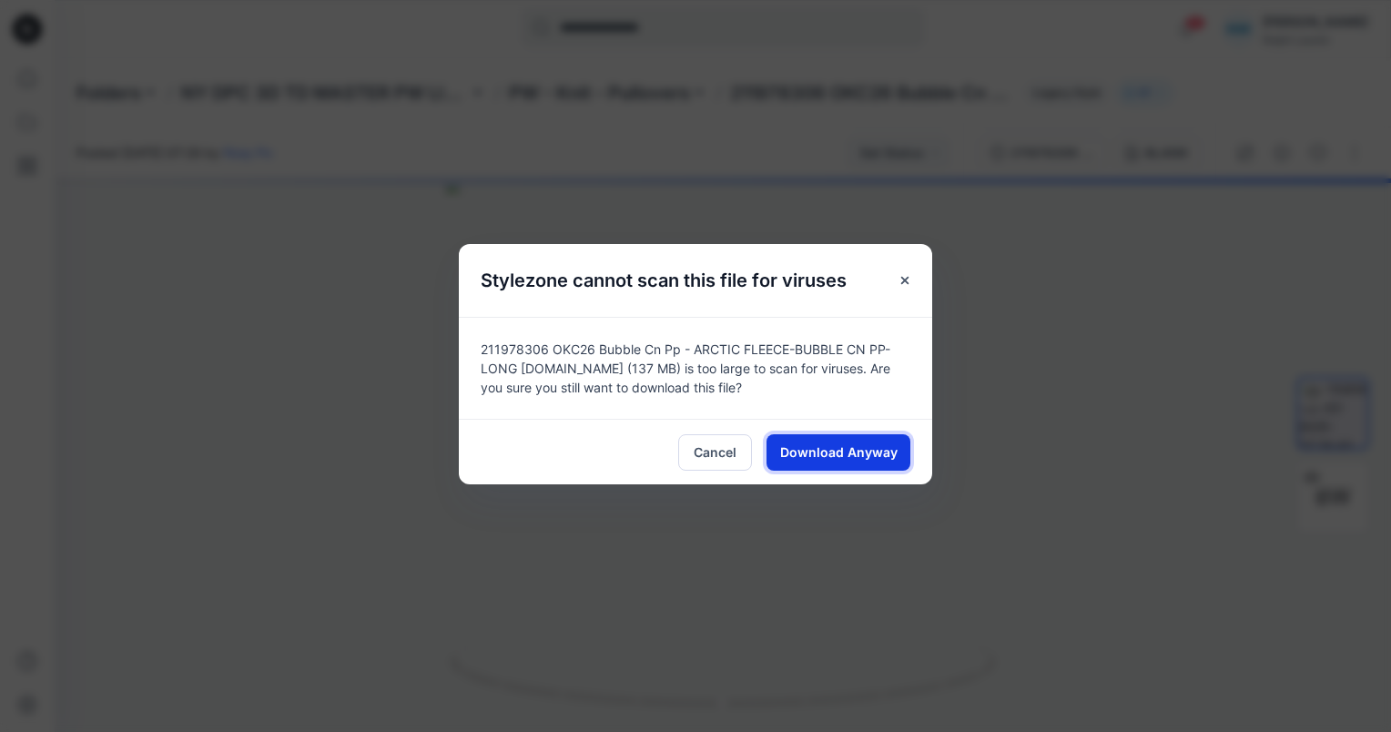
click at [865, 441] on button "Download Anyway" at bounding box center [838, 452] width 144 height 36
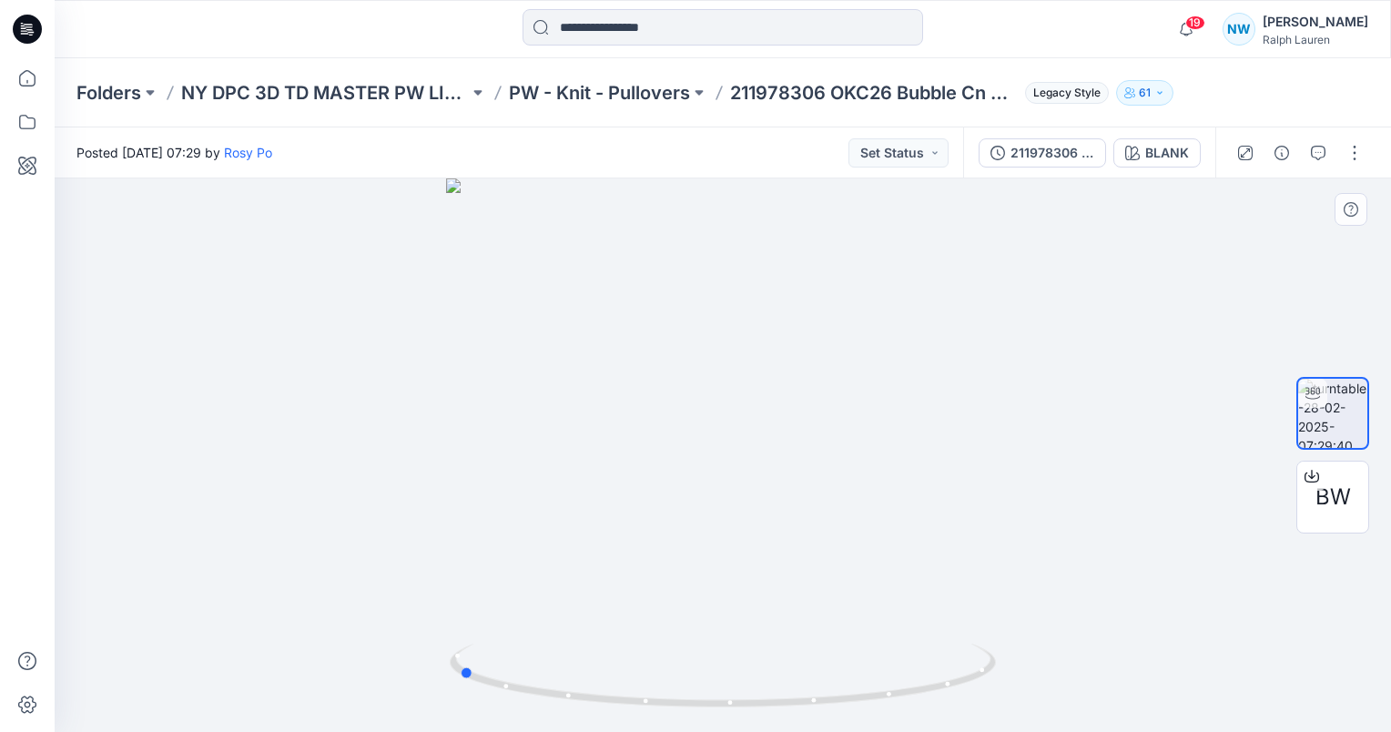
drag, startPoint x: 856, startPoint y: 501, endPoint x: 601, endPoint y: 537, distance: 258.3
click at [594, 535] on div at bounding box center [723, 454] width 1336 height 553
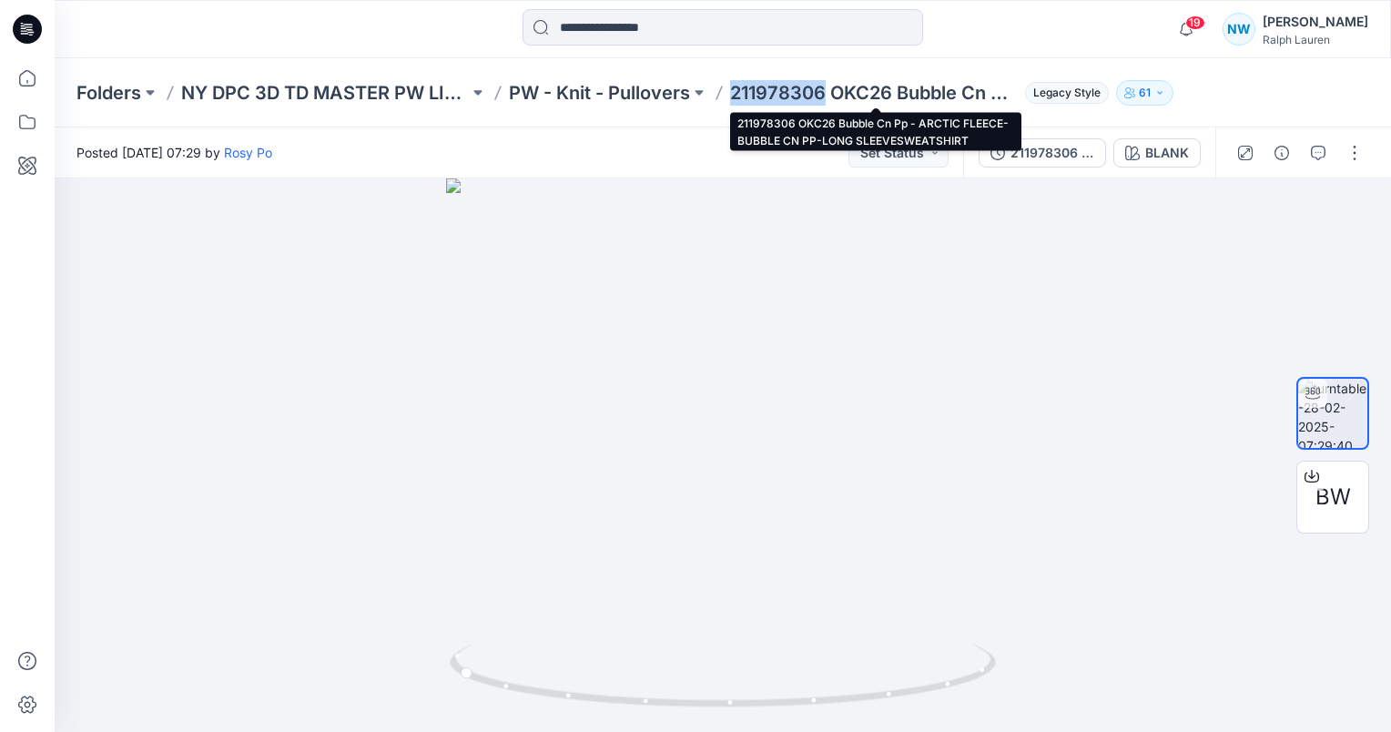
drag, startPoint x: 732, startPoint y: 99, endPoint x: 825, endPoint y: 91, distance: 93.2
click at [825, 91] on p "211978306 OKC26 Bubble Cn Pp - ARCTIC FLEECE-BUBBLE CN PP-LONG SLEEVESWEATSHIRT" at bounding box center [874, 92] width 288 height 25
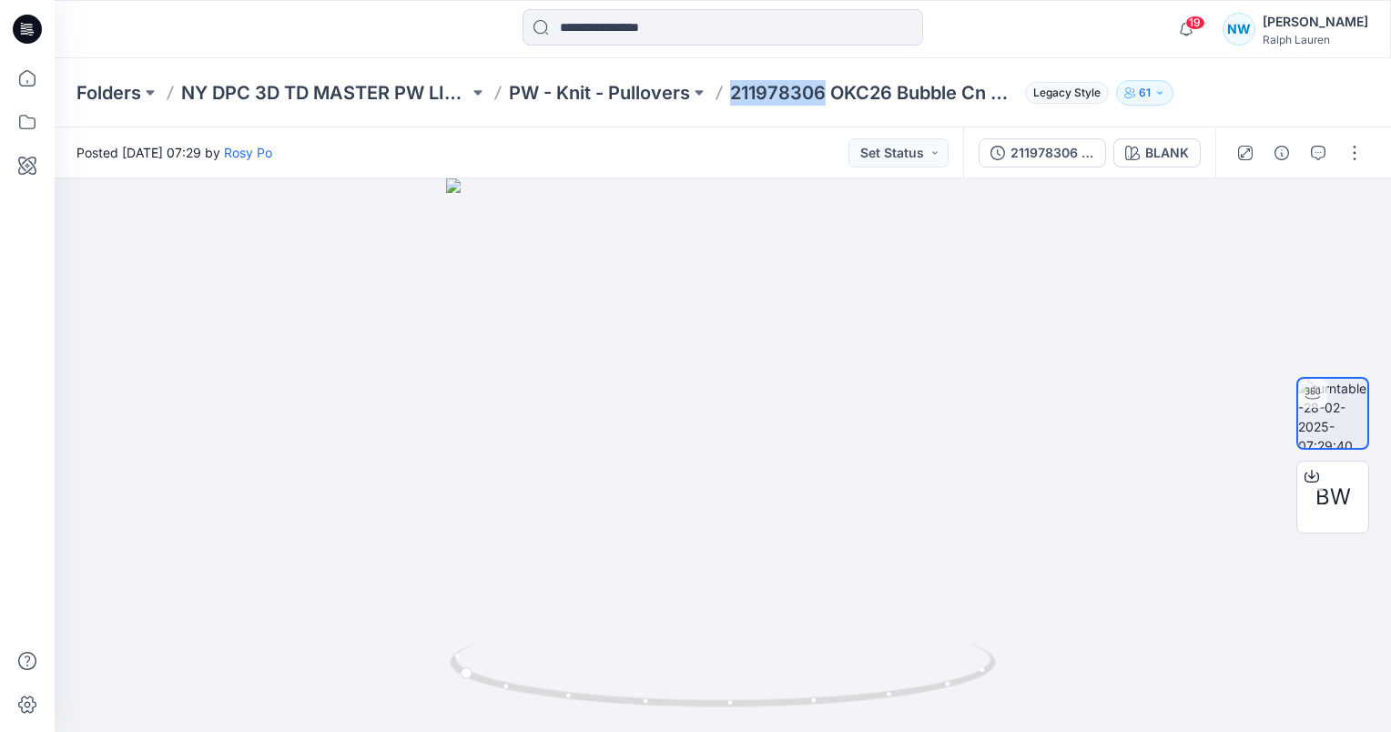
copy p "211978306"
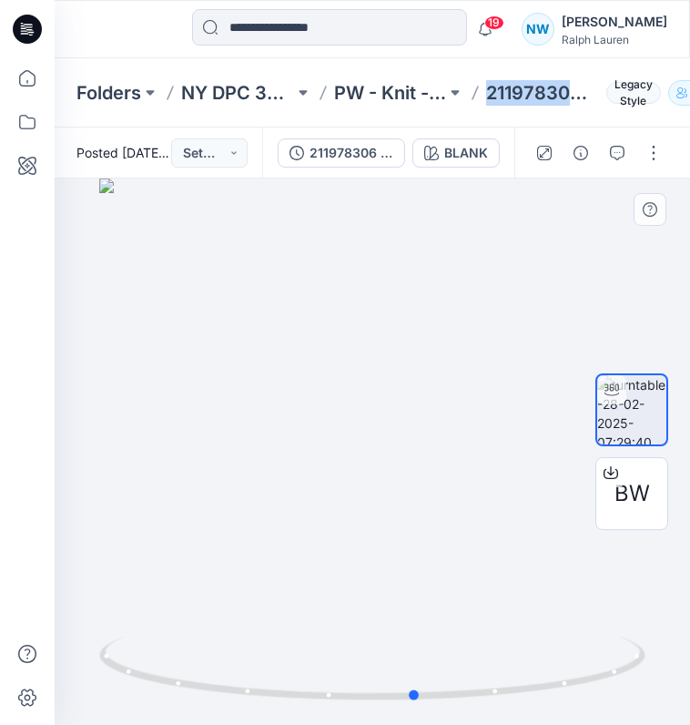
drag, startPoint x: 543, startPoint y: 651, endPoint x: 385, endPoint y: 631, distance: 159.6
click at [310, 620] on div at bounding box center [372, 451] width 635 height 546
drag, startPoint x: 451, startPoint y: 321, endPoint x: 430, endPoint y: 341, distance: 29.6
click at [451, 371] on img at bounding box center [380, 451] width 655 height 546
